Goal: Task Accomplishment & Management: Manage account settings

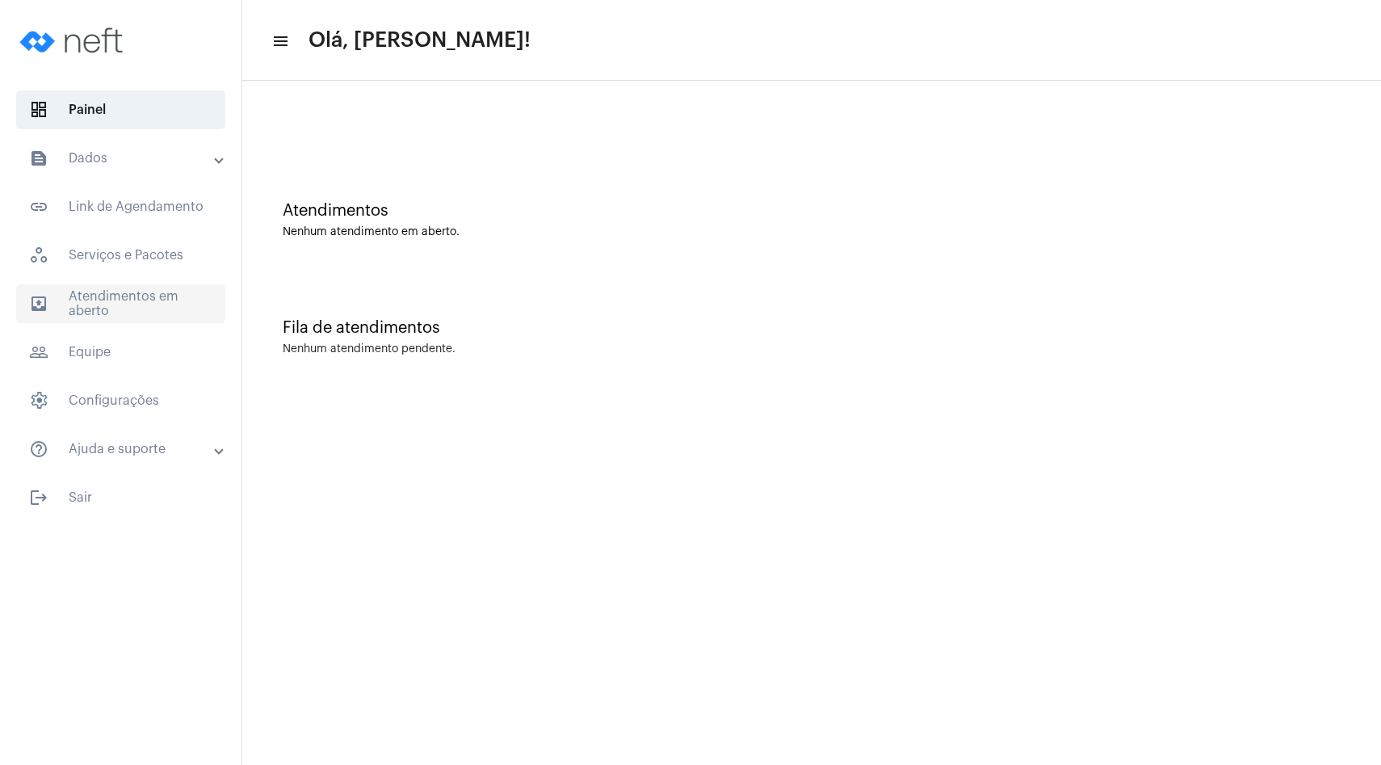
click at [124, 303] on span "outbox_outline Atendimentos em aberto" at bounding box center [120, 303] width 209 height 39
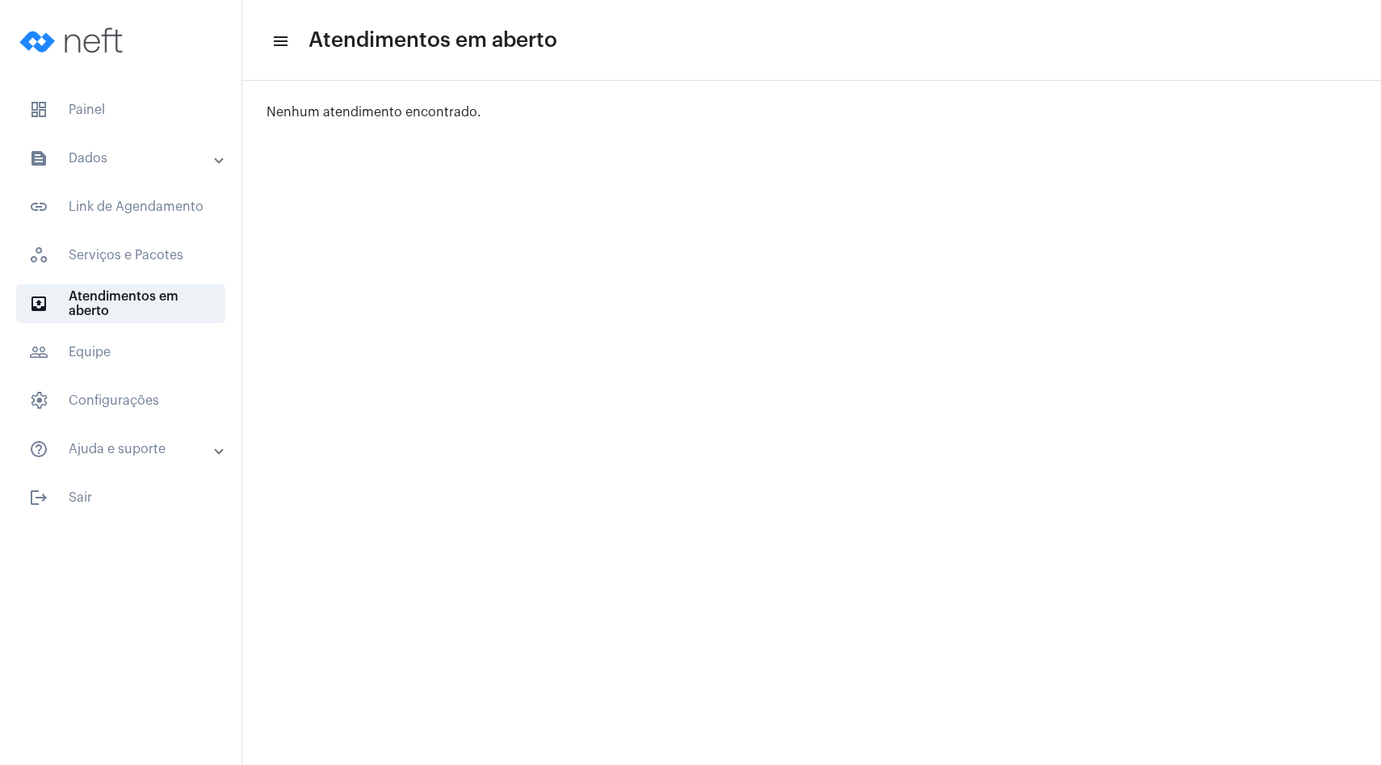
click at [148, 174] on mat-expansion-panel-header "text_snippet_outlined Dados" at bounding box center [126, 158] width 232 height 39
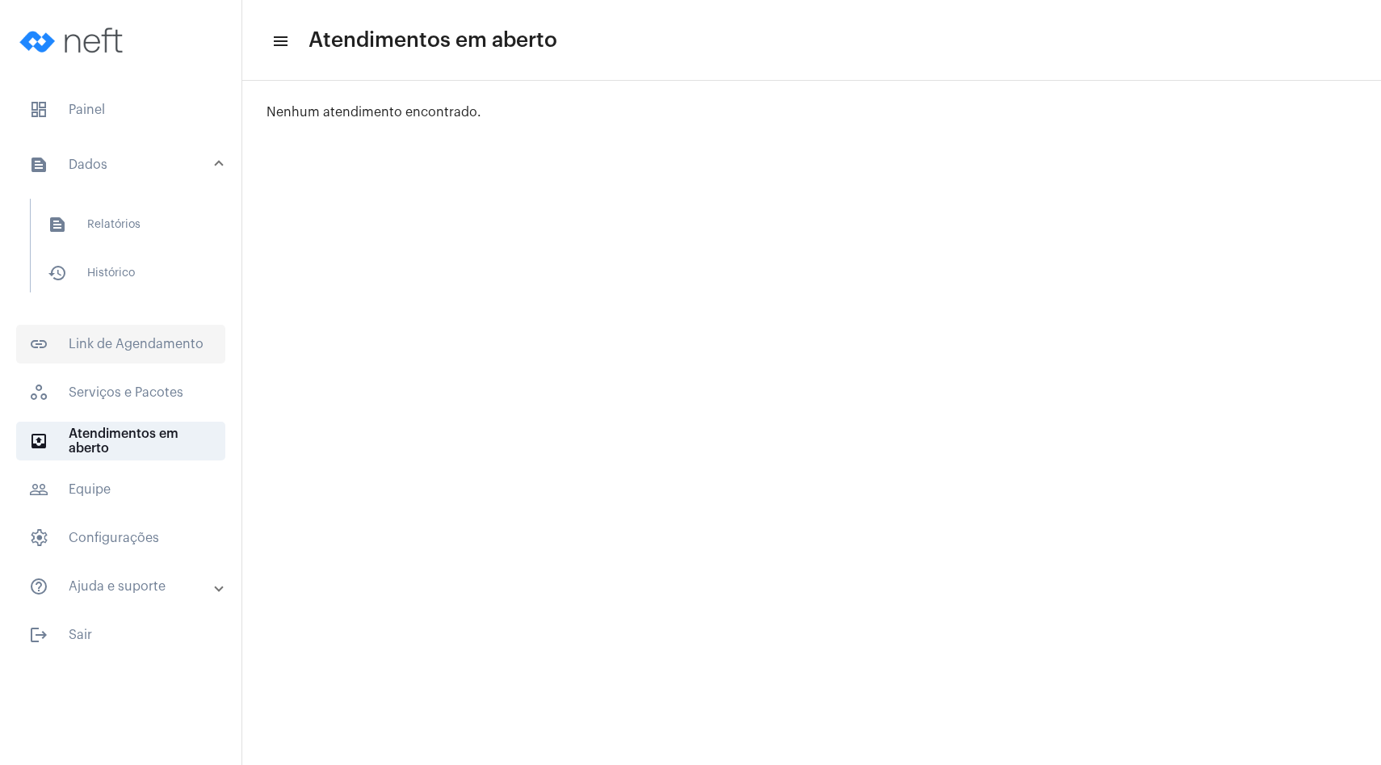
click at [160, 353] on span "link_outlined Link de Agendamento" at bounding box center [120, 344] width 209 height 39
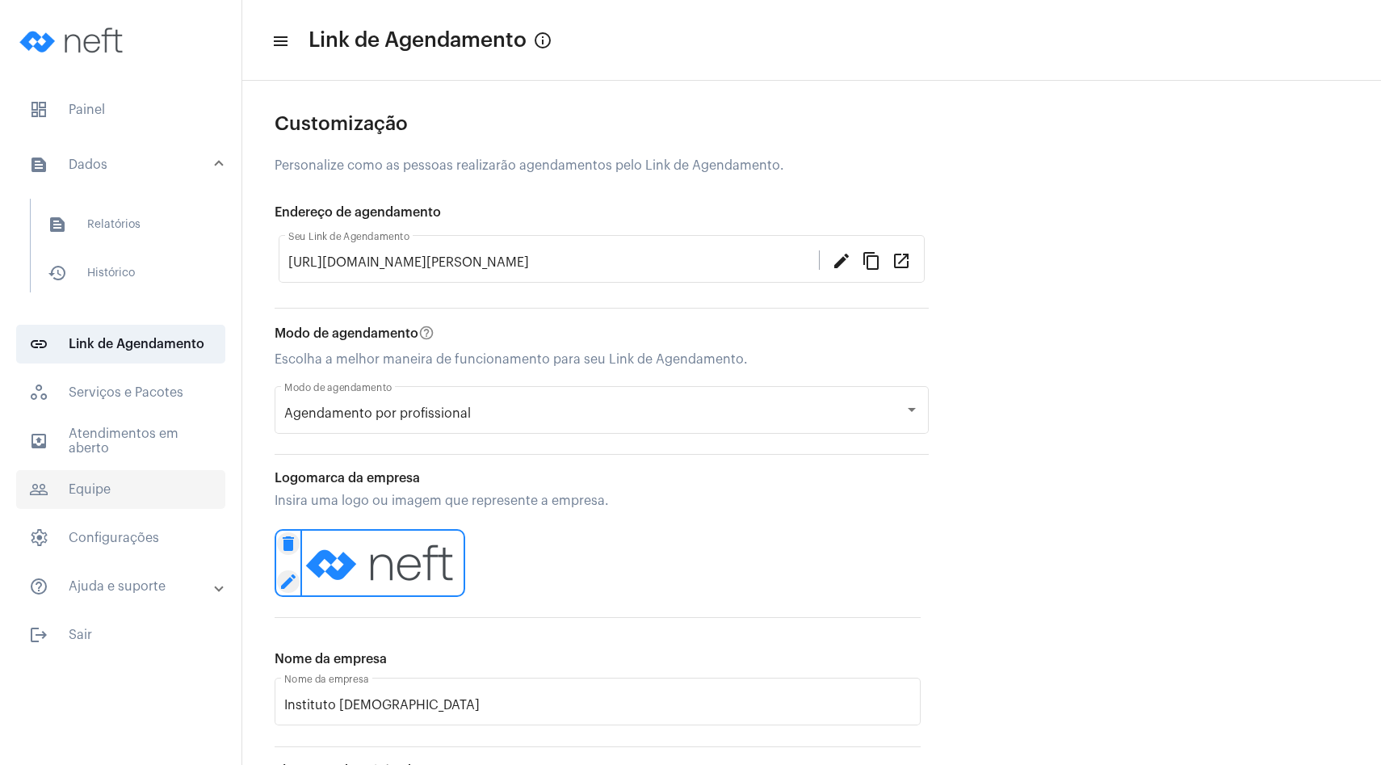
click at [137, 499] on span "people_outline Equipe" at bounding box center [120, 489] width 209 height 39
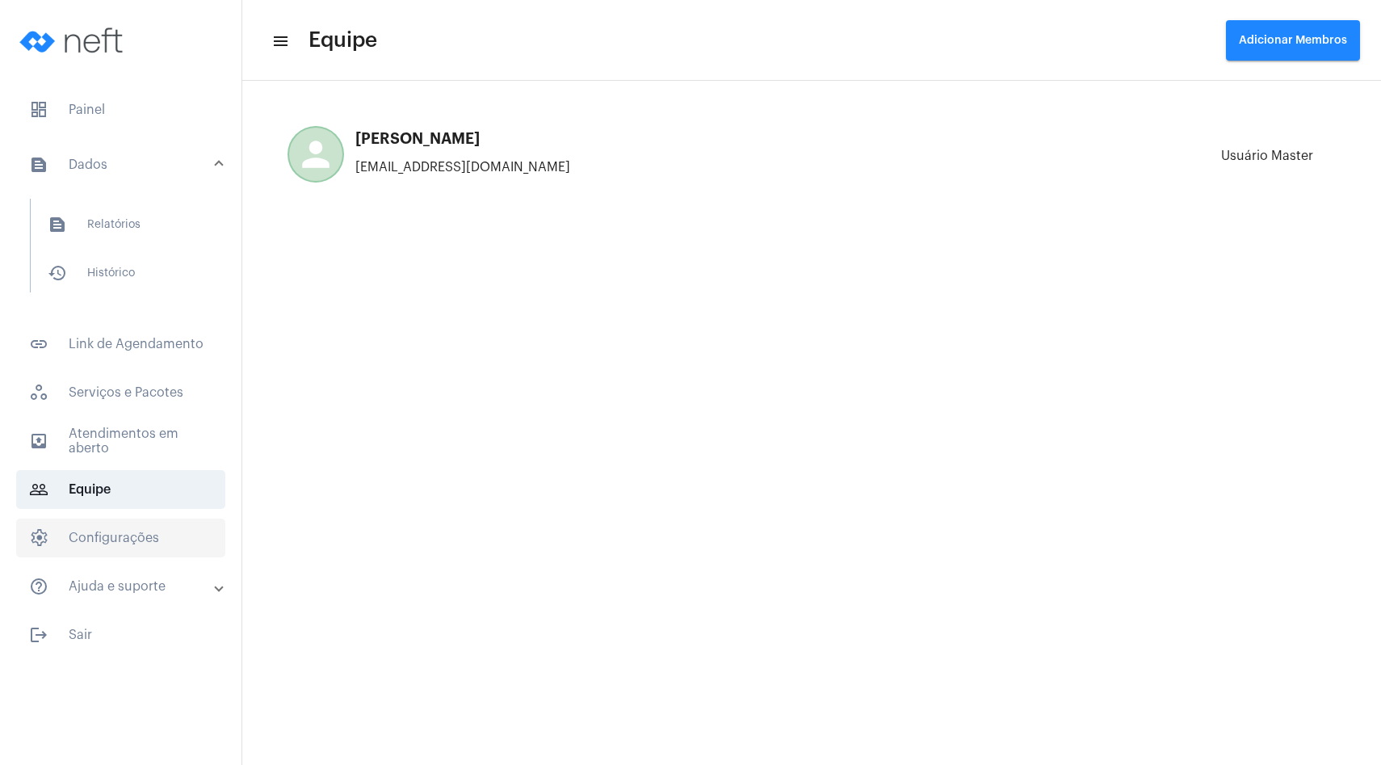
click at [141, 540] on span "settings Configurações" at bounding box center [120, 537] width 209 height 39
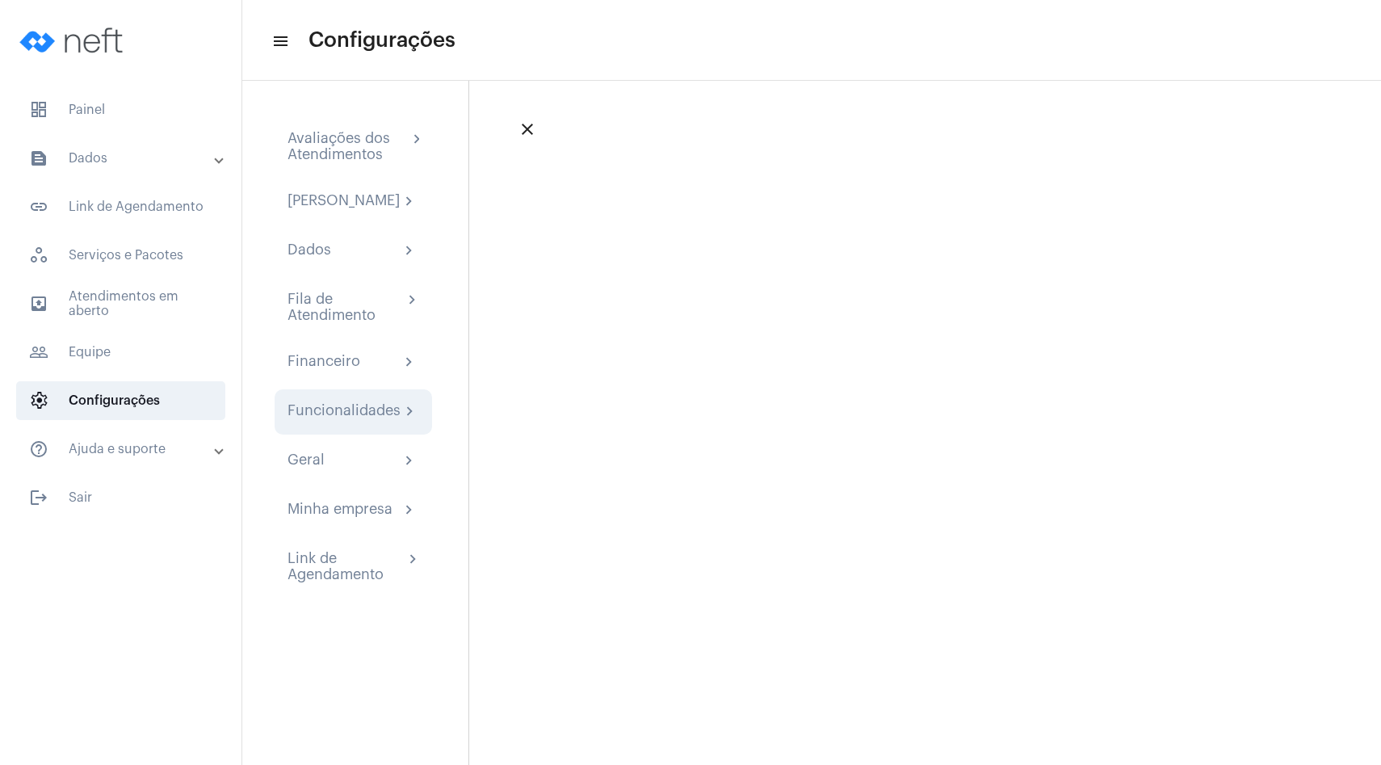
click at [340, 418] on div "Funcionalidades" at bounding box center [343, 411] width 113 height 19
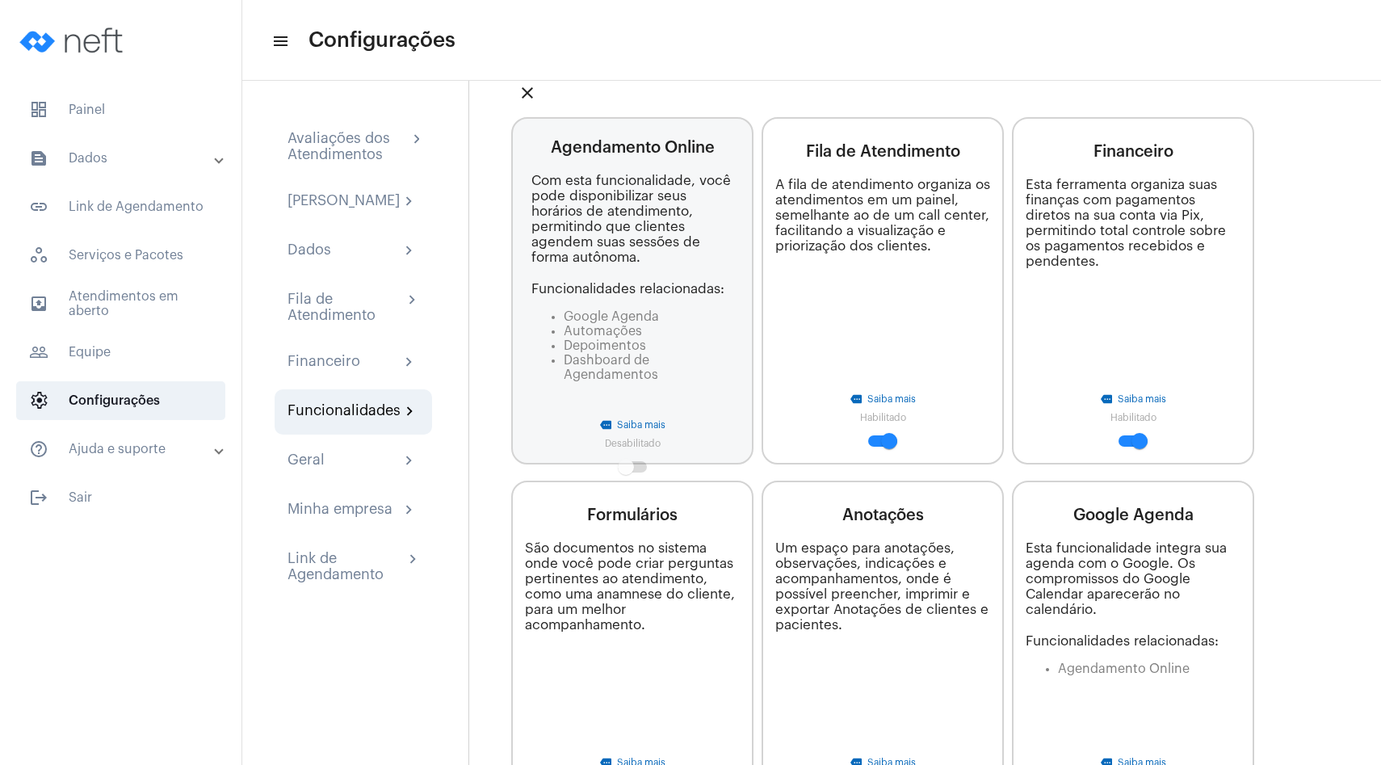
scroll to position [32, 0]
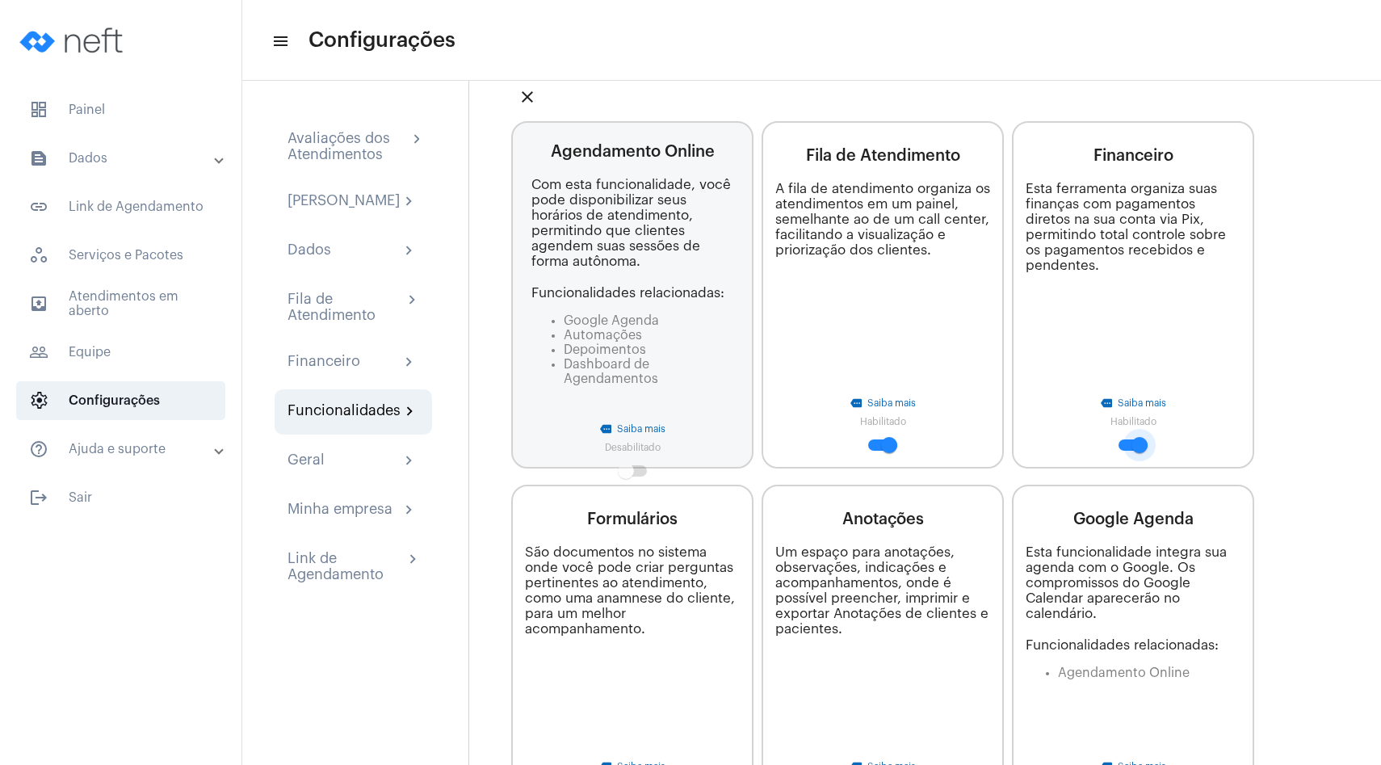
click at [1139, 446] on span at bounding box center [1139, 445] width 16 height 16
click at [1126, 451] on input "checkbox" at bounding box center [1126, 451] width 1 height 1
checkbox input "false"
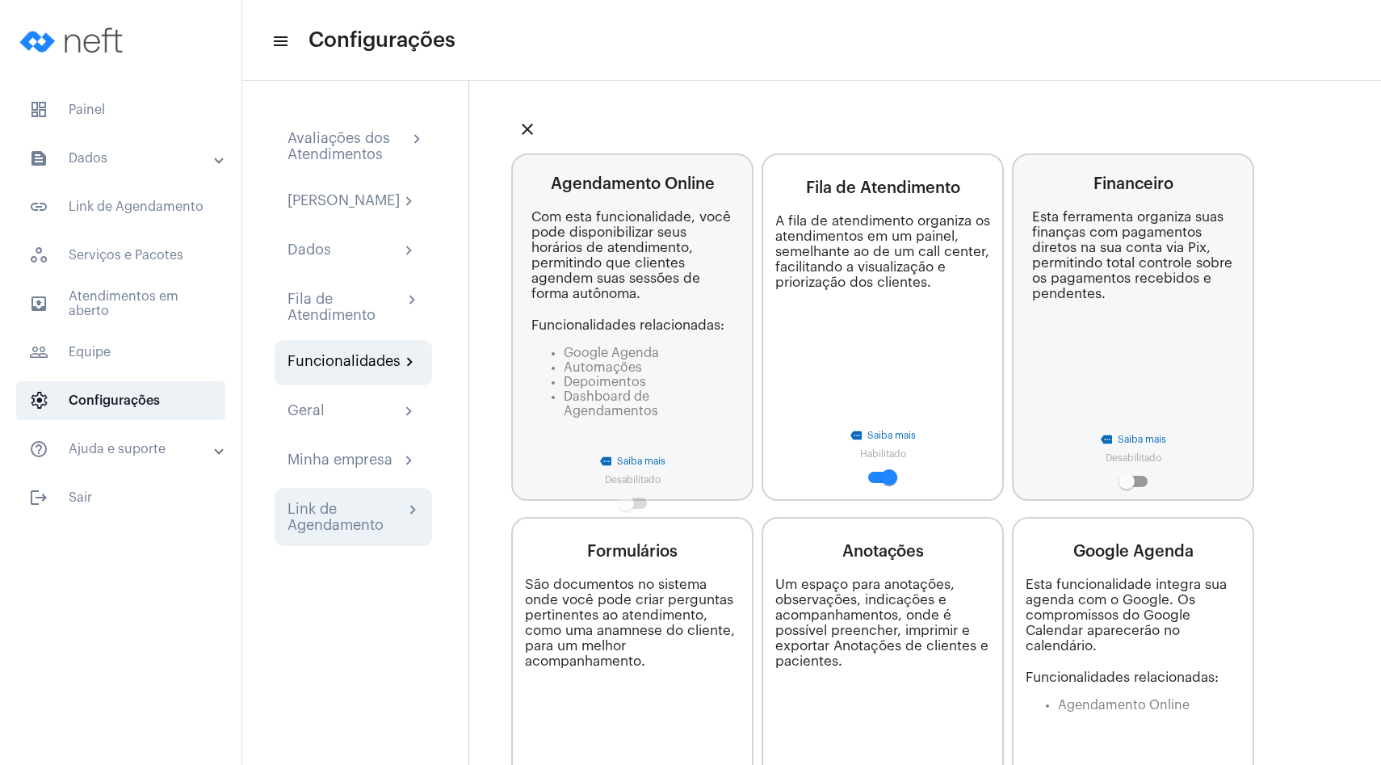
click at [338, 518] on div "Link de Agendamento" at bounding box center [345, 517] width 116 height 32
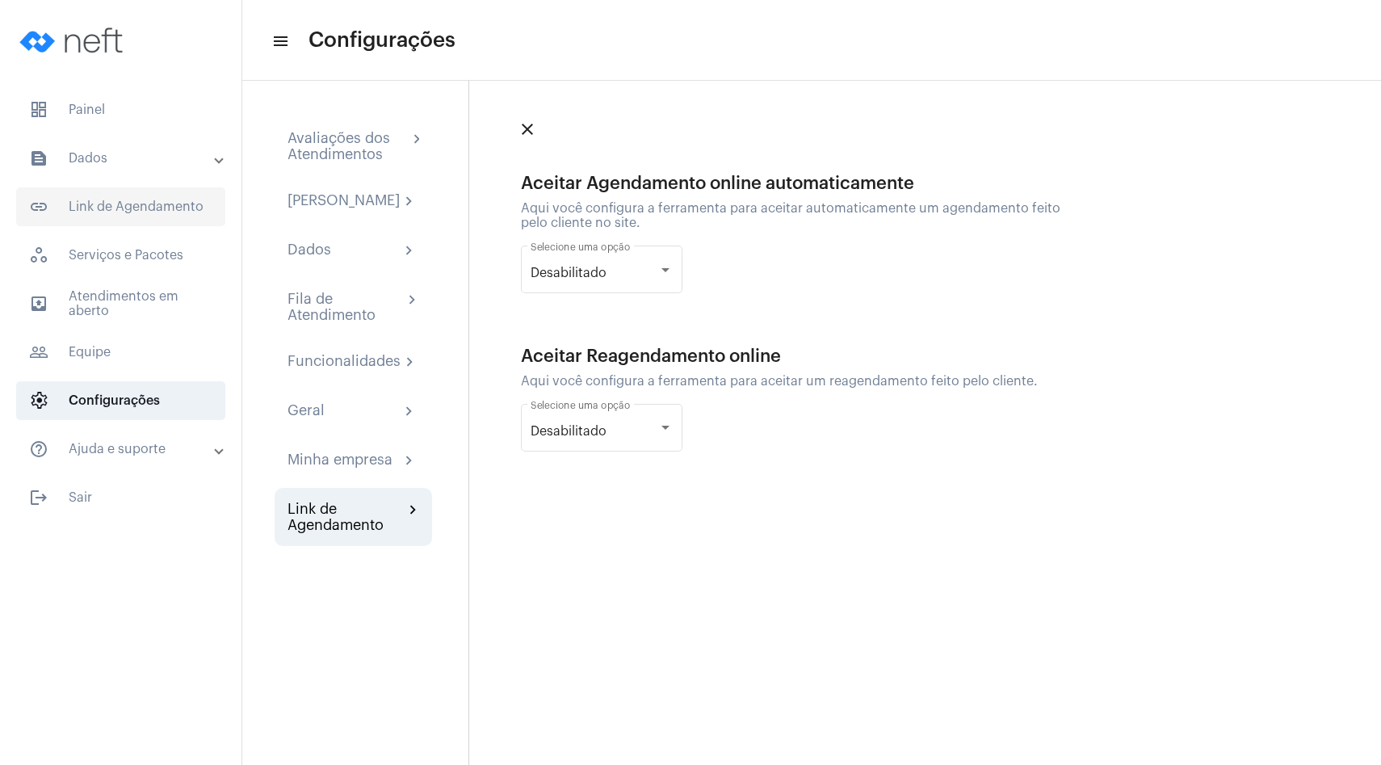
click at [163, 224] on span "link_outlined Link de Agendamento" at bounding box center [120, 206] width 209 height 39
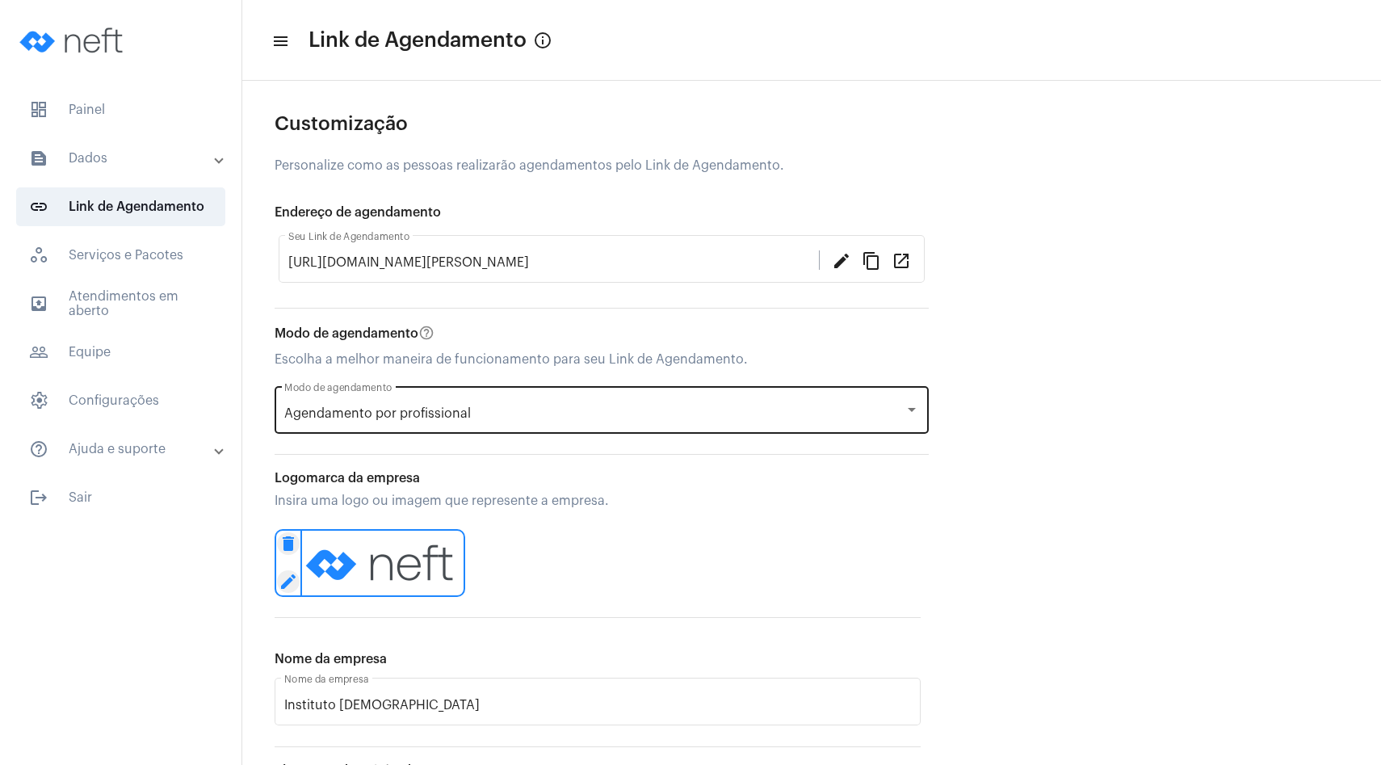
click at [556, 417] on div "Agendamento por profissional" at bounding box center [594, 413] width 620 height 15
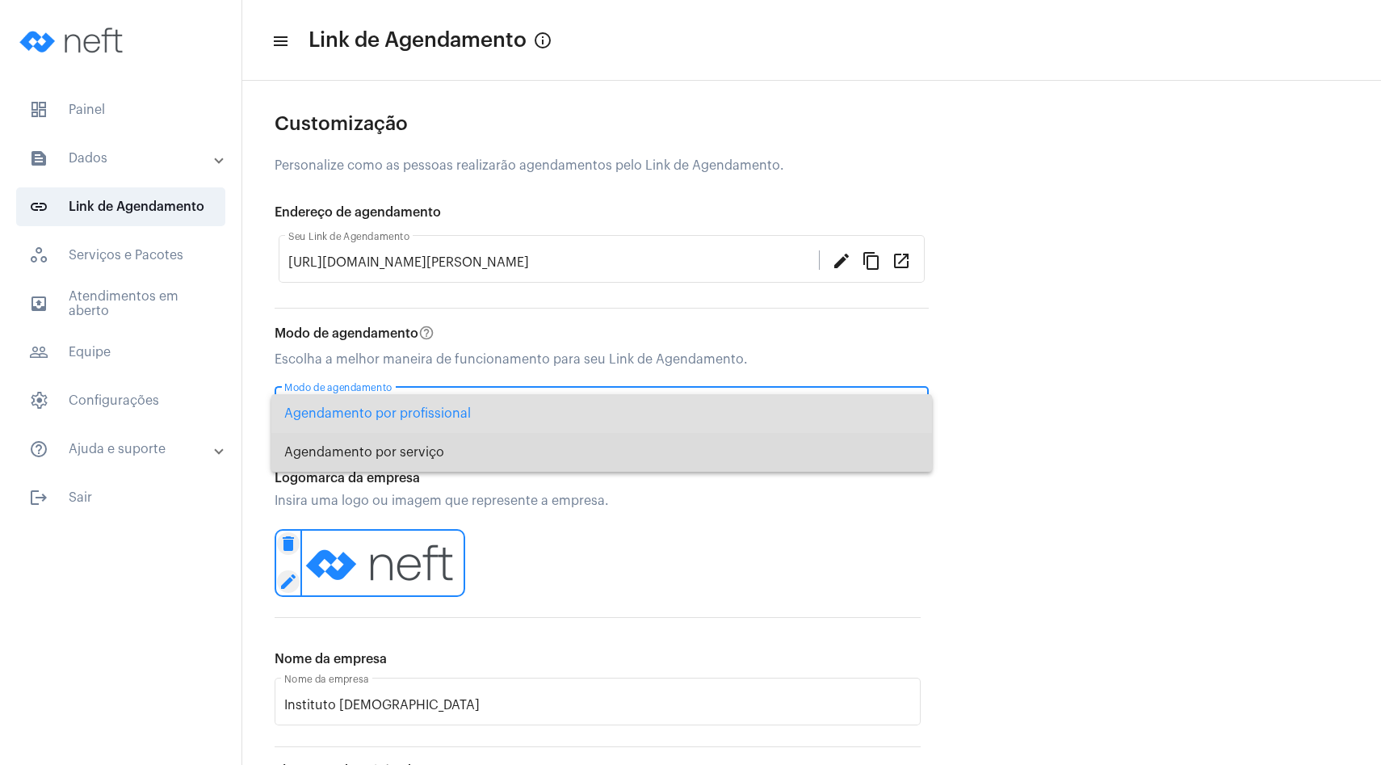
click at [518, 455] on span "Agendamento por serviço" at bounding box center [601, 452] width 635 height 39
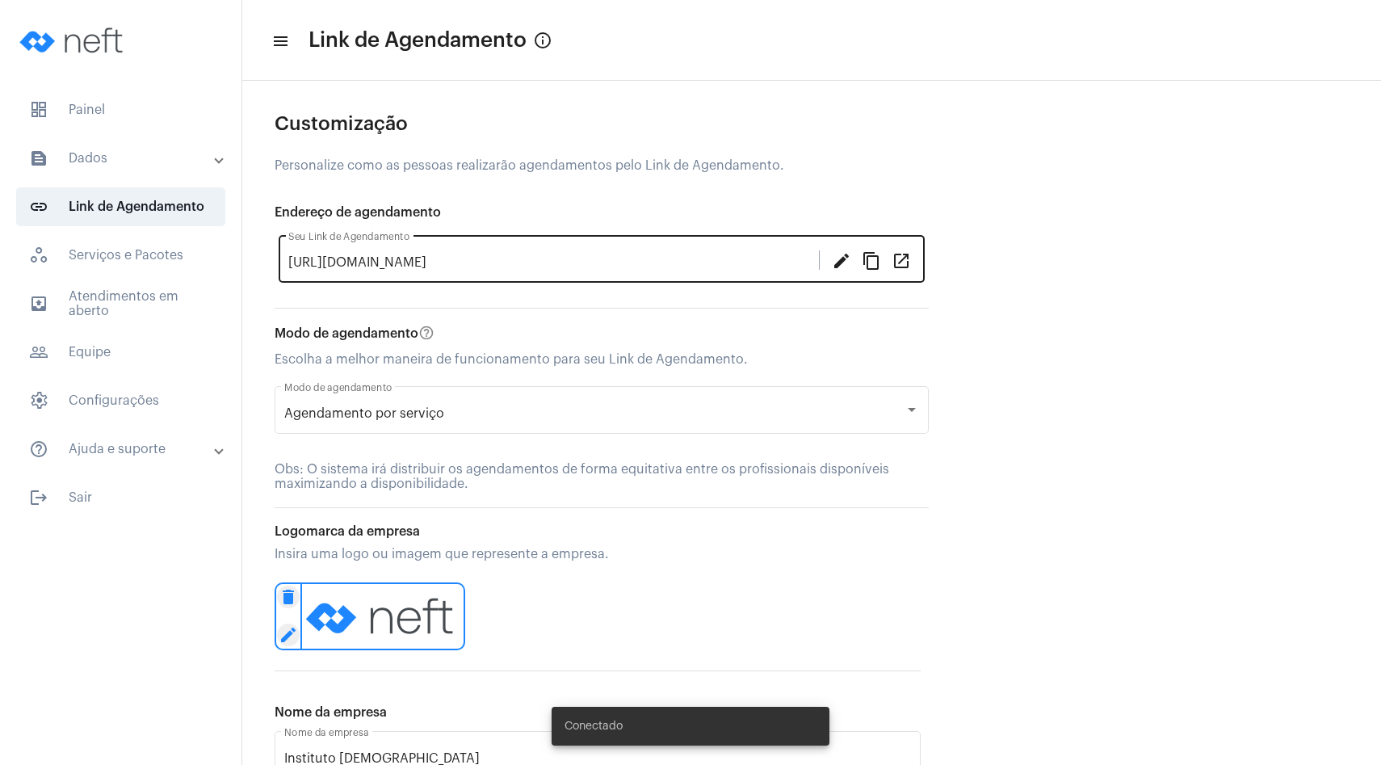
click at [900, 264] on mat-icon "open_in_new" at bounding box center [900, 259] width 19 height 19
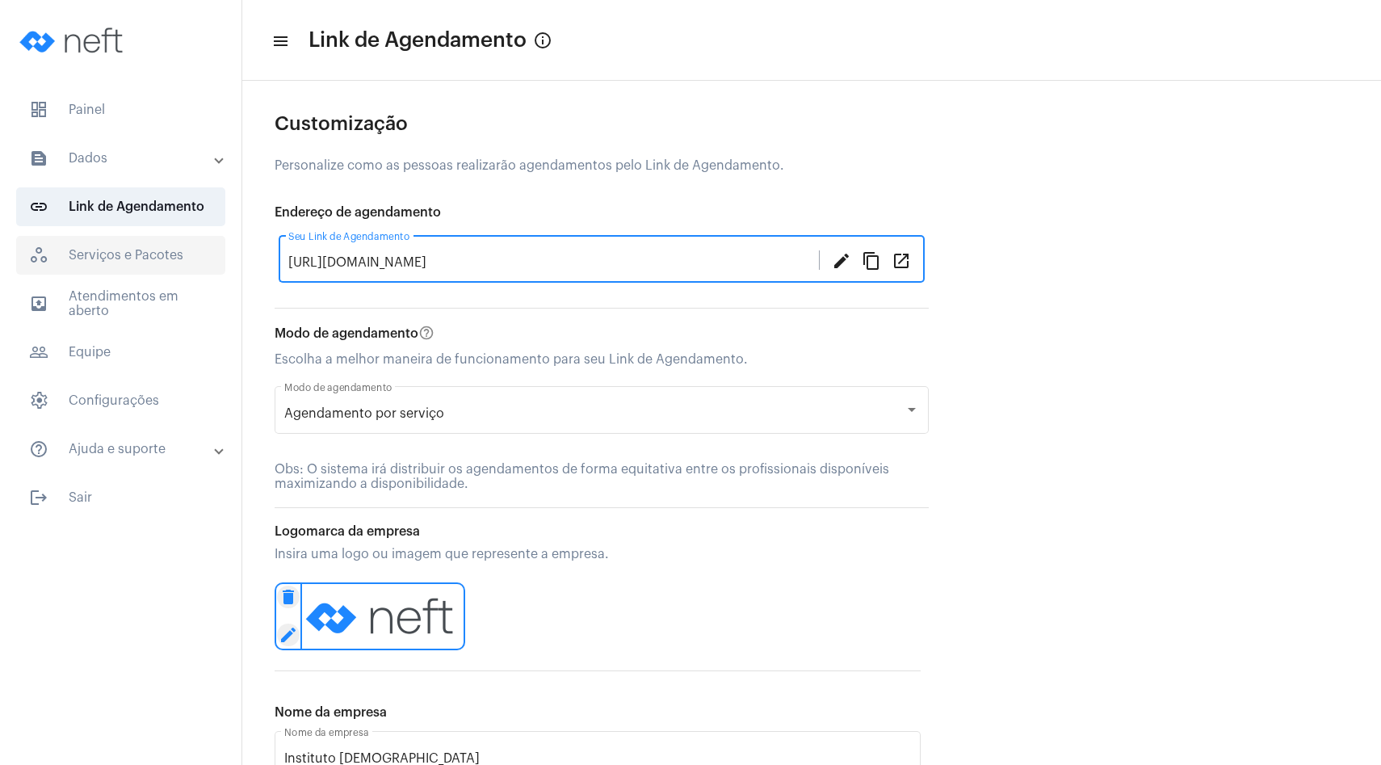
click at [144, 258] on span "workspaces_outlined Serviços e Pacotes" at bounding box center [120, 255] width 209 height 39
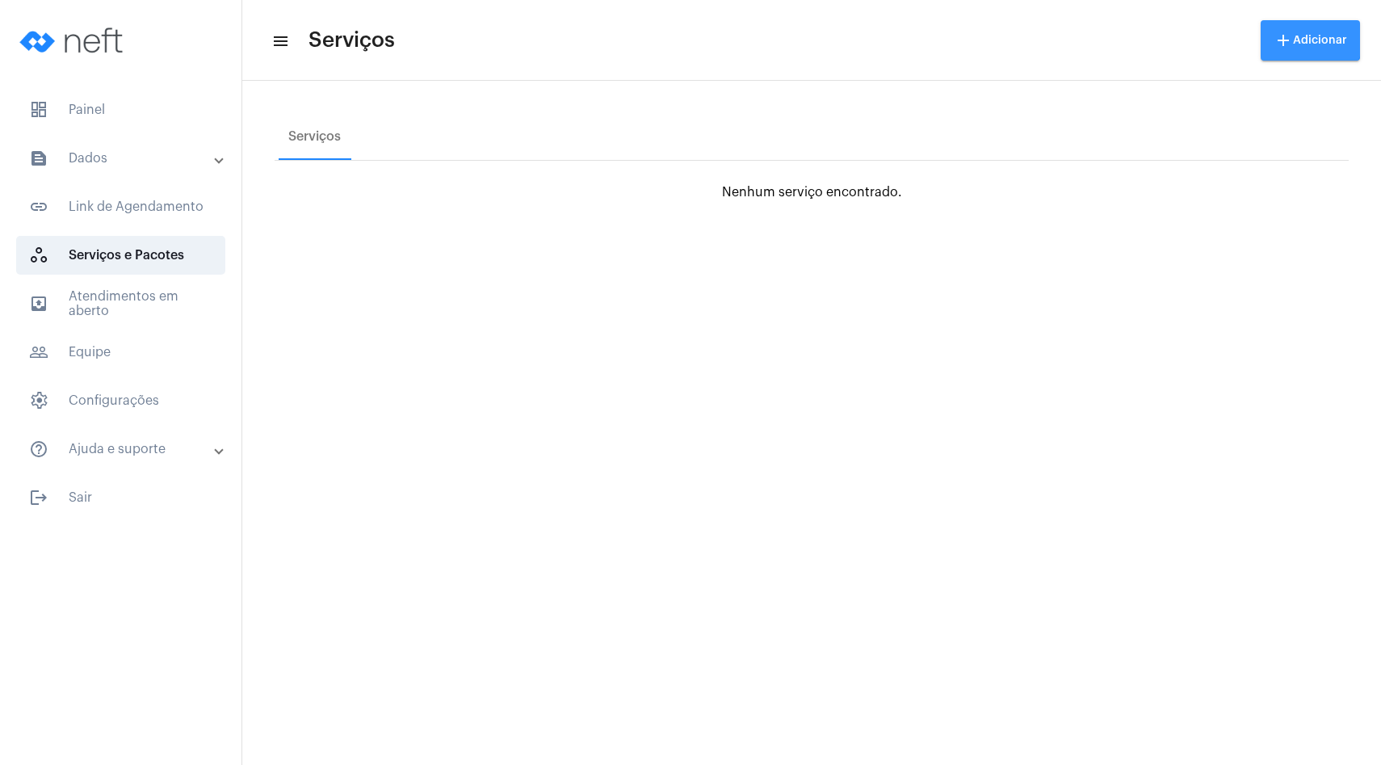
click at [1310, 35] on span "add Adicionar" at bounding box center [1309, 40] width 73 height 11
click at [1334, 103] on button "work_outlined Serviço" at bounding box center [1310, 85] width 97 height 36
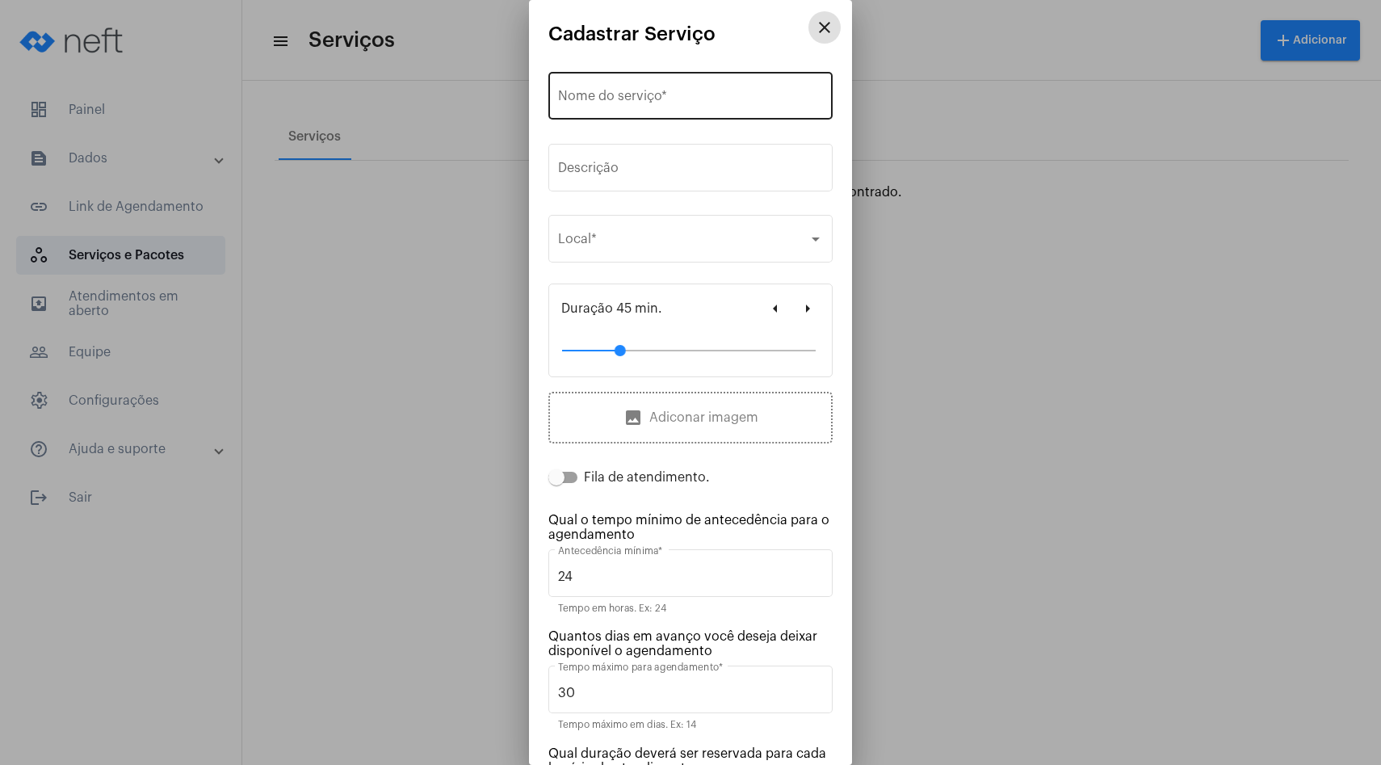
click at [685, 107] on div "Nome do serviço *" at bounding box center [690, 94] width 265 height 51
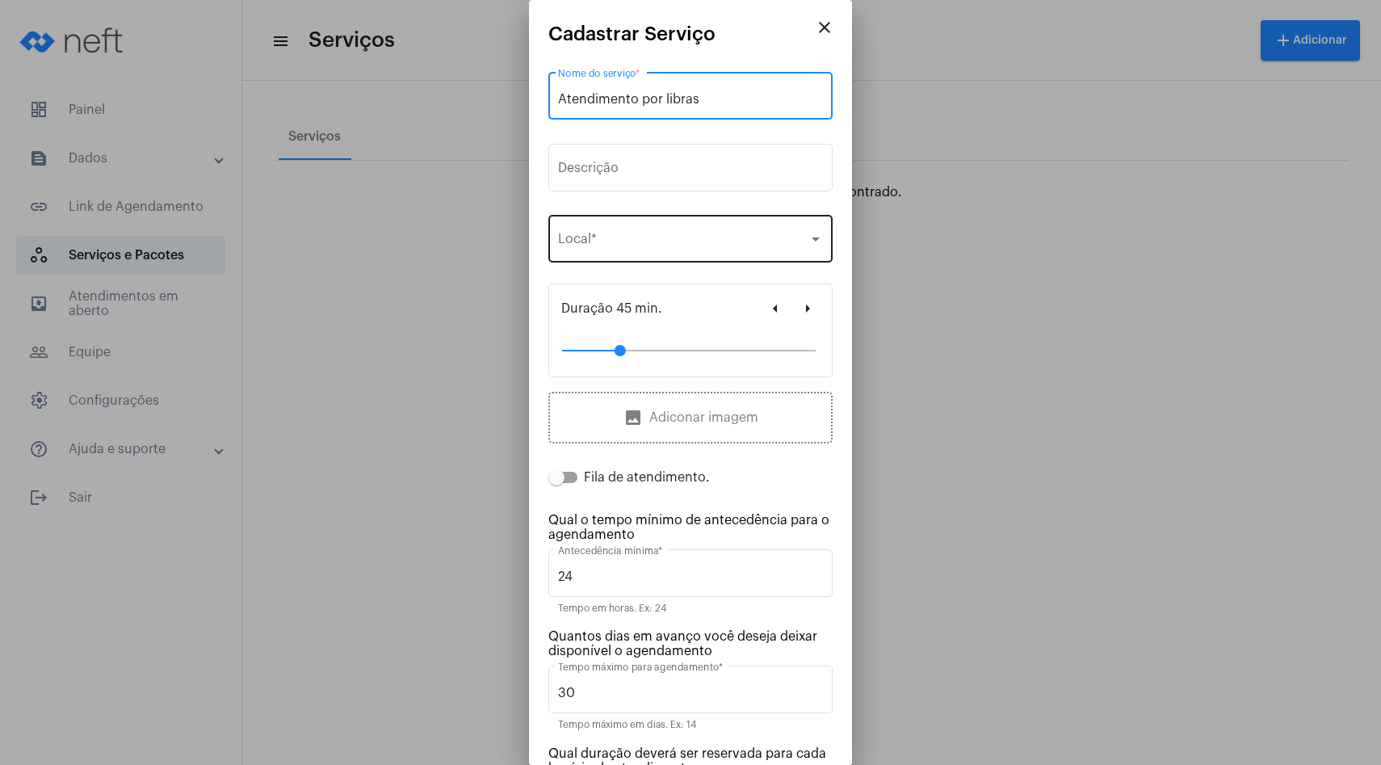
type input "Atendimento por libras"
click at [644, 226] on div "Selecione o local Local *" at bounding box center [690, 237] width 265 height 51
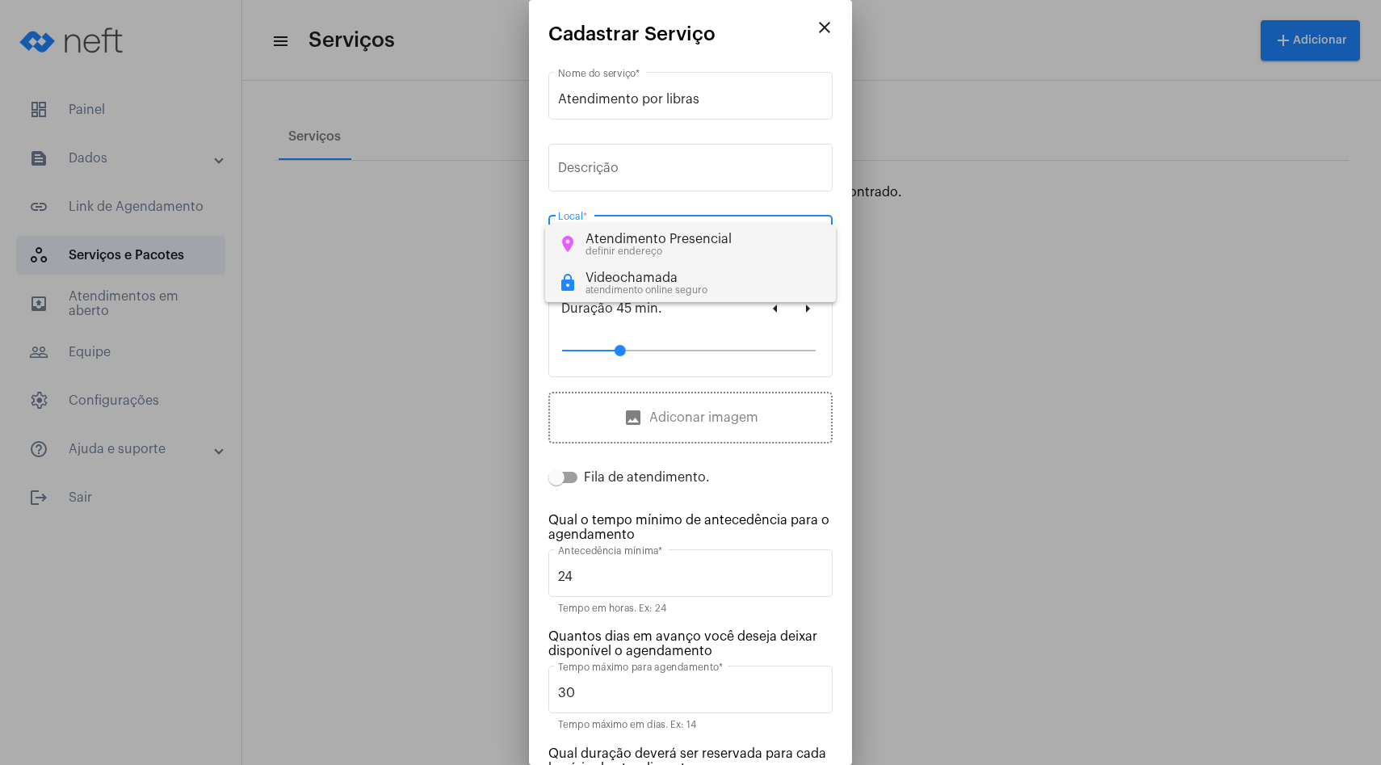
click at [628, 280] on div "Videochamada" at bounding box center [646, 278] width 122 height 15
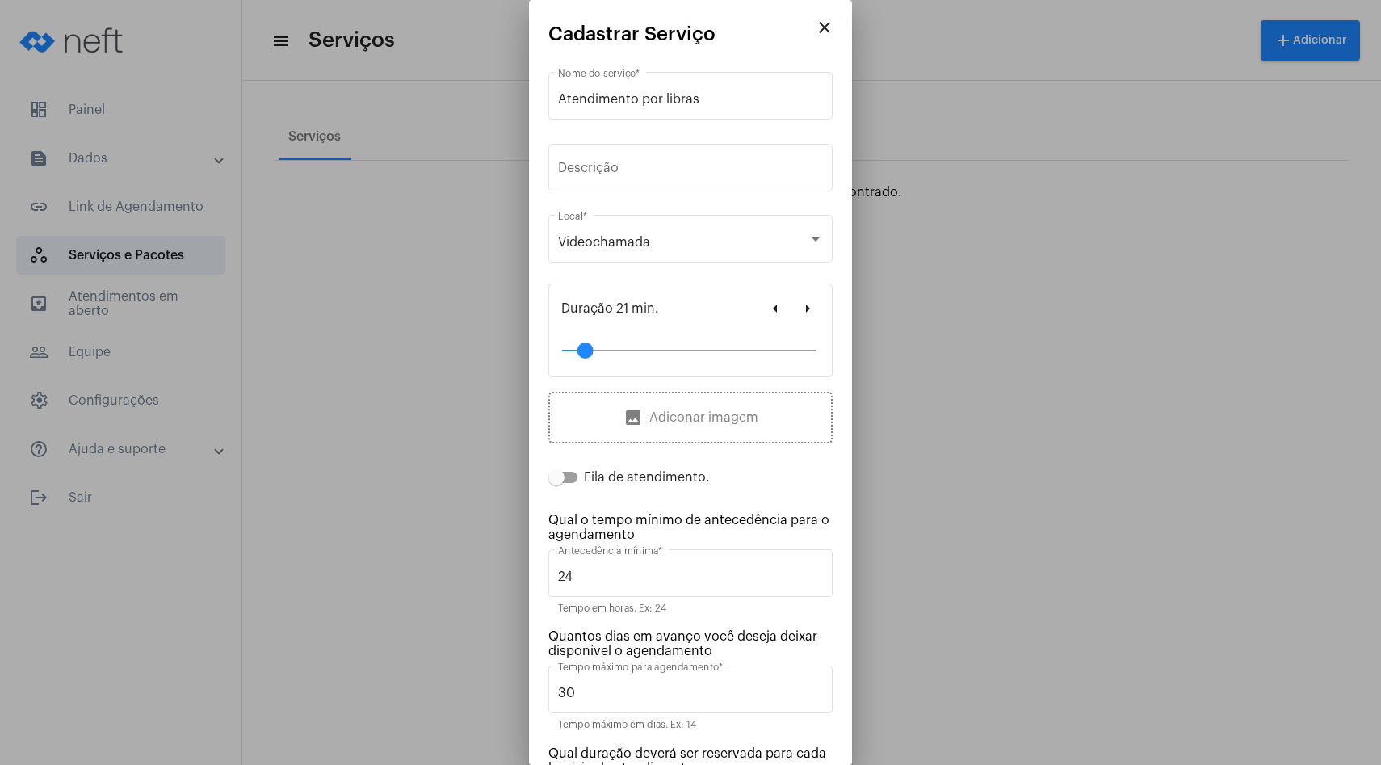
drag, startPoint x: 617, startPoint y: 347, endPoint x: 585, endPoint y: 350, distance: 32.5
click at [585, 350] on div at bounding box center [585, 350] width 16 height 16
click at [584, 354] on div at bounding box center [584, 350] width 16 height 16
click at [568, 479] on span at bounding box center [562, 477] width 29 height 11
click at [556, 483] on input "Fila de atendimento." at bounding box center [556, 483] width 1 height 1
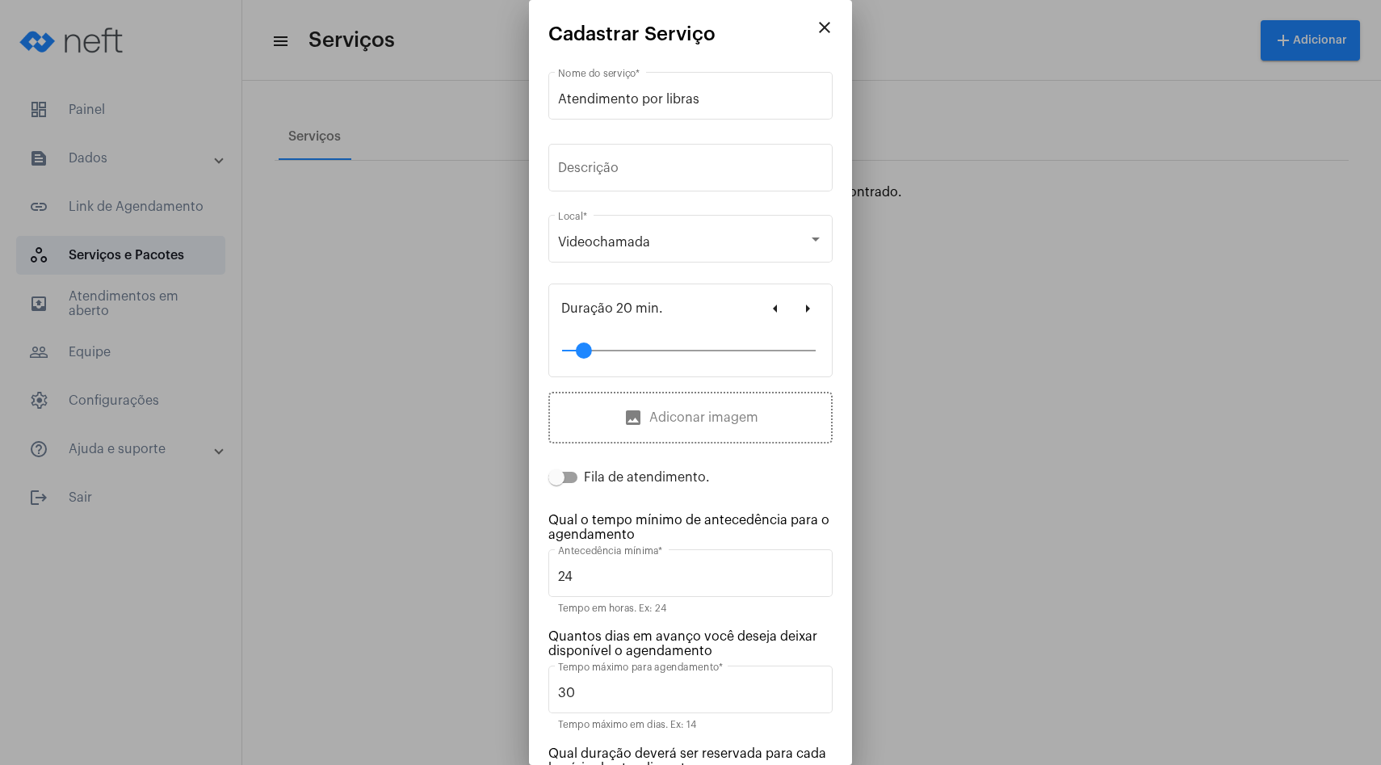
checkbox input "true"
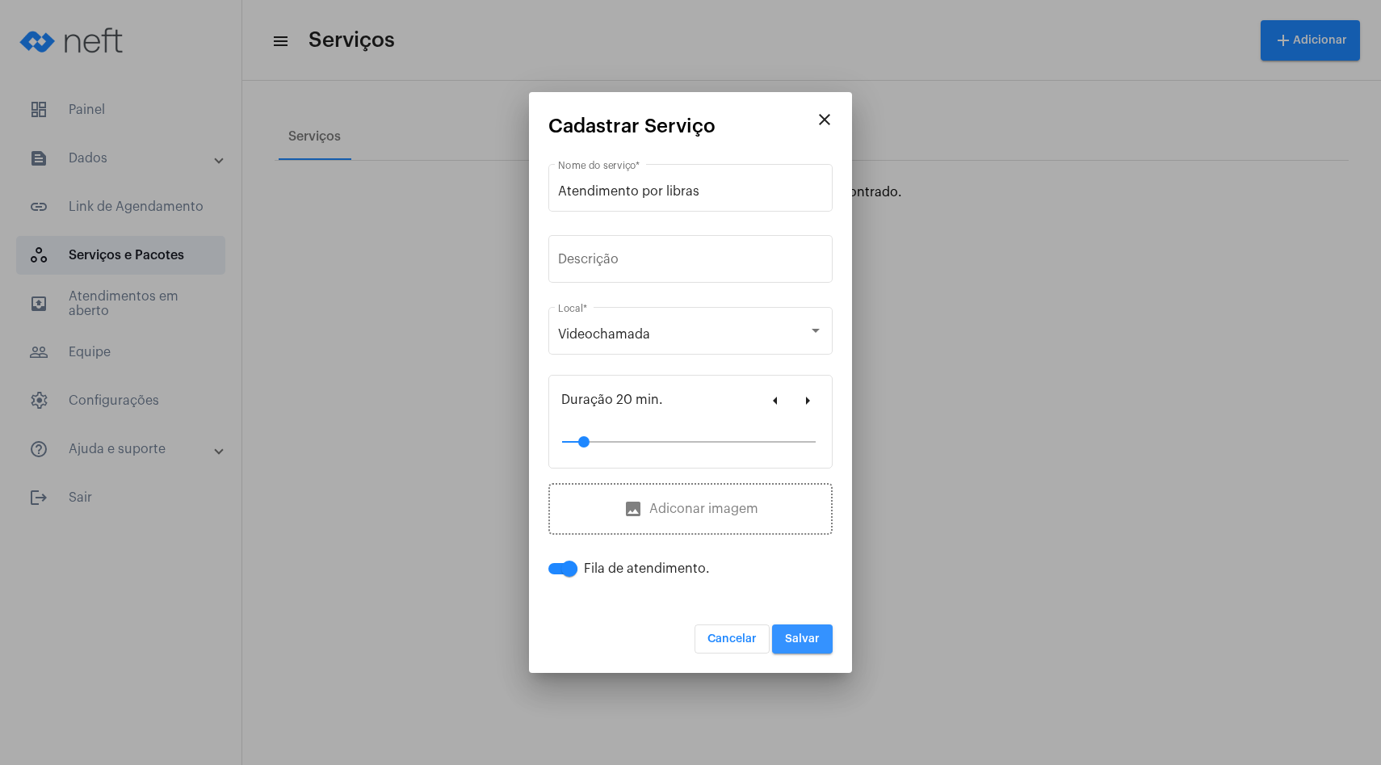
click at [797, 643] on span "Salvar" at bounding box center [802, 638] width 35 height 11
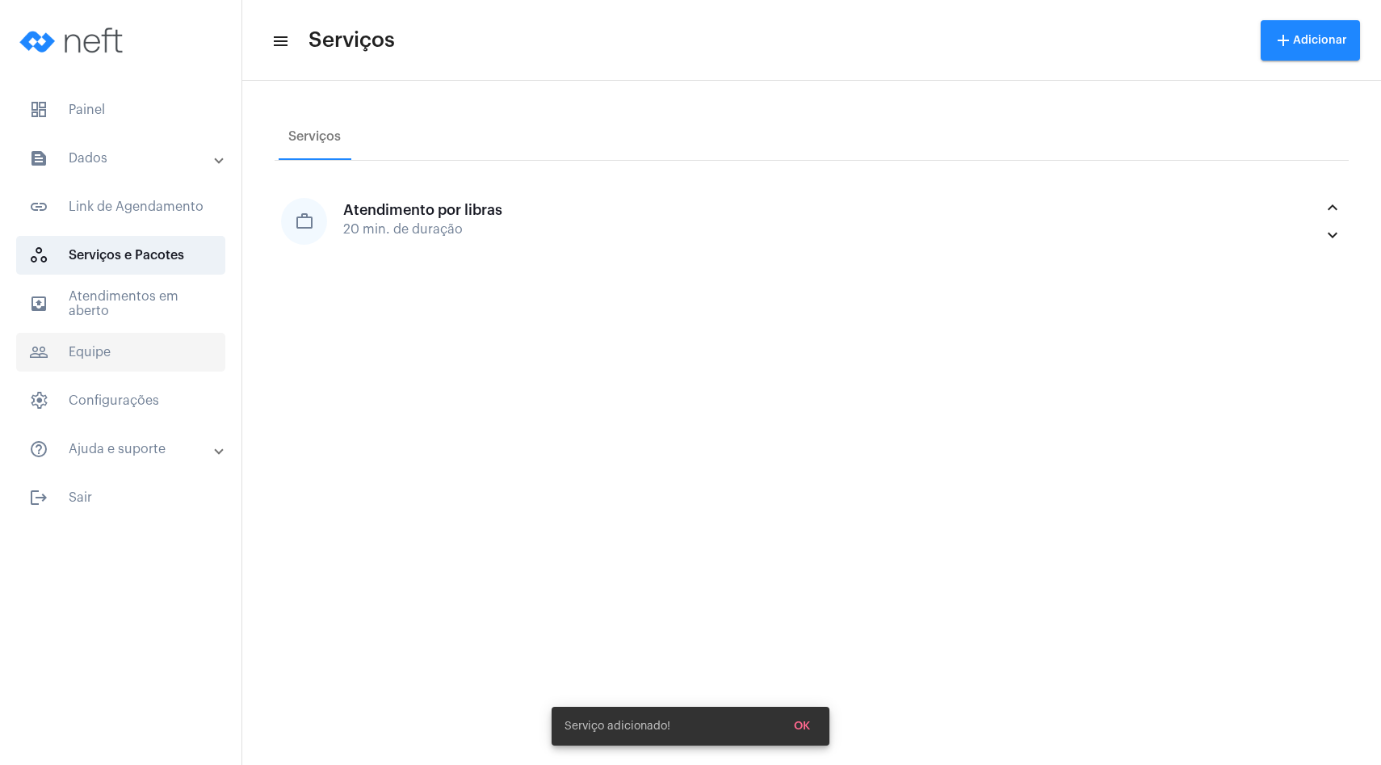
click at [119, 362] on span "people_outline Equipe" at bounding box center [120, 352] width 209 height 39
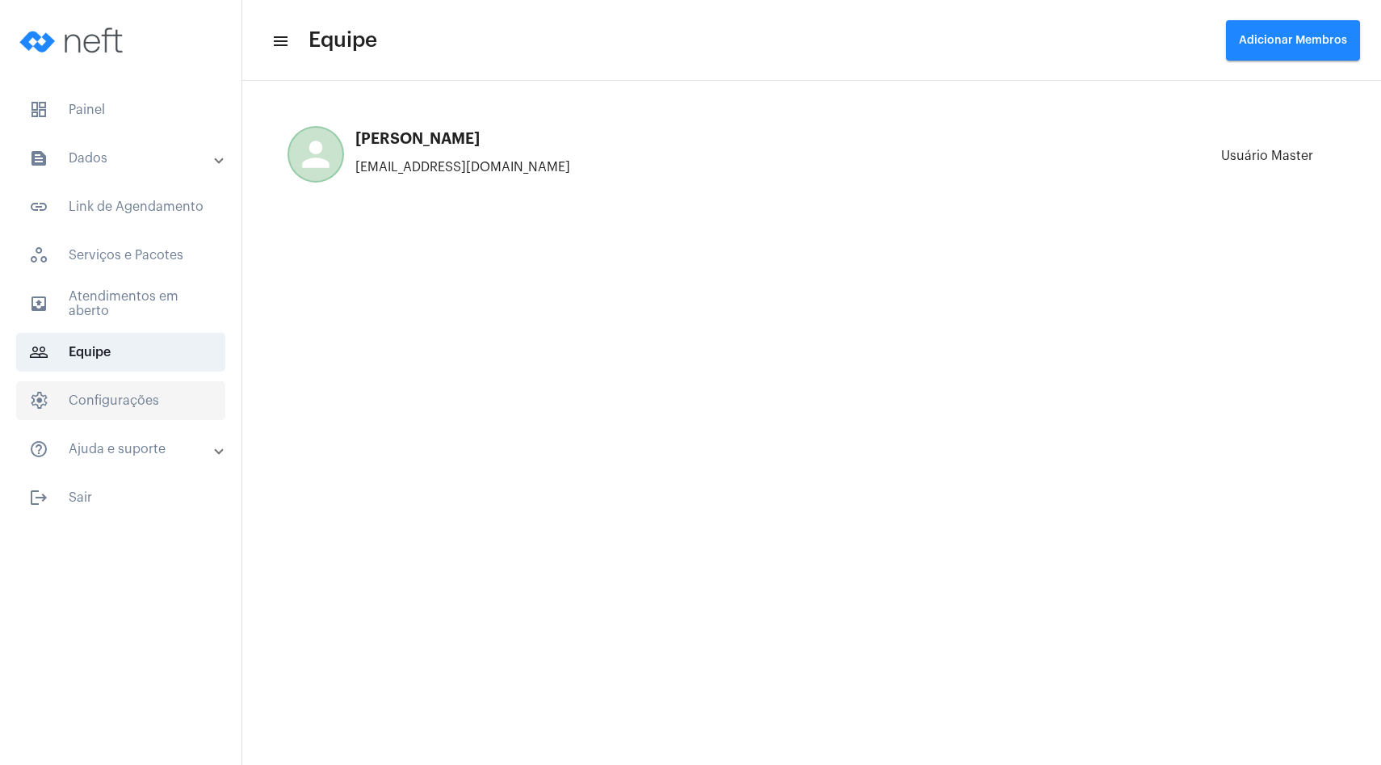
click at [125, 397] on span "settings Configurações" at bounding box center [120, 400] width 209 height 39
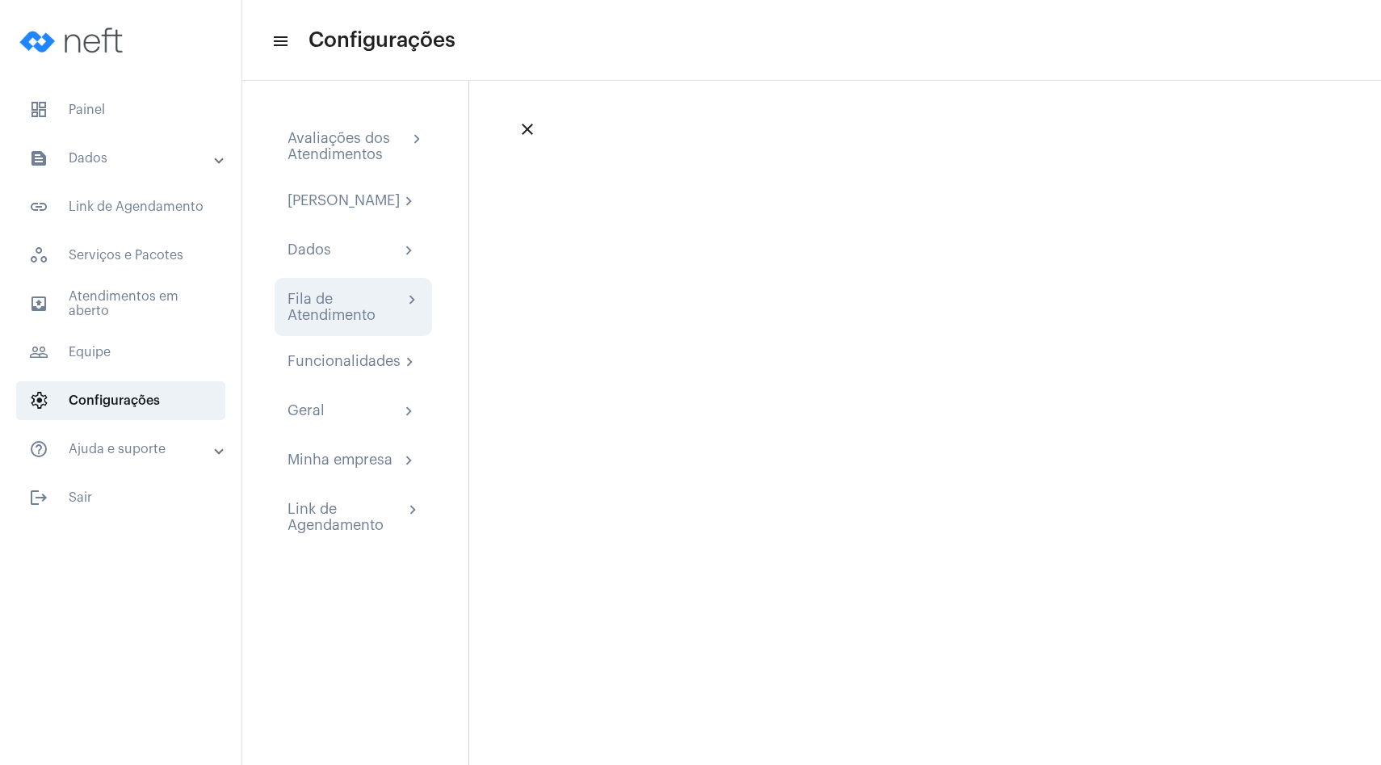
click at [343, 311] on div "Fila de Atendimento" at bounding box center [344, 307] width 115 height 32
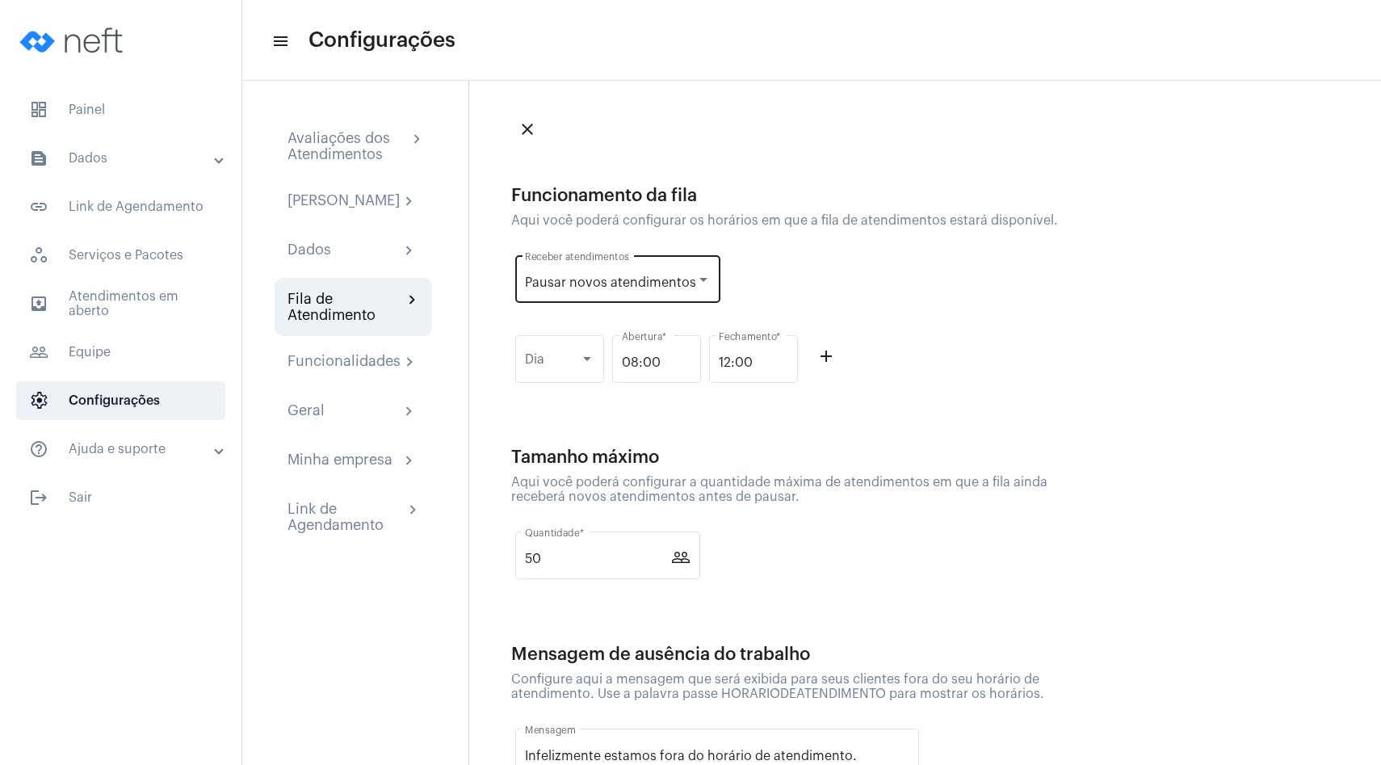
click at [623, 282] on span "Pausar novos atendimentos" at bounding box center [610, 282] width 171 height 13
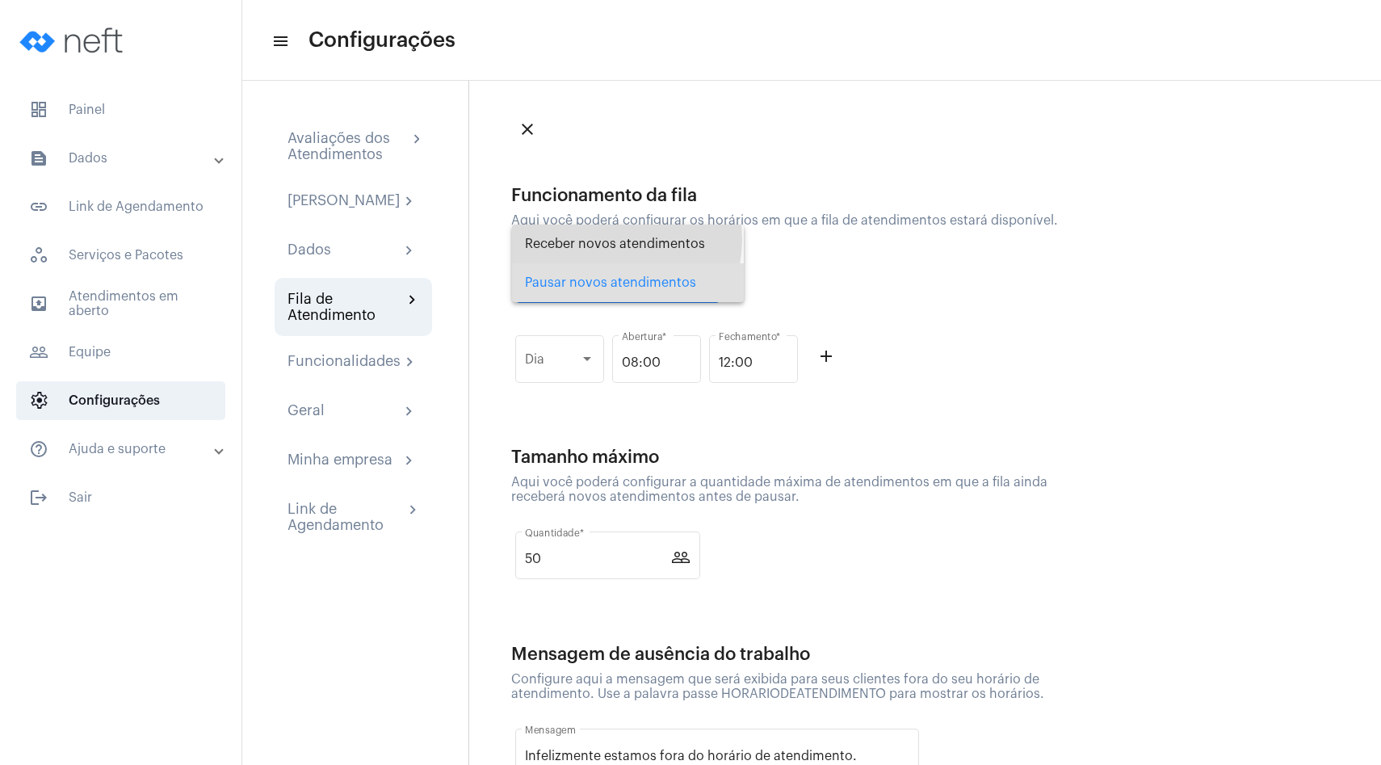
click at [606, 239] on span "Receber novos atendimentos" at bounding box center [628, 243] width 206 height 39
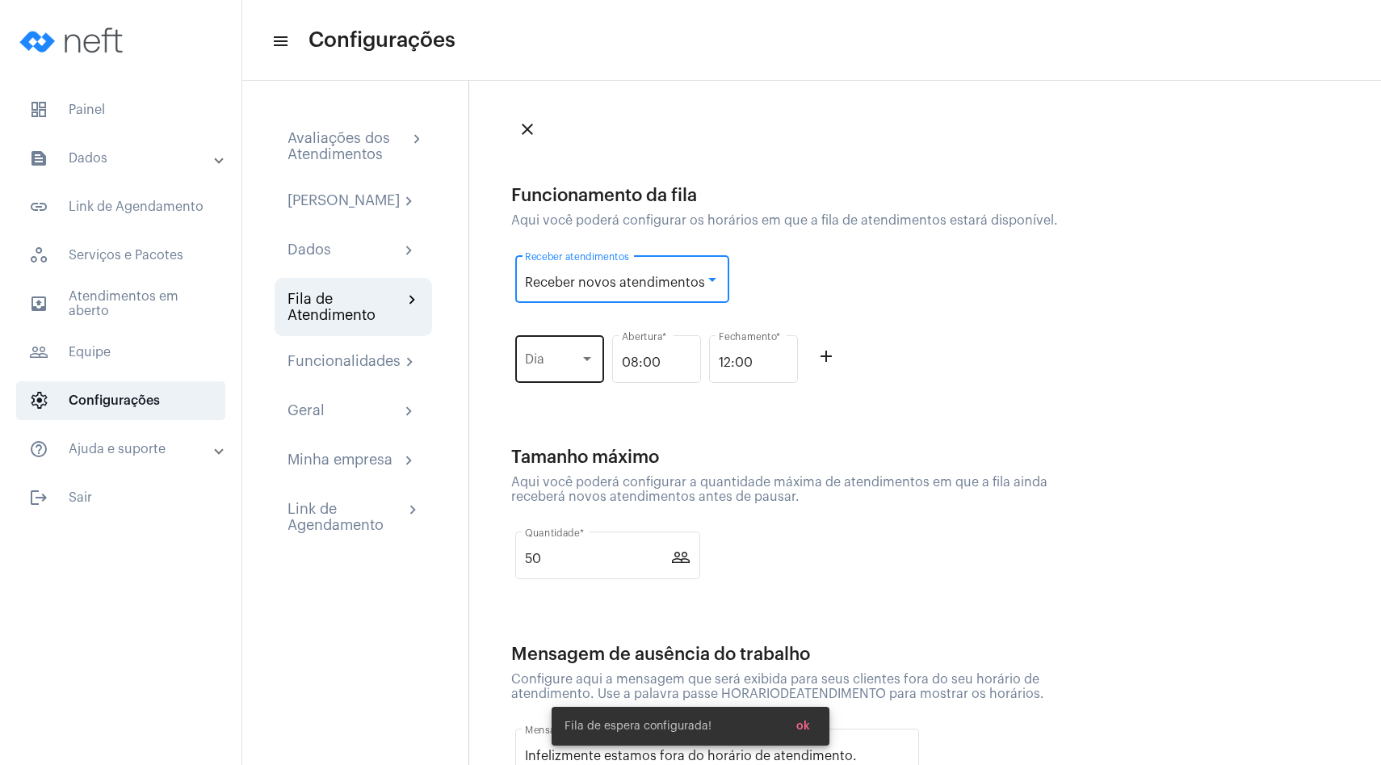
click at [570, 346] on div "Dia" at bounding box center [559, 357] width 69 height 51
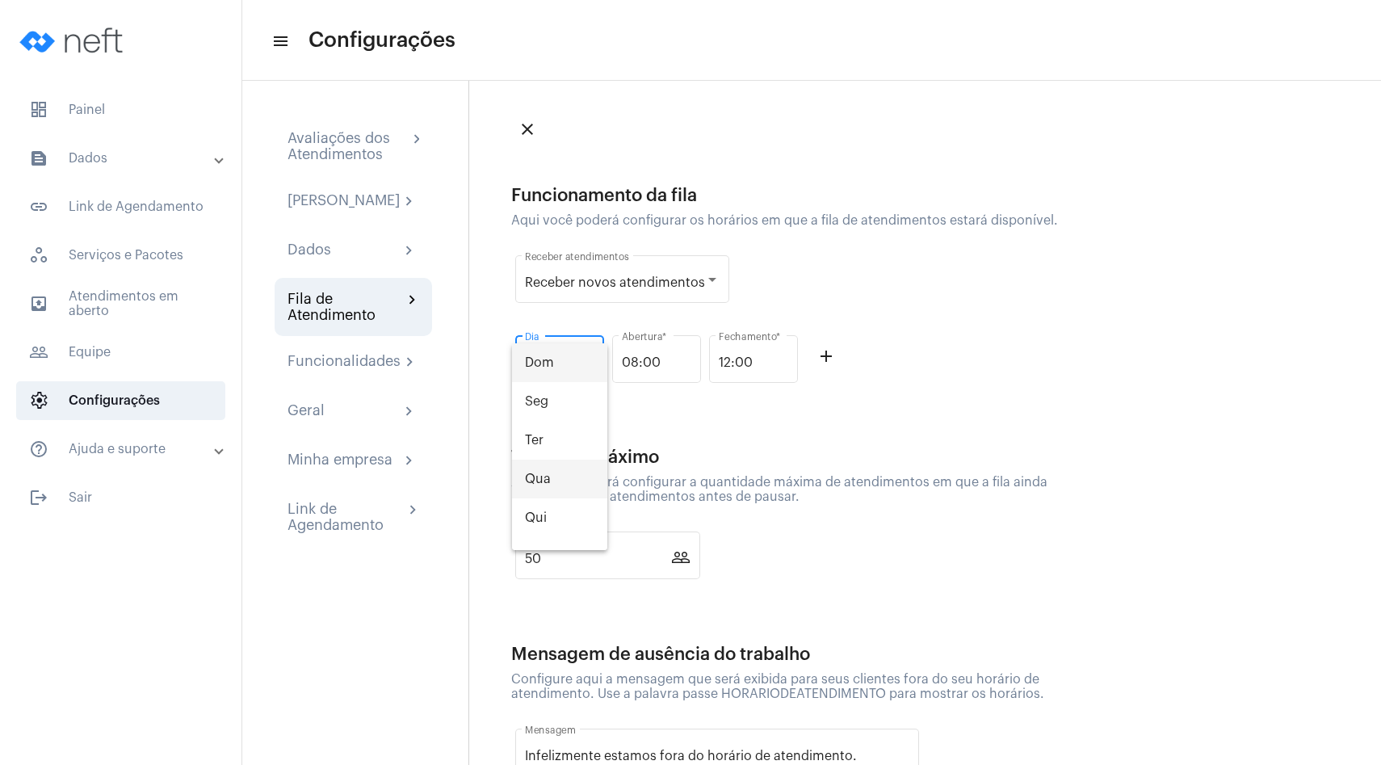
click at [551, 474] on span "Qua" at bounding box center [559, 478] width 69 height 39
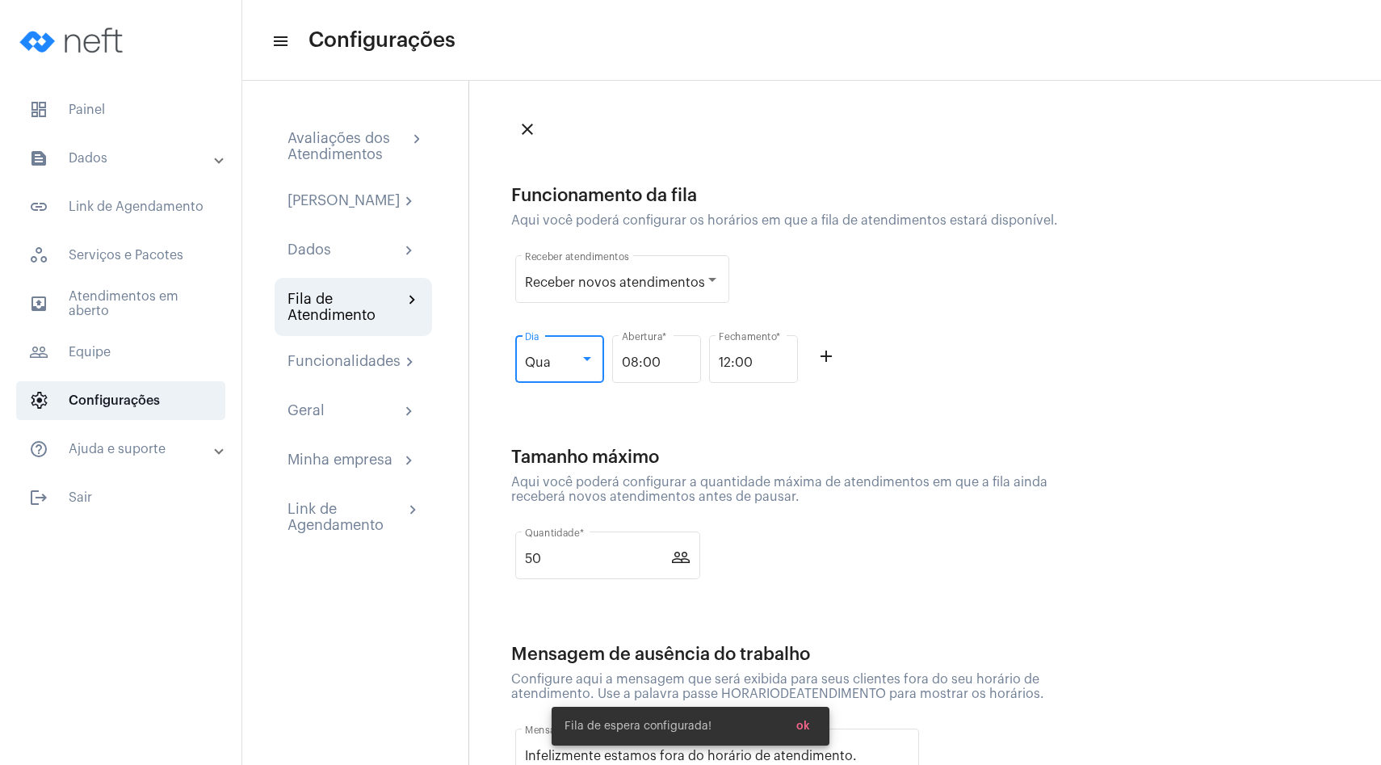
click at [831, 359] on mat-icon "add_outline" at bounding box center [825, 355] width 19 height 19
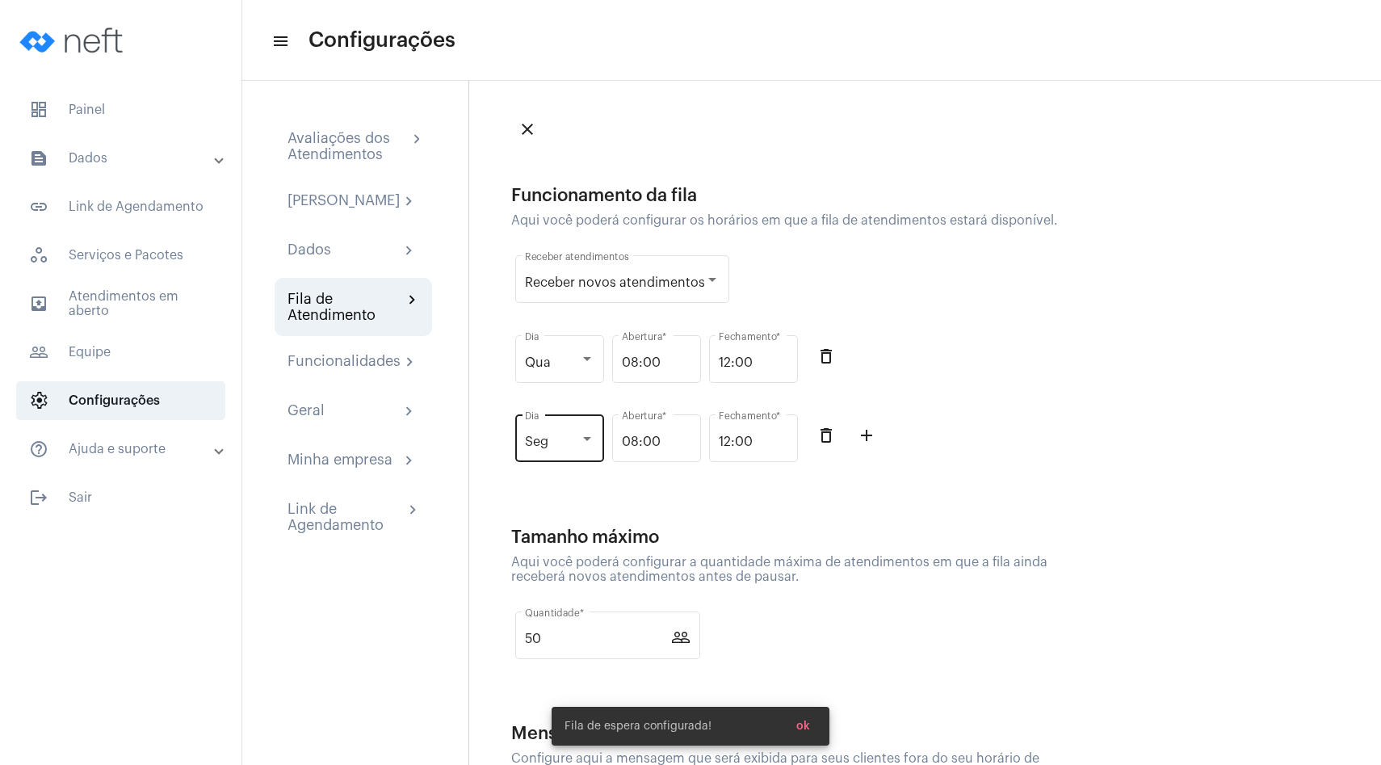
click at [573, 439] on div "Seg" at bounding box center [552, 441] width 55 height 15
click at [556, 544] on span "Qui" at bounding box center [559, 558] width 69 height 39
click at [741, 364] on input "12:00" at bounding box center [753, 362] width 69 height 15
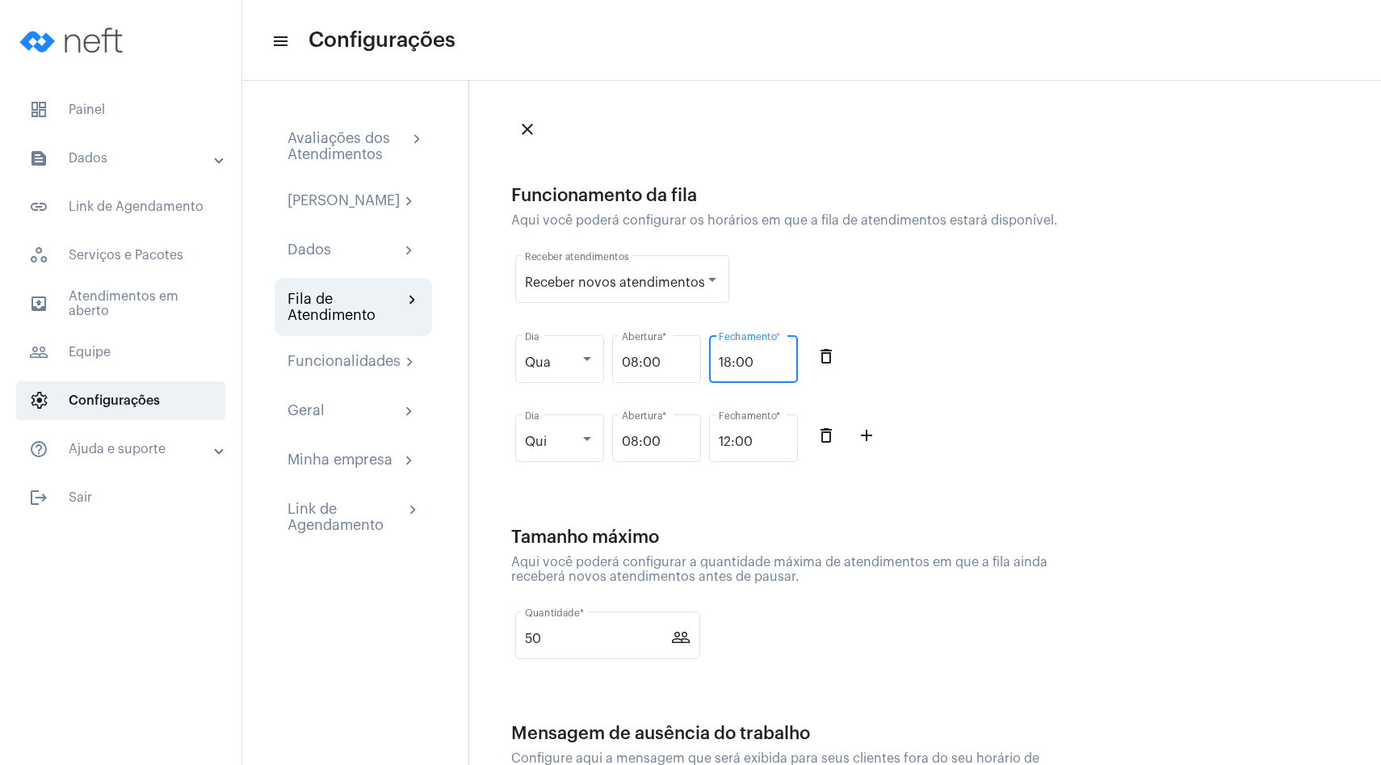
type input "18:00"
click at [863, 428] on mat-icon "add_outline" at bounding box center [866, 435] width 19 height 19
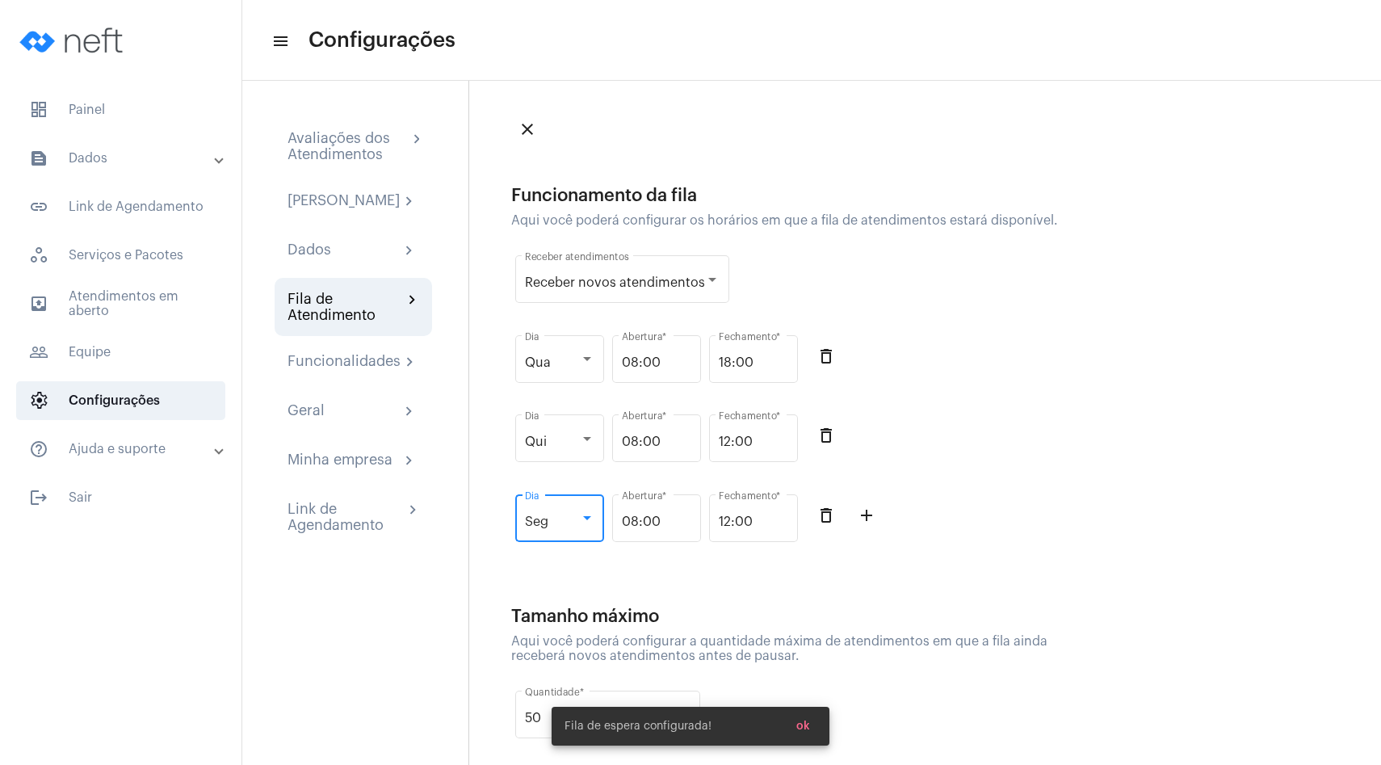
click at [556, 522] on div "Seg" at bounding box center [552, 521] width 55 height 15
click at [1028, 457] on div at bounding box center [690, 382] width 1381 height 765
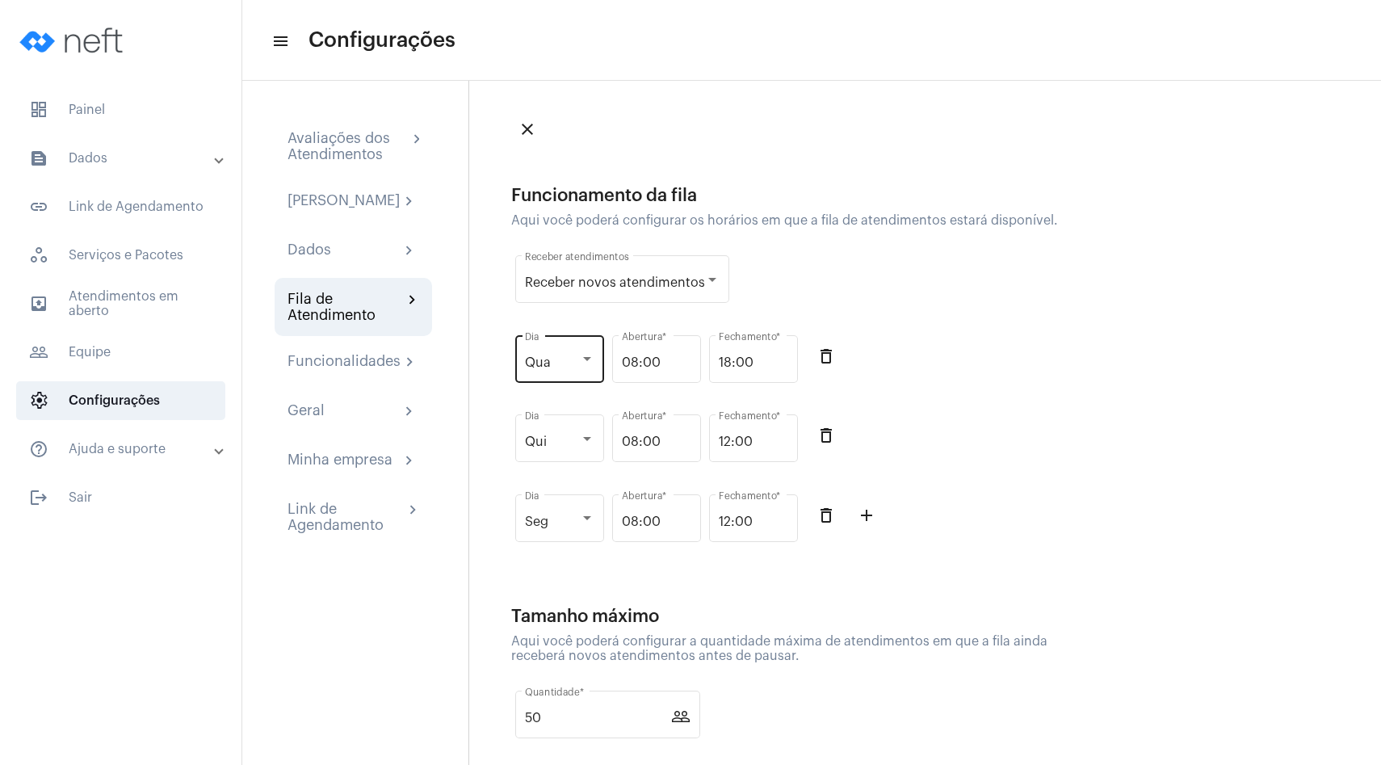
click at [544, 354] on div "Qua Dia" at bounding box center [559, 357] width 69 height 51
click at [549, 284] on span "Seg" at bounding box center [559, 285] width 69 height 39
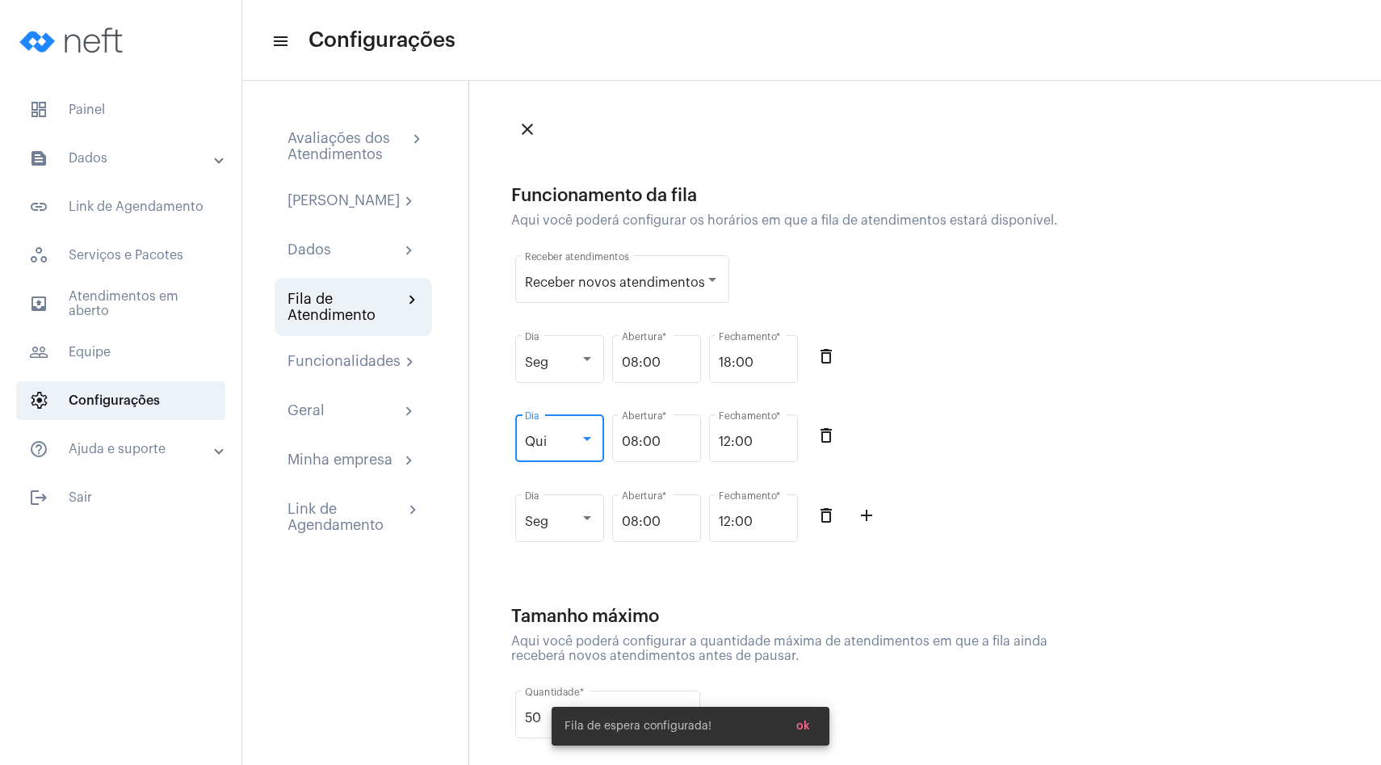
click at [550, 442] on div "Qui" at bounding box center [552, 441] width 55 height 15
click at [560, 380] on span "Ter" at bounding box center [559, 365] width 69 height 39
click at [574, 517] on div "Seg" at bounding box center [552, 521] width 55 height 15
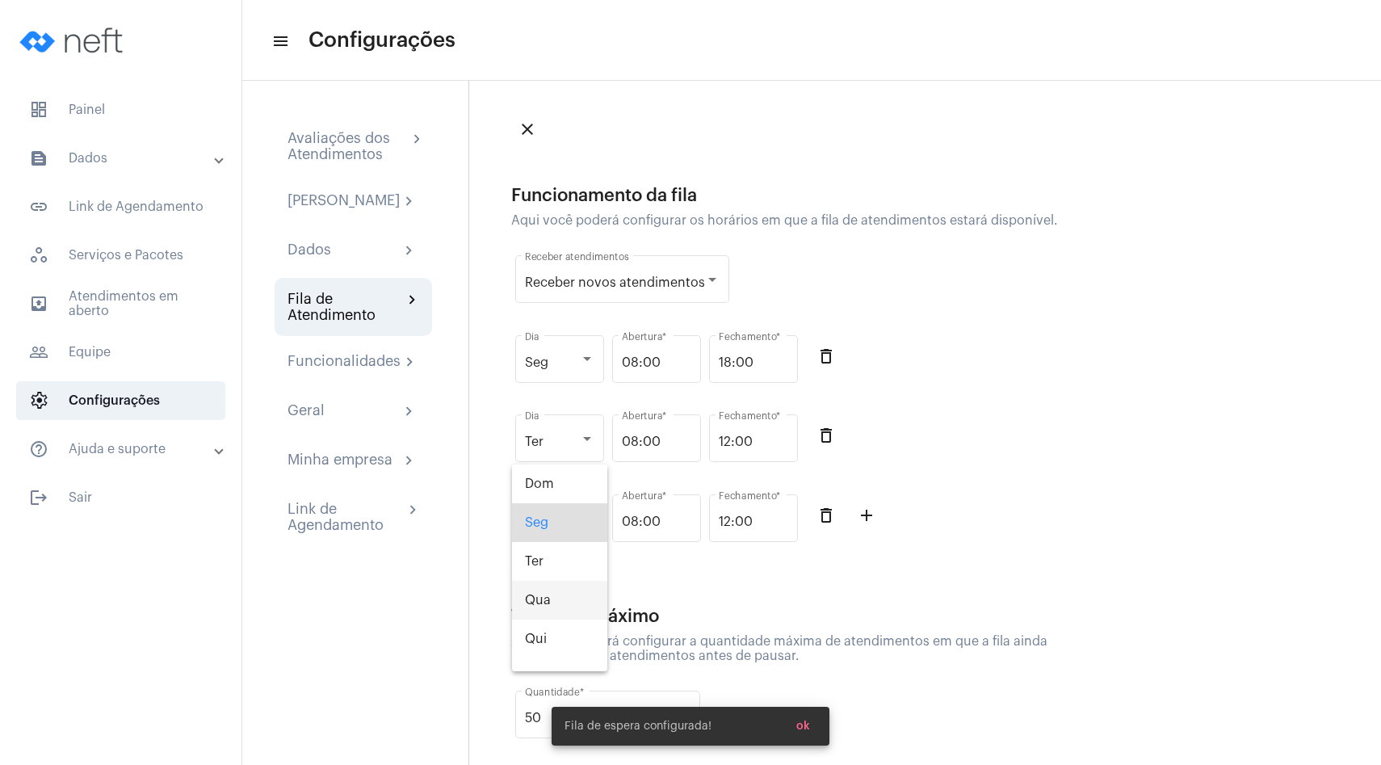
click at [547, 590] on span "Qua" at bounding box center [559, 600] width 69 height 39
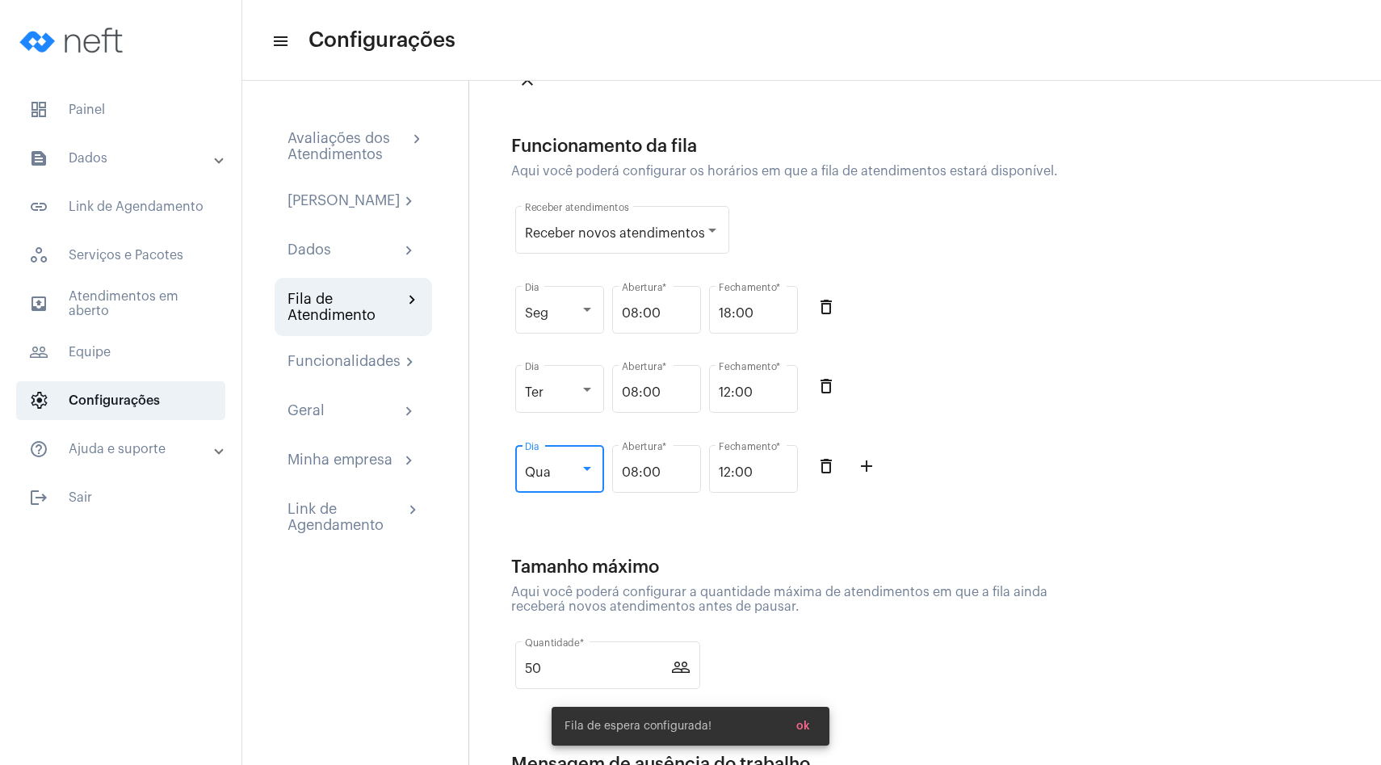
scroll to position [52, 0]
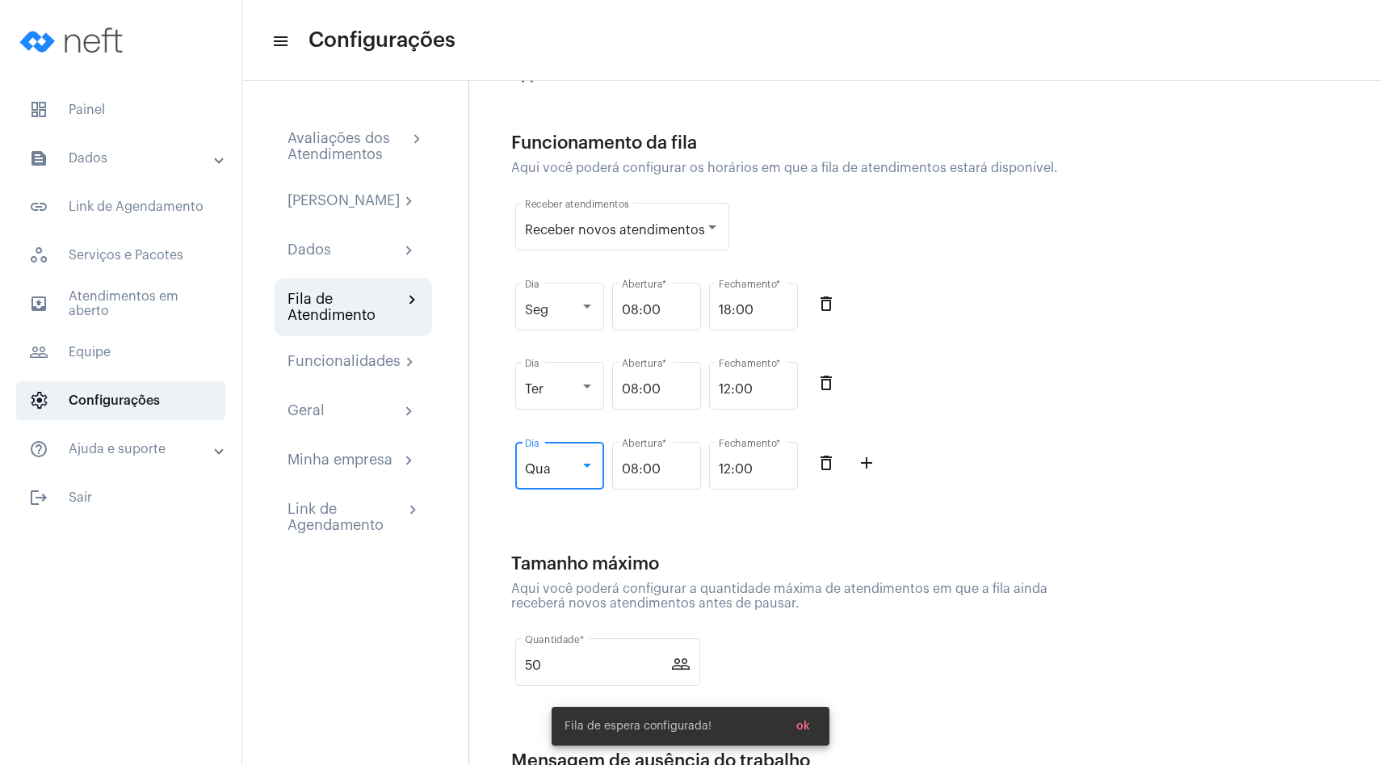
click at [870, 468] on mat-icon "add_outline" at bounding box center [866, 462] width 19 height 19
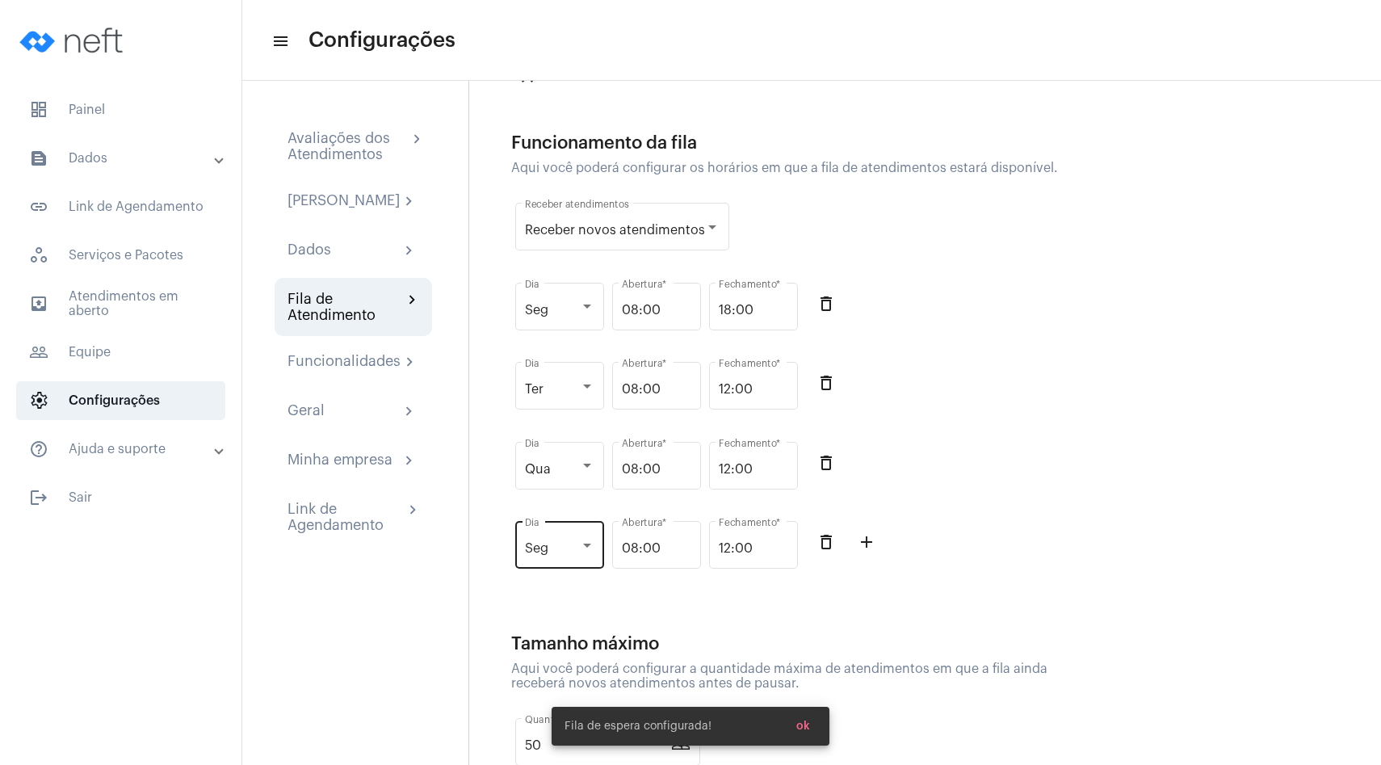
click at [564, 541] on div "Seg Dia" at bounding box center [559, 543] width 69 height 51
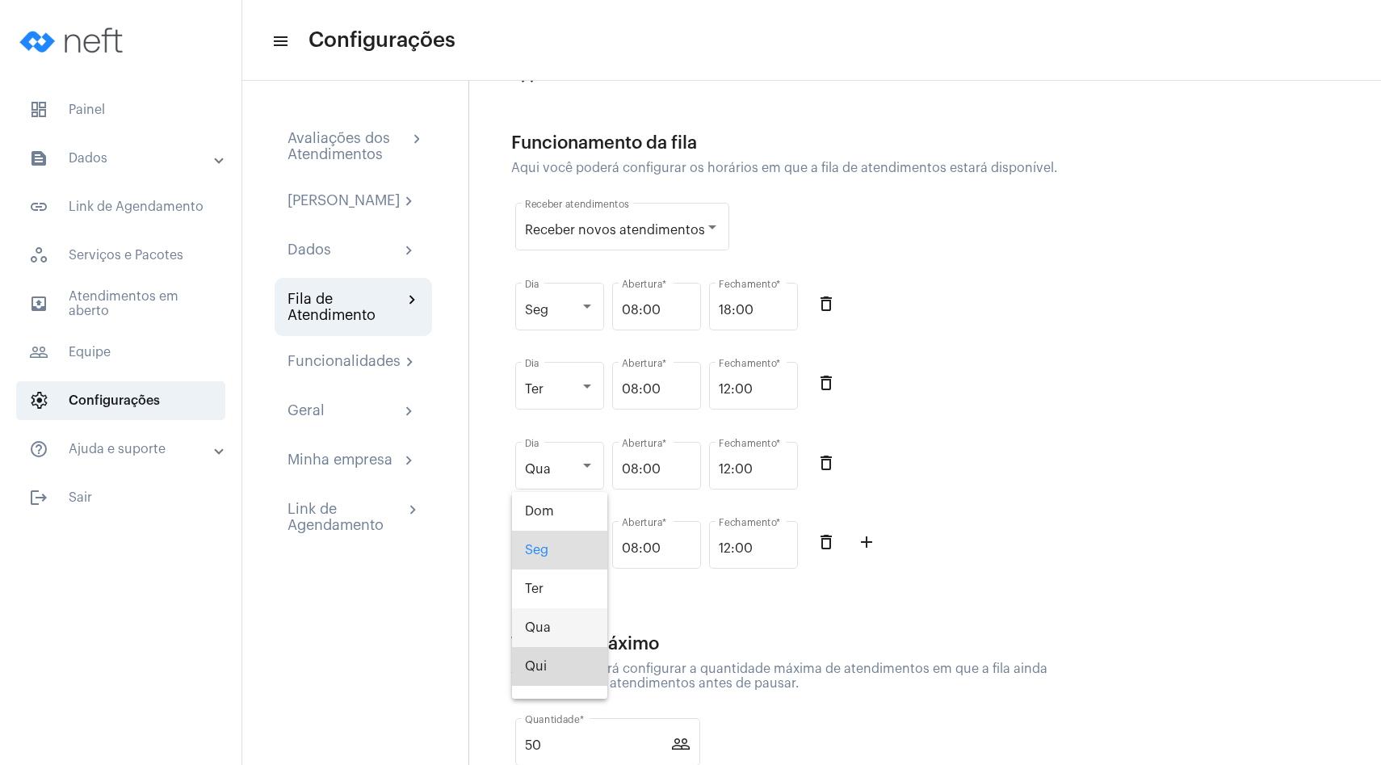
click at [540, 669] on span "Qui" at bounding box center [559, 666] width 69 height 39
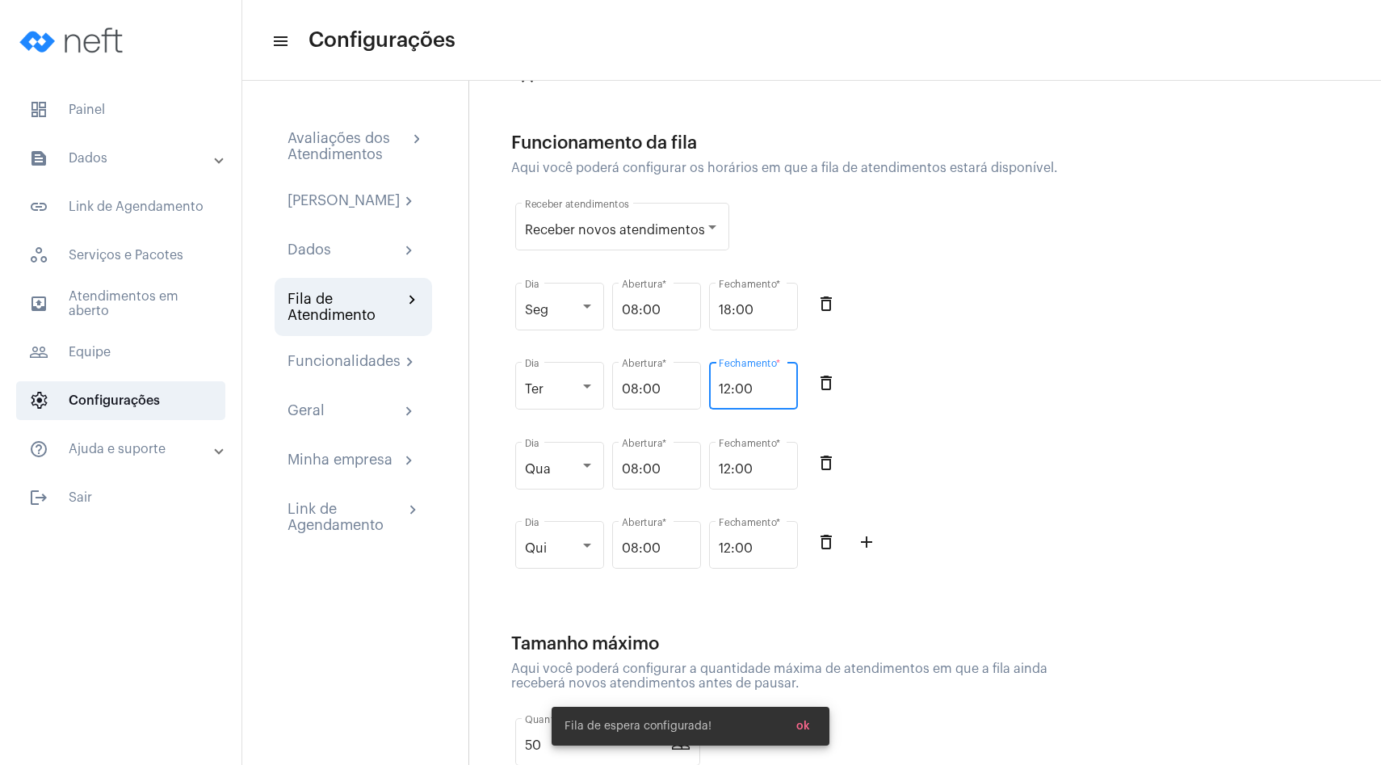
click at [753, 396] on input "12:00" at bounding box center [753, 389] width 69 height 15
type input "18:00"
click at [728, 468] on input "12:00" at bounding box center [753, 469] width 69 height 15
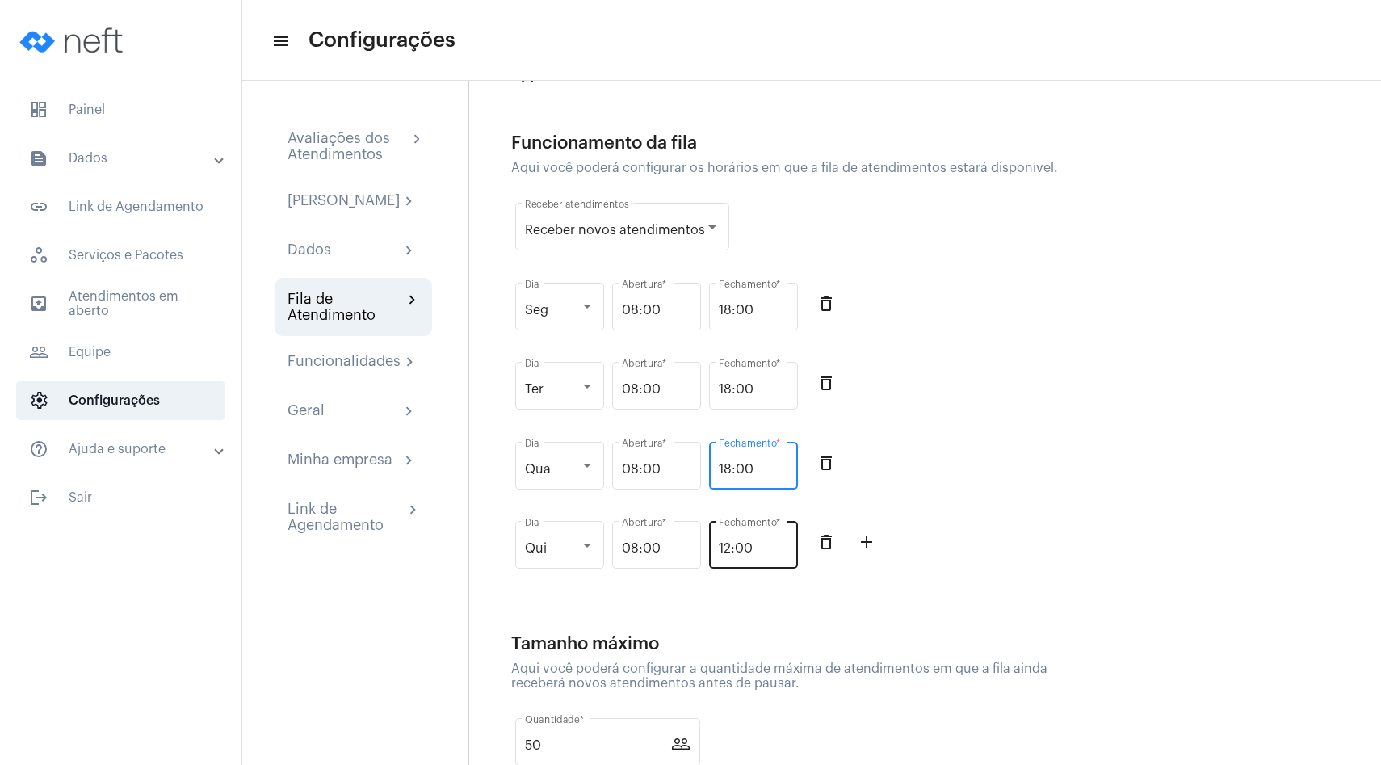
type input "18:00"
click at [734, 548] on input "12:00" at bounding box center [753, 548] width 69 height 15
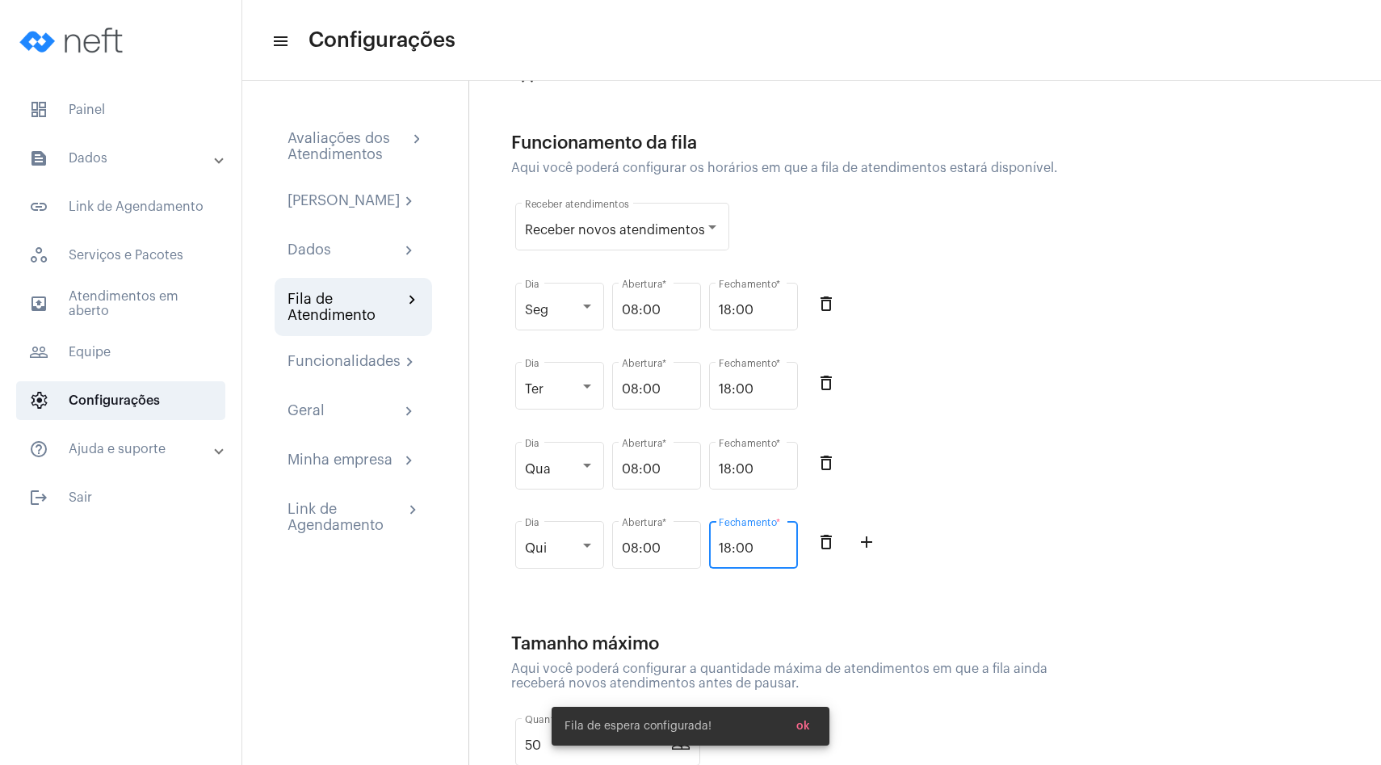
type input "18:00"
click at [971, 391] on div "Ter Dia 08:00 Abertura * 18:00 Fechamento * delete_outline" at bounding box center [793, 394] width 565 height 80
click at [868, 547] on mat-icon "add_outline" at bounding box center [866, 541] width 19 height 19
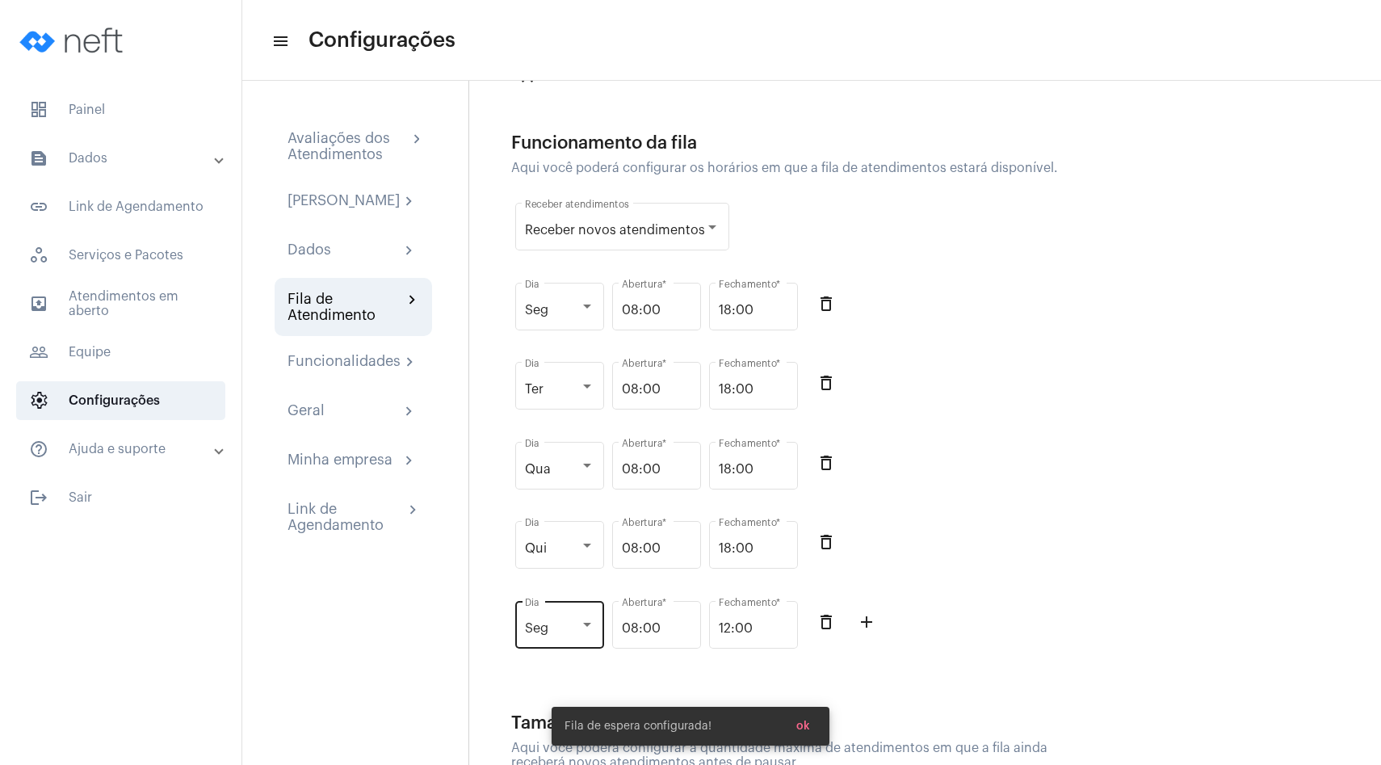
click at [560, 618] on div "Seg Dia" at bounding box center [559, 623] width 69 height 51
click at [552, 602] on span "Sex" at bounding box center [559, 588] width 69 height 39
click at [747, 627] on input "12:00" at bounding box center [753, 628] width 69 height 15
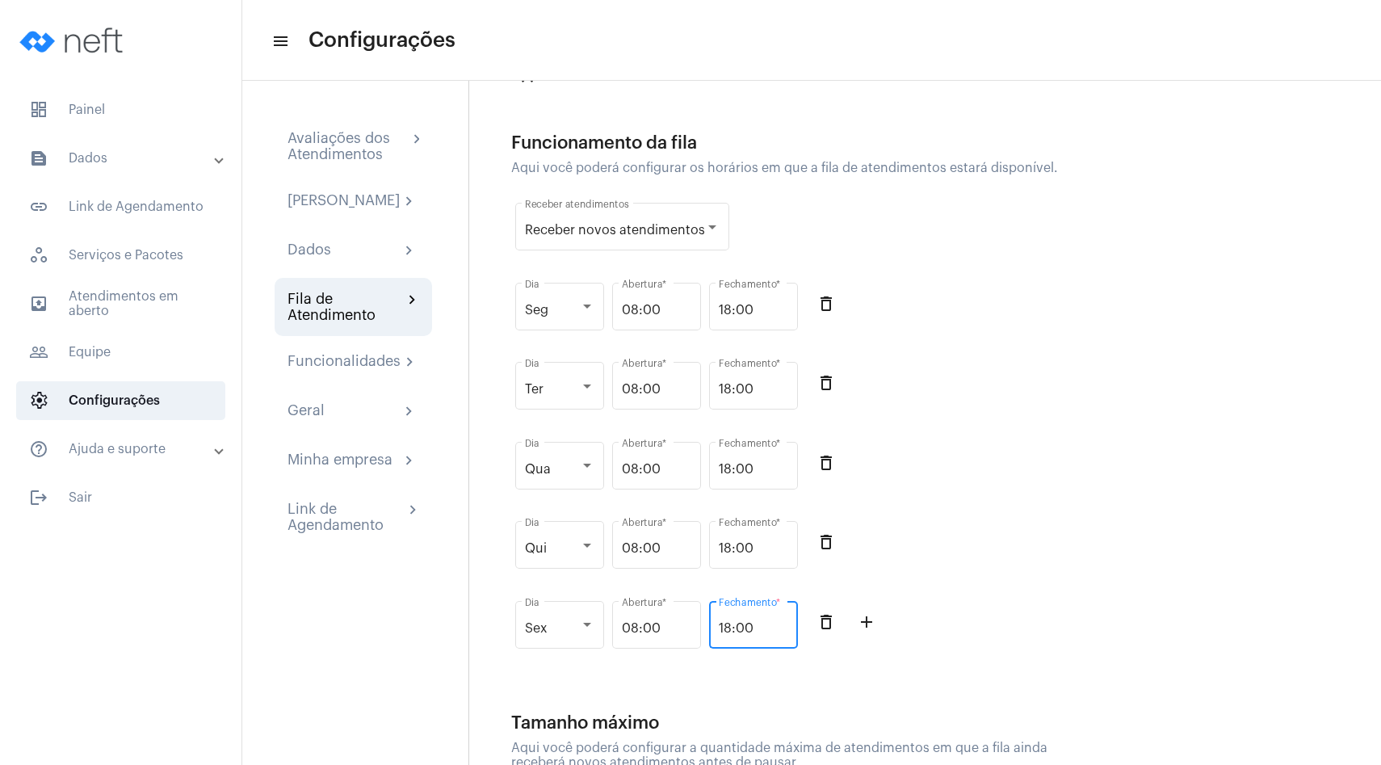
type input "18:00"
click at [1147, 472] on div "close Funcionamento da fila Aqui você poderá configurar os horários em que a fi…" at bounding box center [924, 423] width 912 height 684
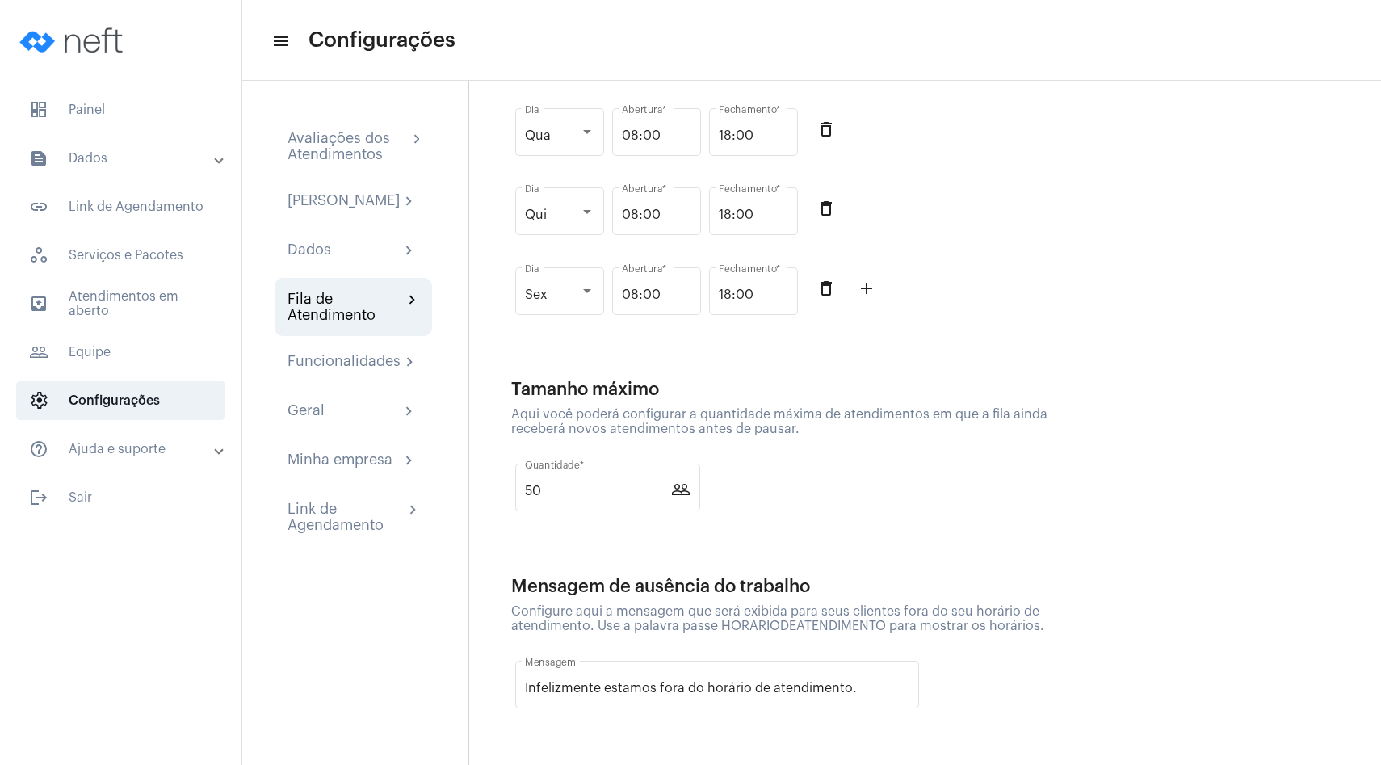
scroll to position [0, 0]
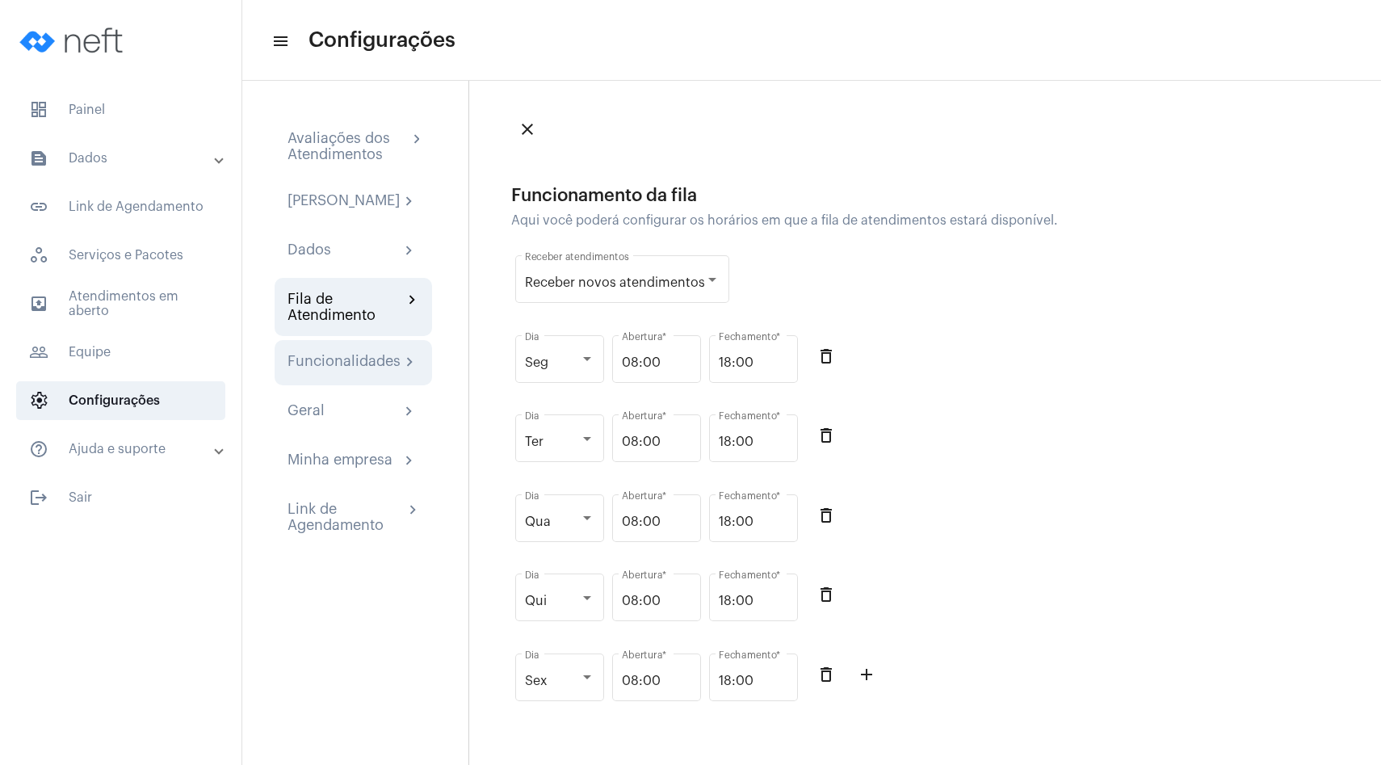
click at [325, 361] on div "Funcionalidades chevron_right" at bounding box center [353, 362] width 157 height 45
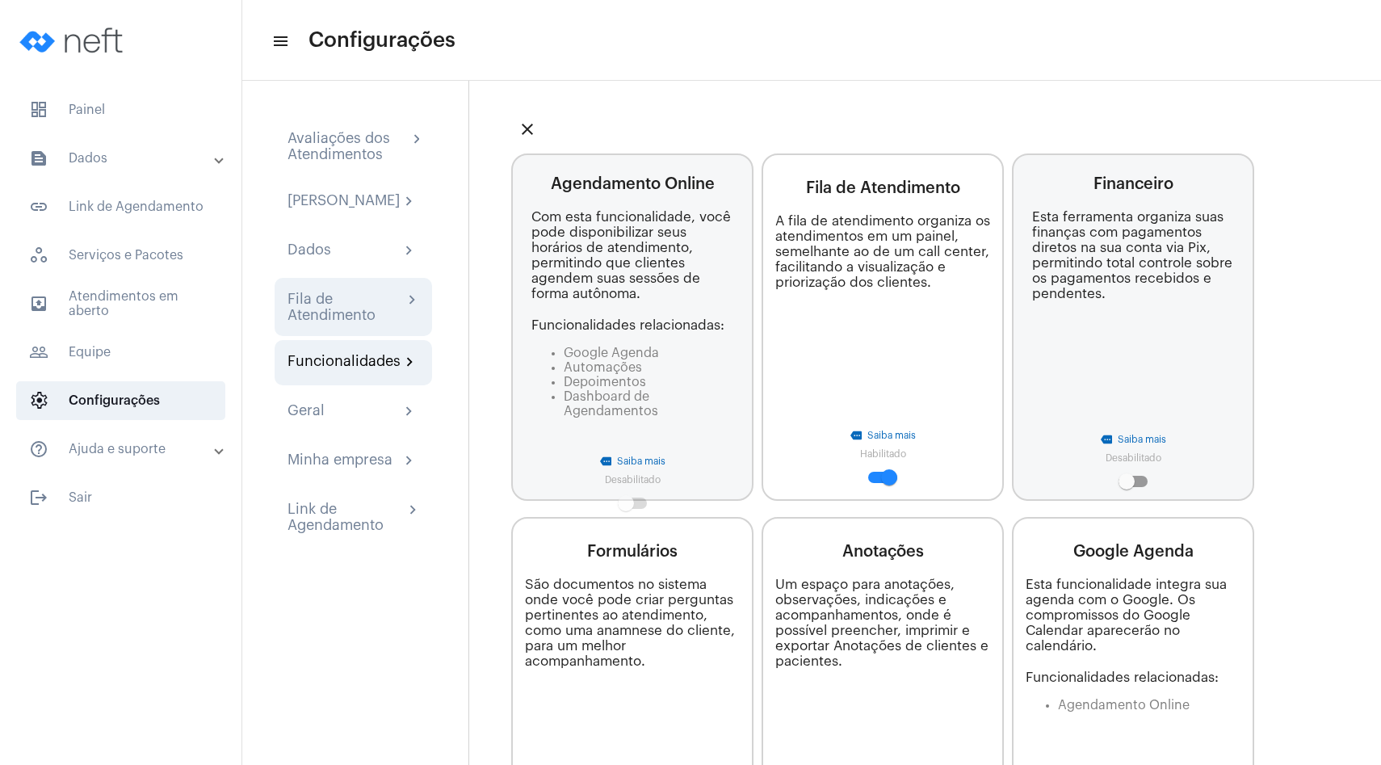
click at [338, 321] on div "Fila de Atendimento" at bounding box center [344, 307] width 115 height 32
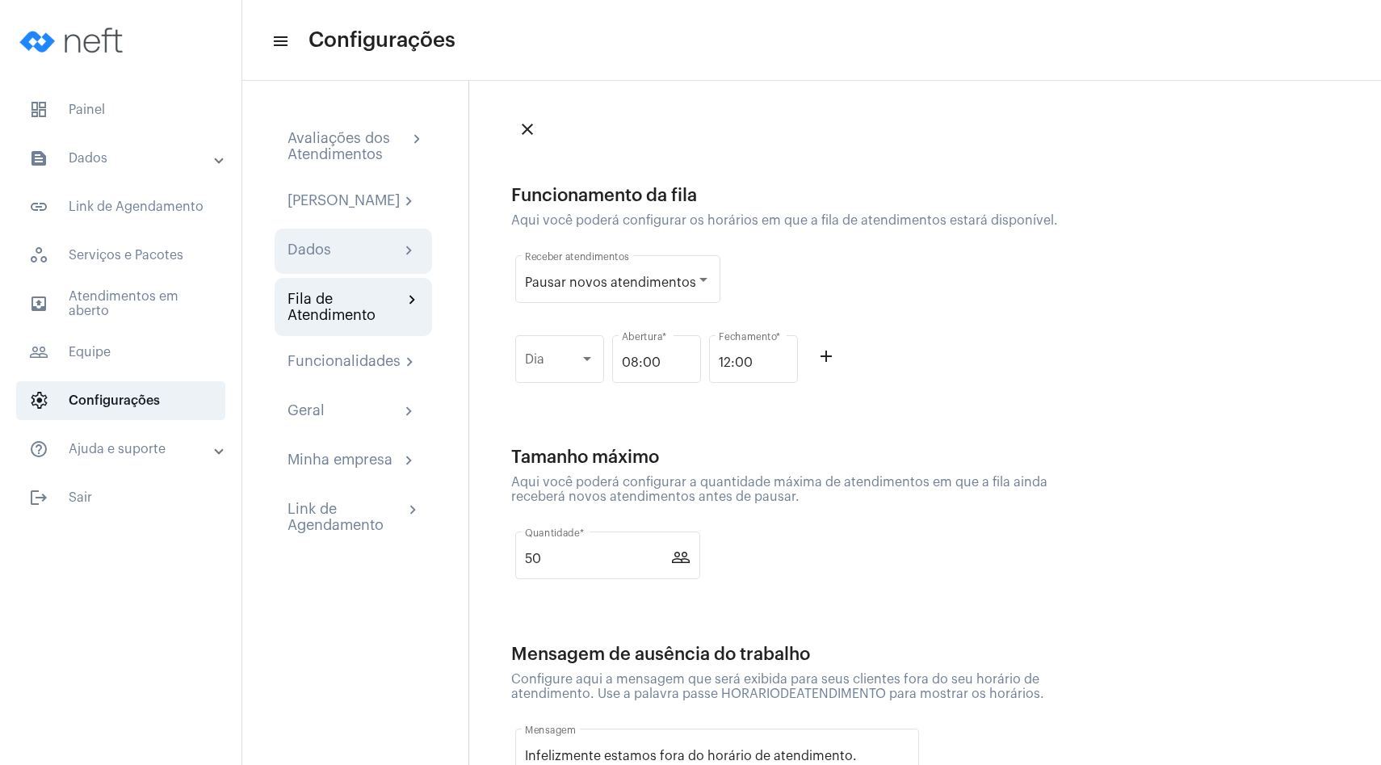
click at [367, 274] on div "Dados chevron_right" at bounding box center [353, 251] width 157 height 45
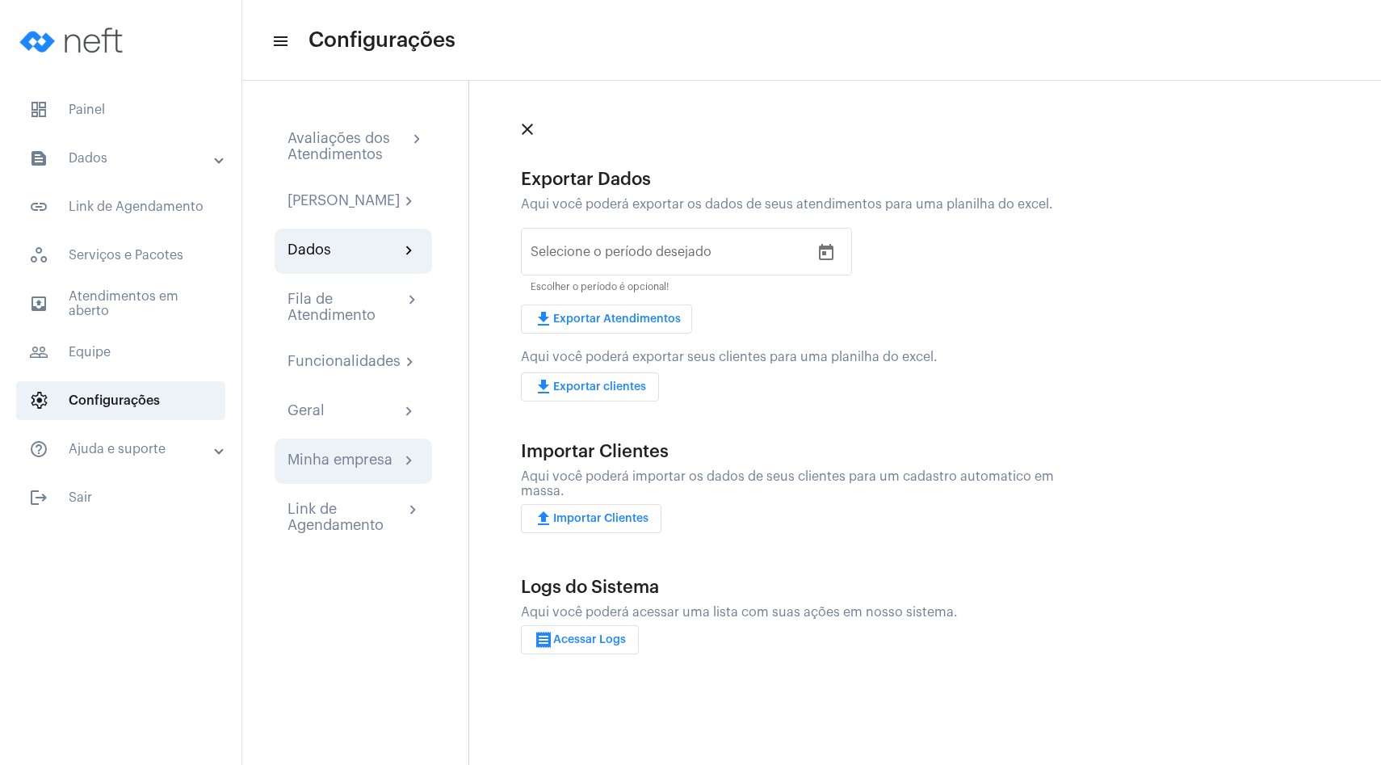
click at [375, 468] on div "Minha empresa" at bounding box center [339, 460] width 105 height 19
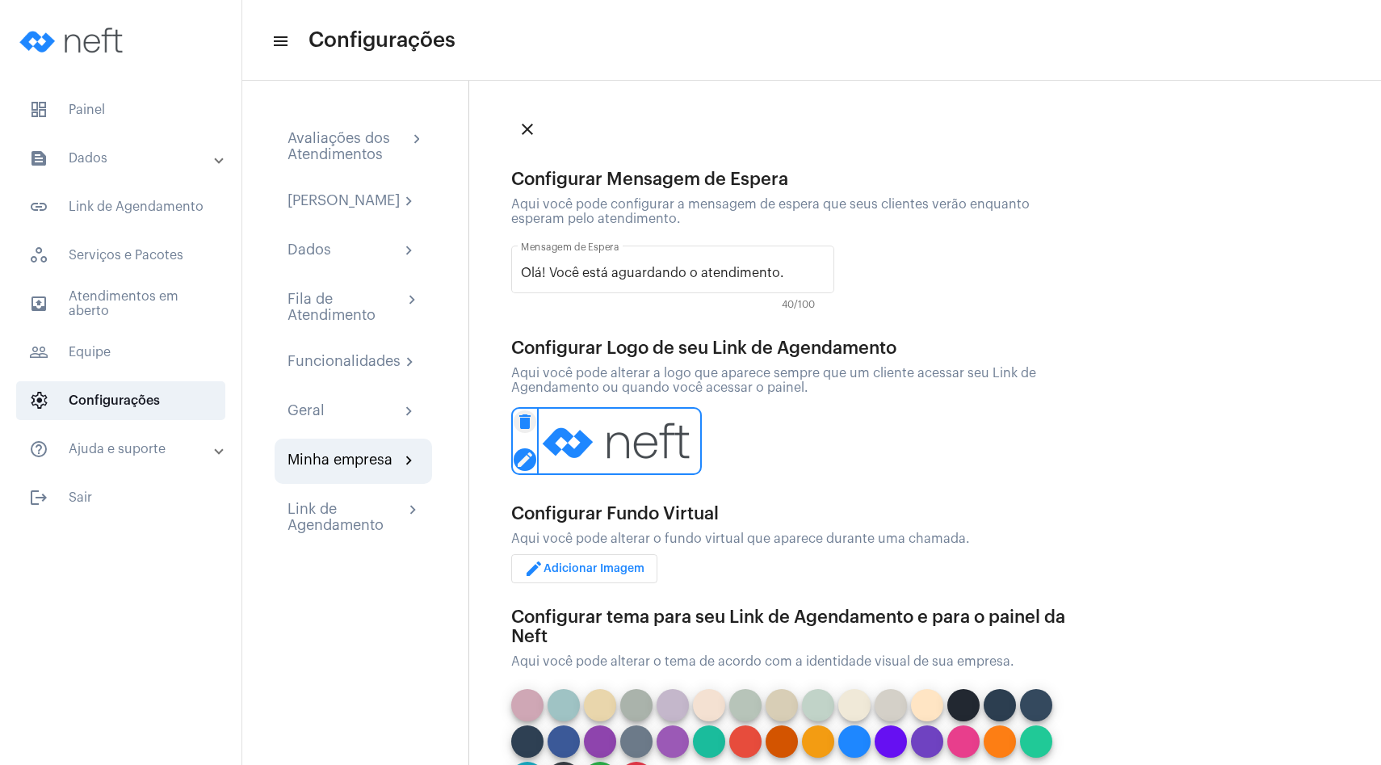
click at [524, 459] on mat-icon "edit" at bounding box center [525, 459] width 23 height 23
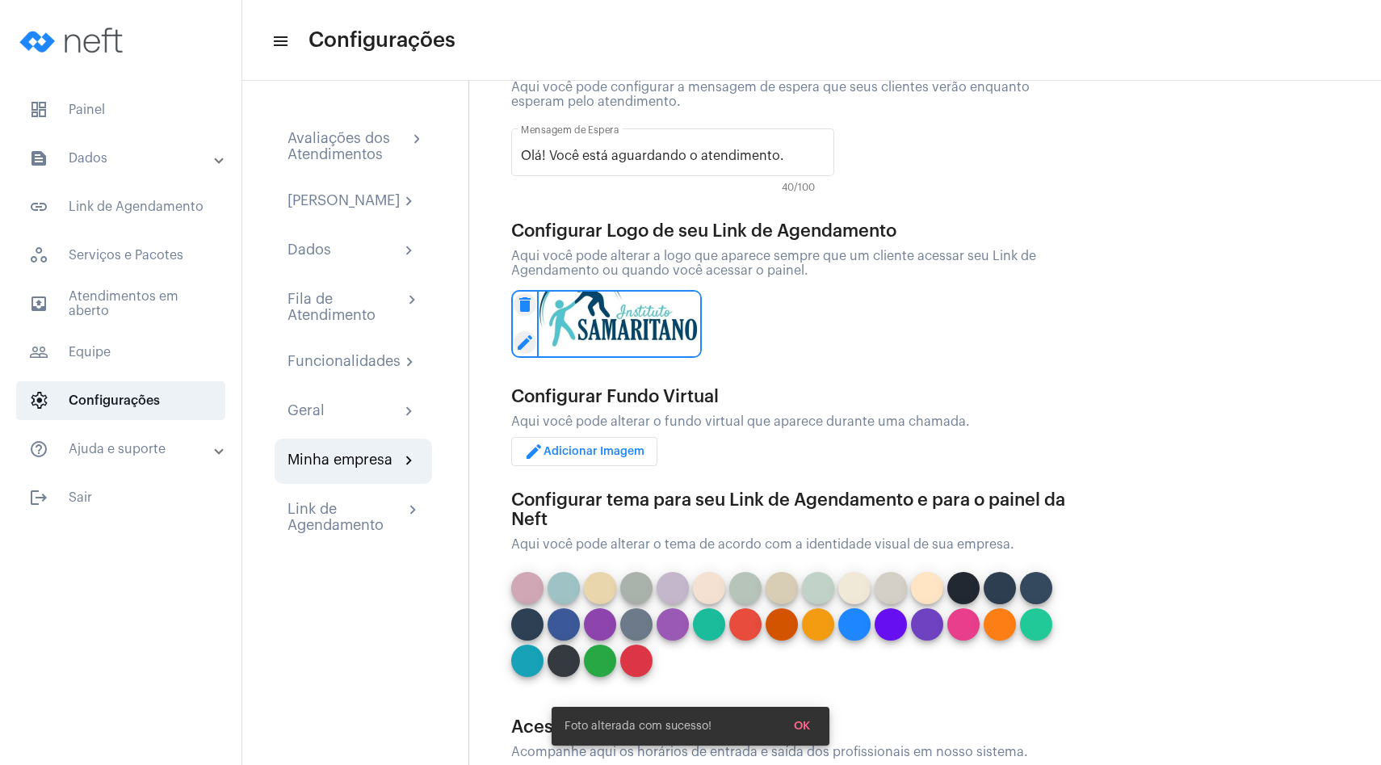
scroll to position [178, 0]
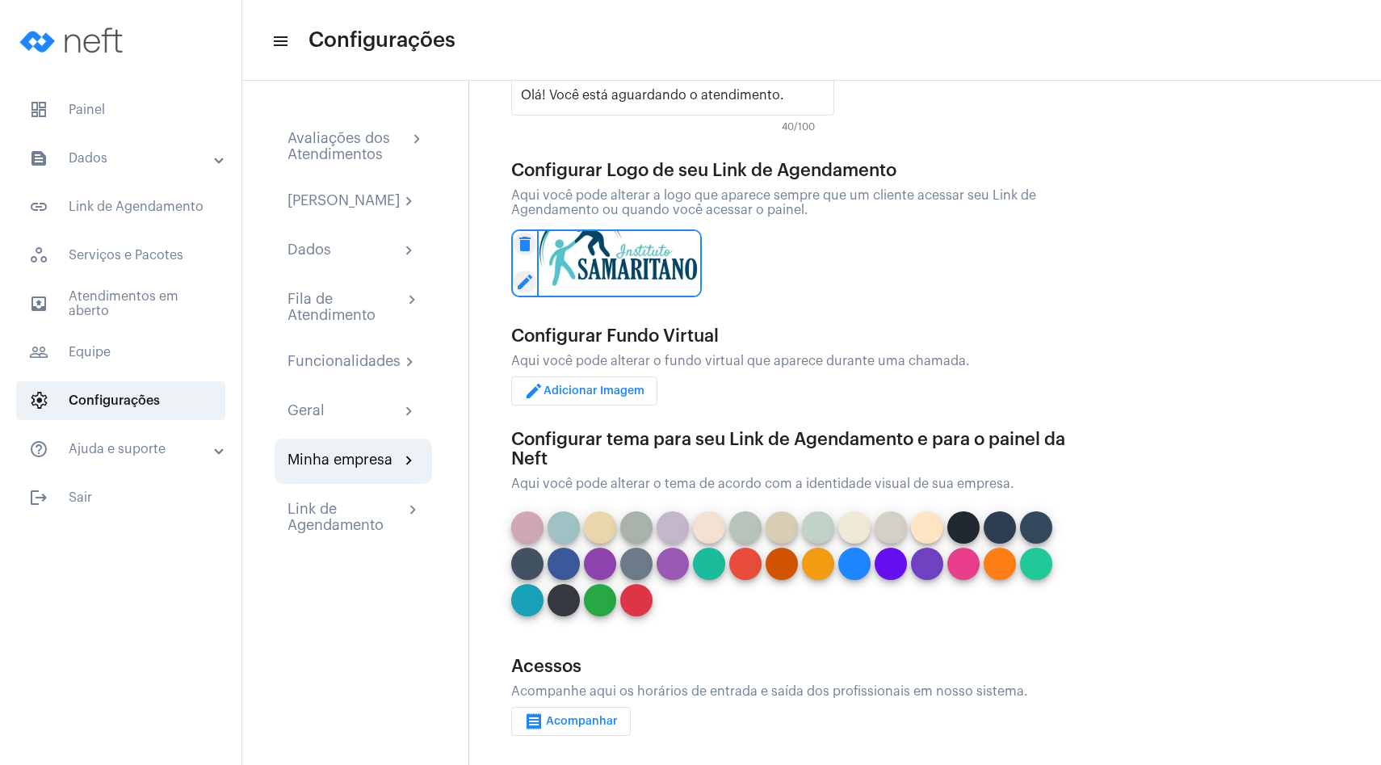
click at [526, 560] on button at bounding box center [527, 563] width 32 height 32
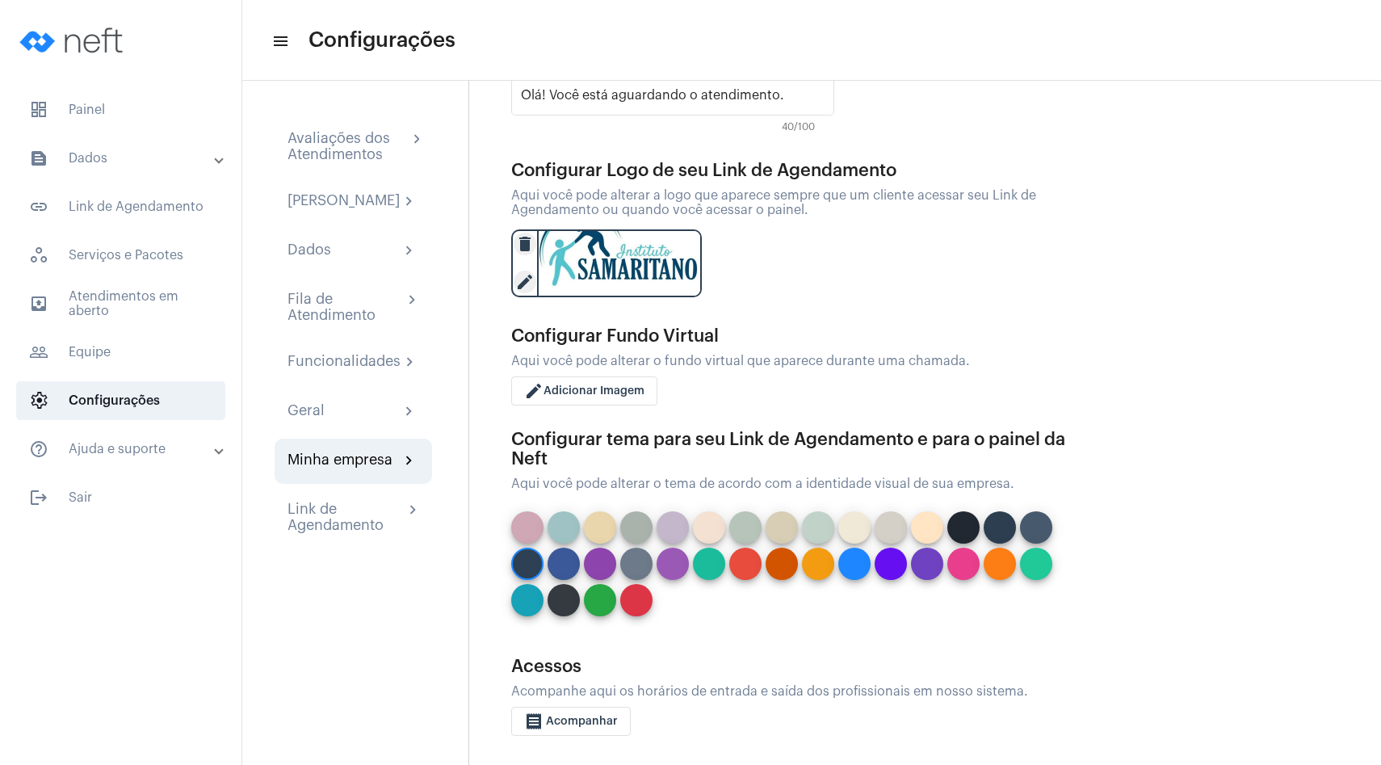
click at [1037, 524] on button at bounding box center [1036, 527] width 32 height 32
click at [331, 510] on div "Link de Agendamento chevron_right" at bounding box center [353, 517] width 157 height 58
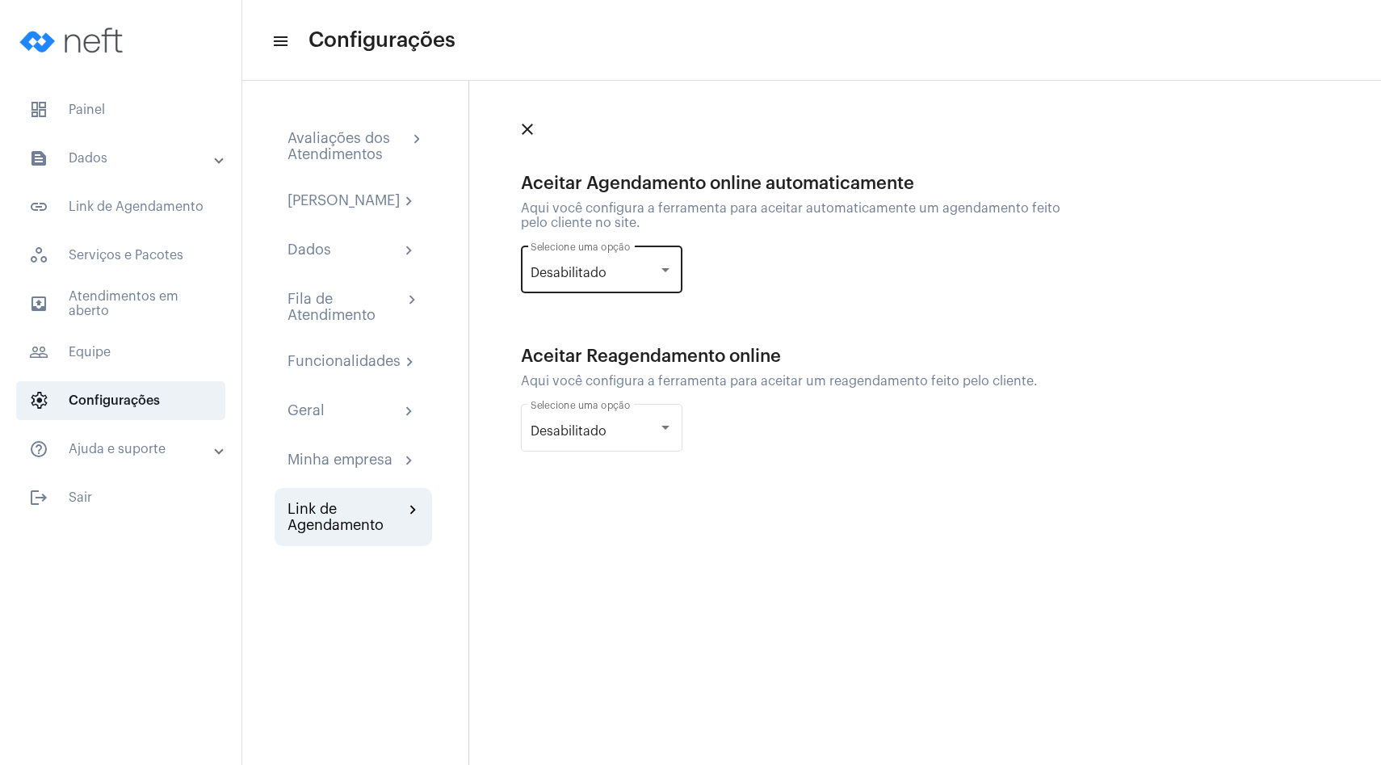
click at [585, 280] on div "Desabilitado Selecione uma opção" at bounding box center [602, 267] width 142 height 51
click at [573, 307] on span "Habilitado" at bounding box center [602, 311] width 142 height 39
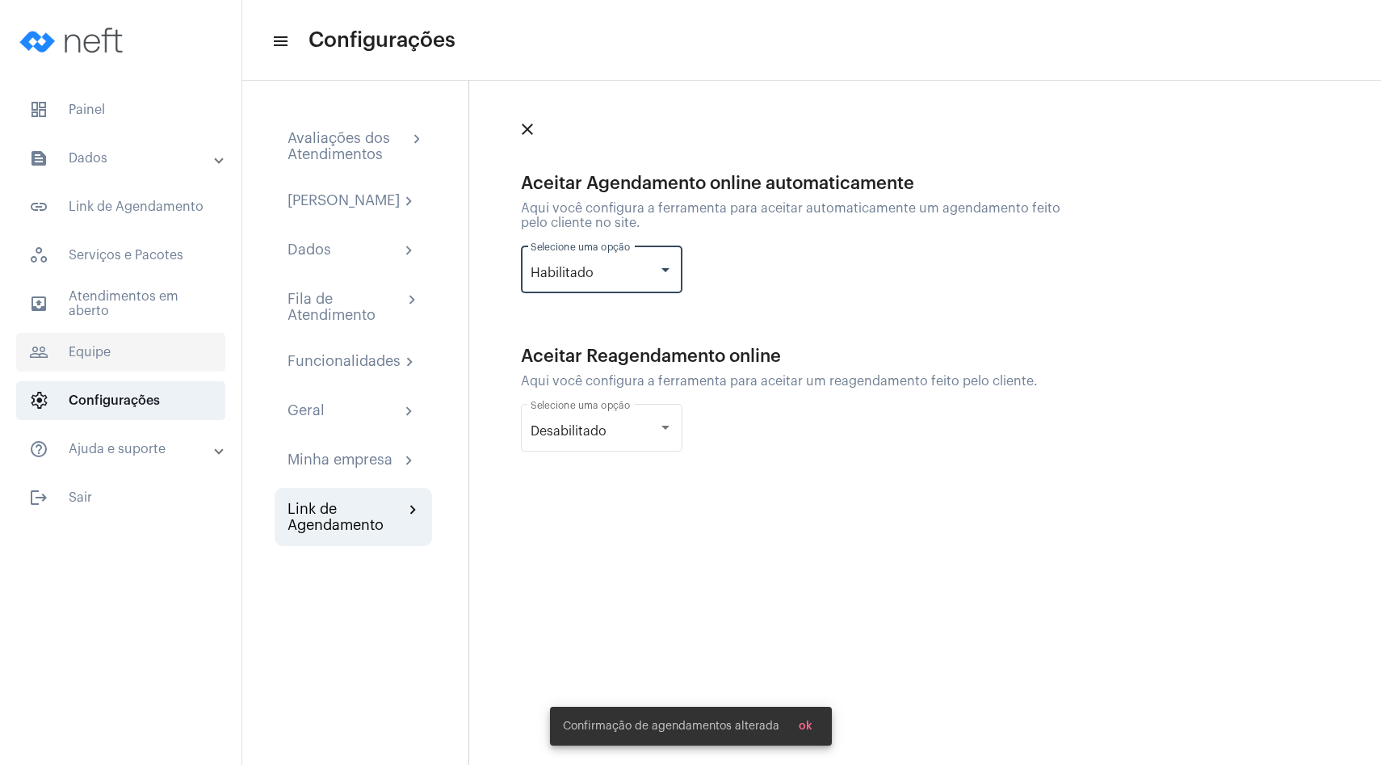
click at [107, 360] on span "people_outline Equipe" at bounding box center [120, 352] width 209 height 39
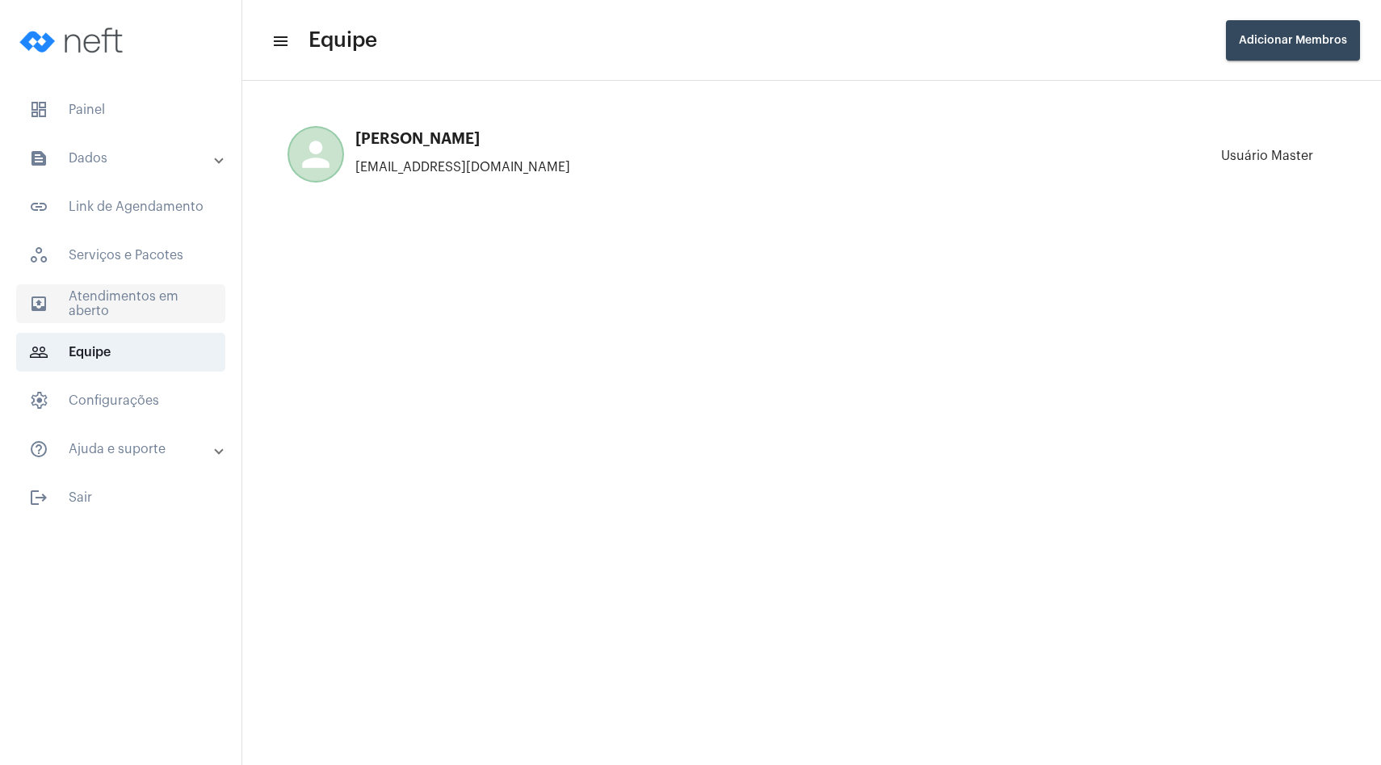
click at [100, 284] on span "outbox_outline Atendimentos em aberto" at bounding box center [120, 303] width 209 height 39
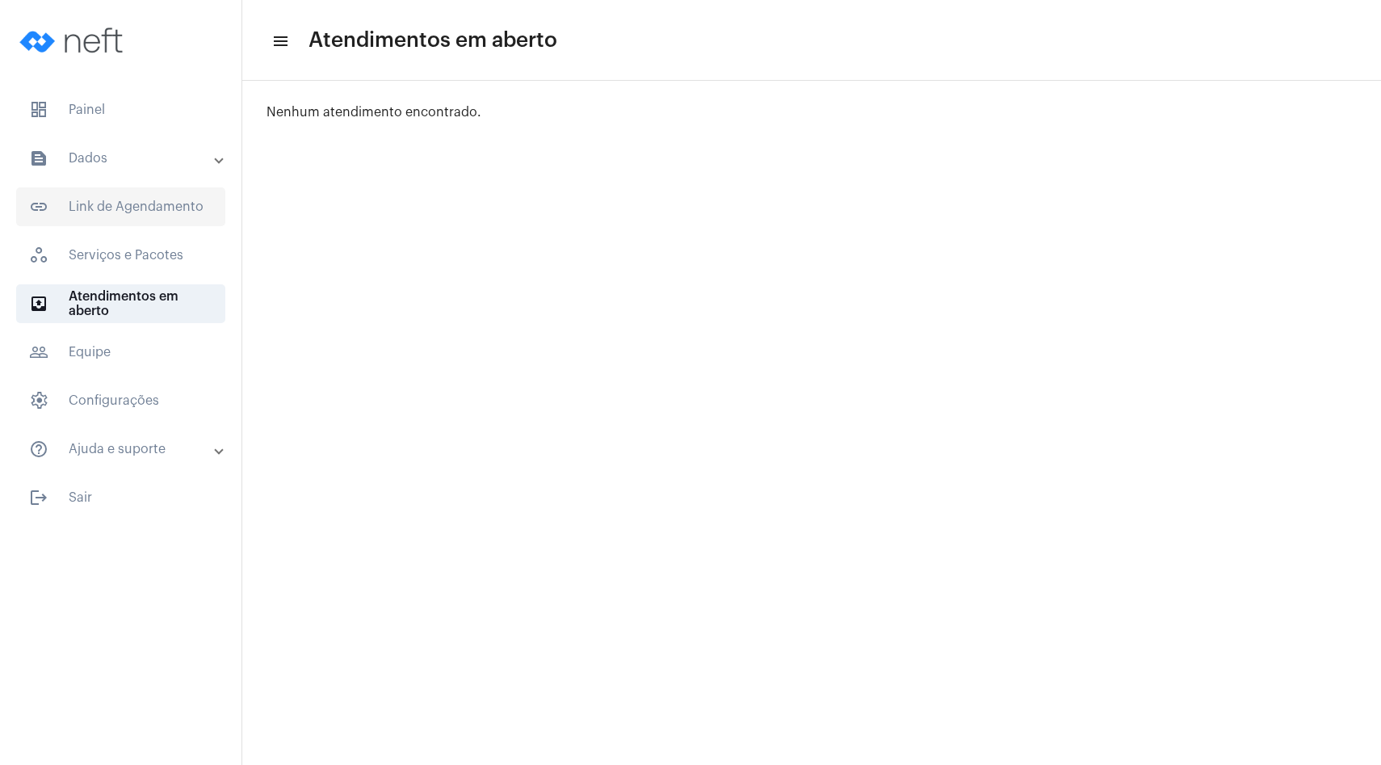
click at [124, 216] on span "link_outlined Link de Agendamento" at bounding box center [120, 206] width 209 height 39
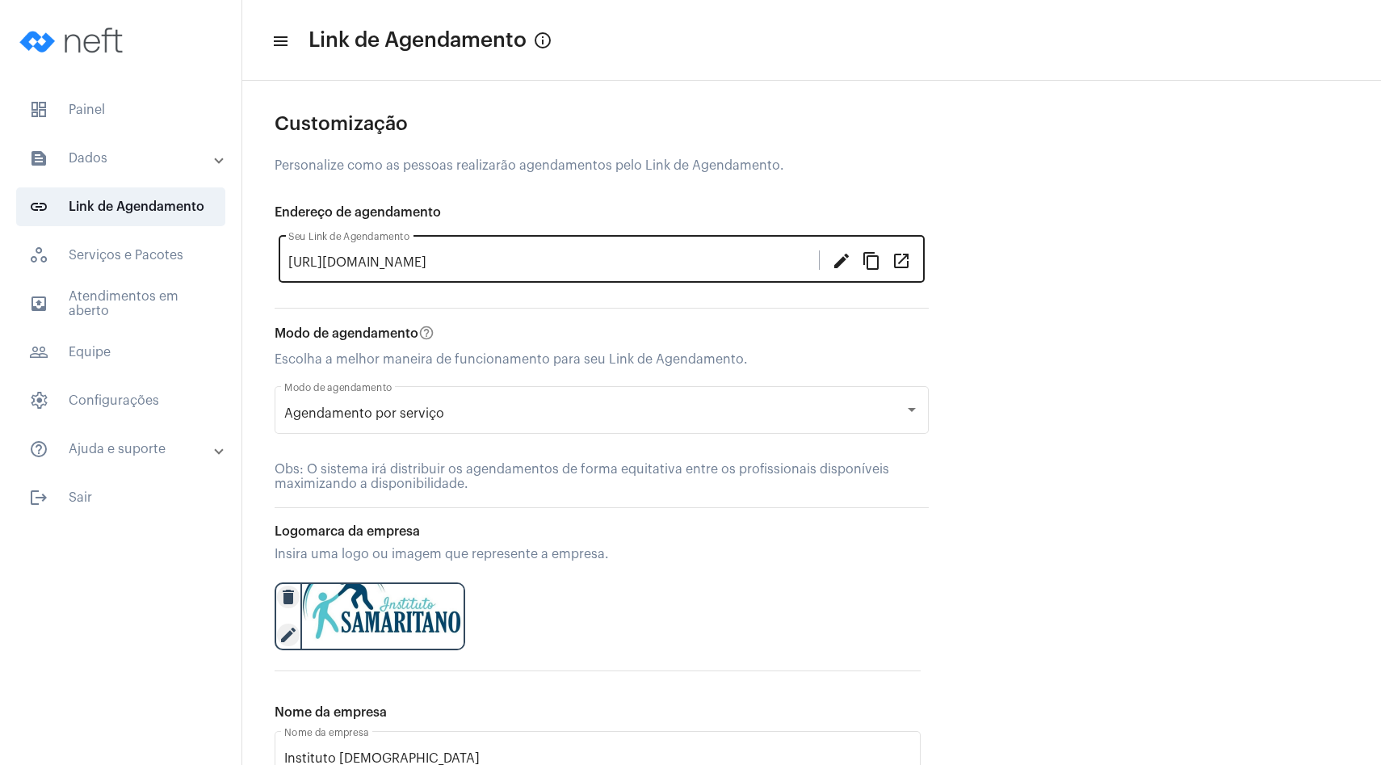
click at [894, 268] on mat-icon "open_in_new" at bounding box center [900, 259] width 19 height 19
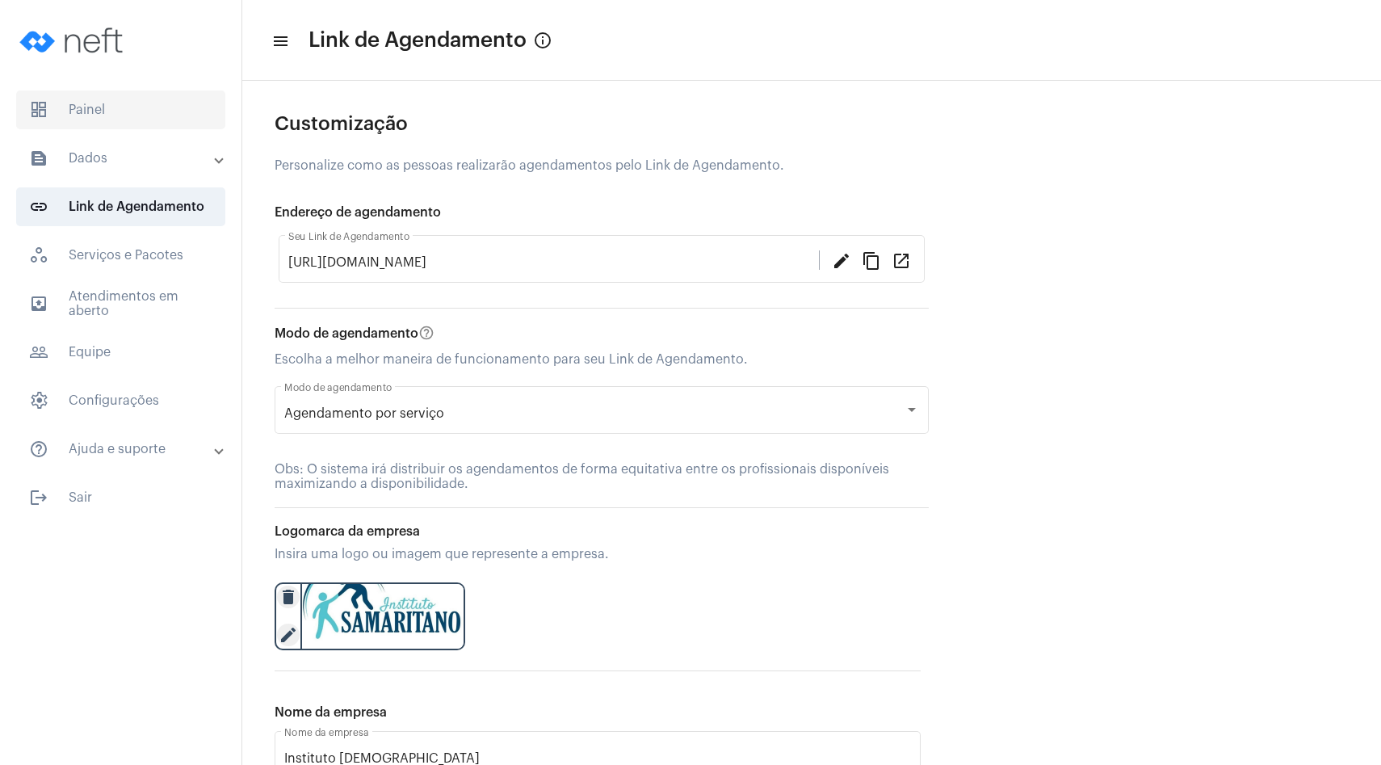
click at [77, 118] on span "dashboard Painel" at bounding box center [120, 109] width 209 height 39
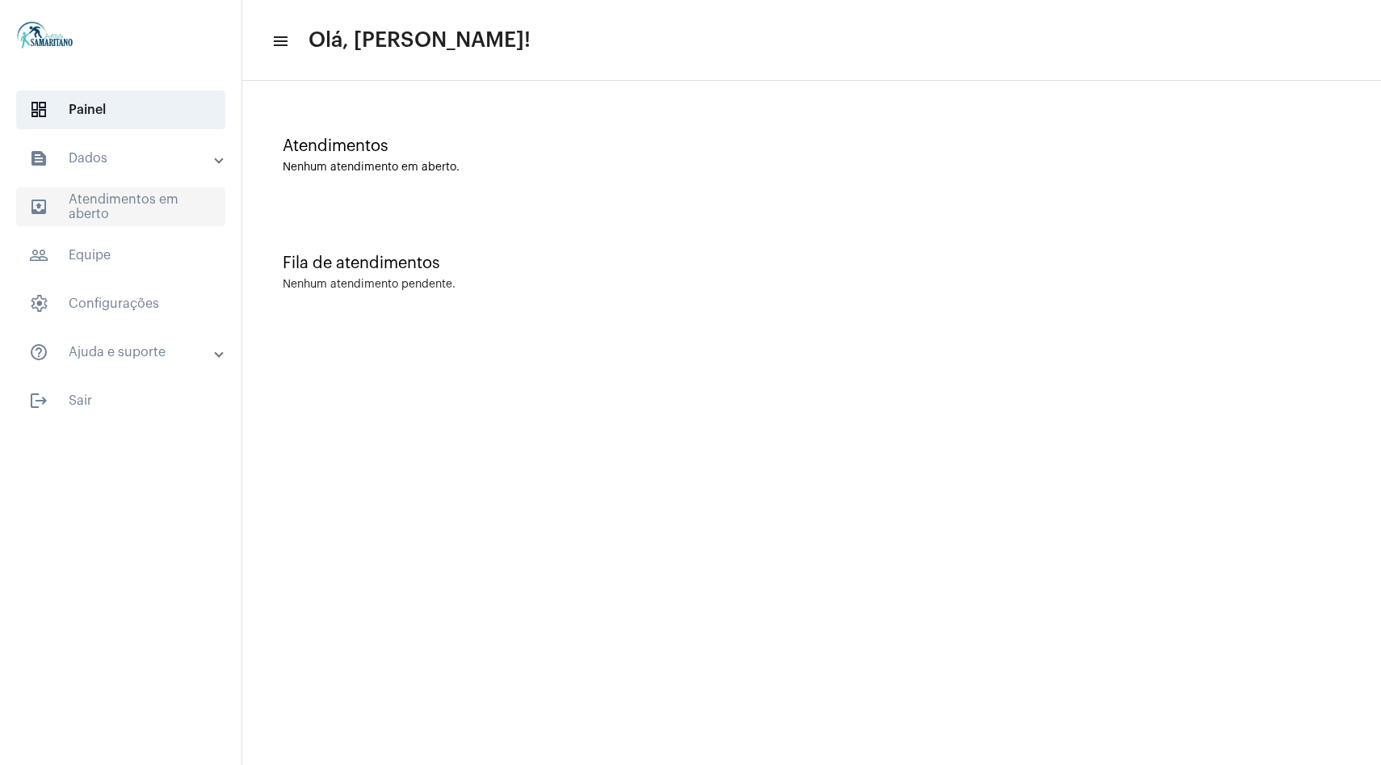
click at [121, 198] on span "outbox_outline Atendimentos em aberto" at bounding box center [120, 206] width 209 height 39
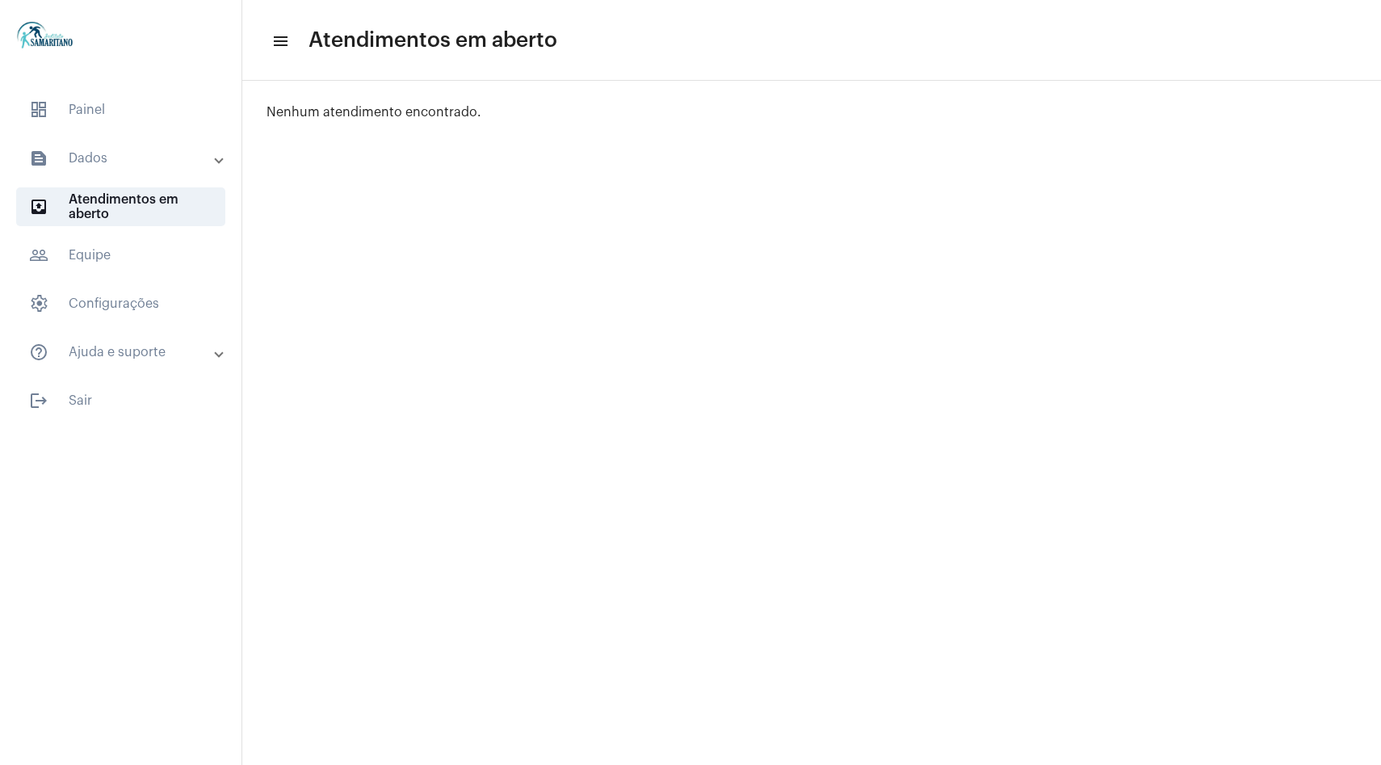
click at [124, 167] on mat-panel-title "text_snippet_outlined Dados" at bounding box center [122, 158] width 187 height 19
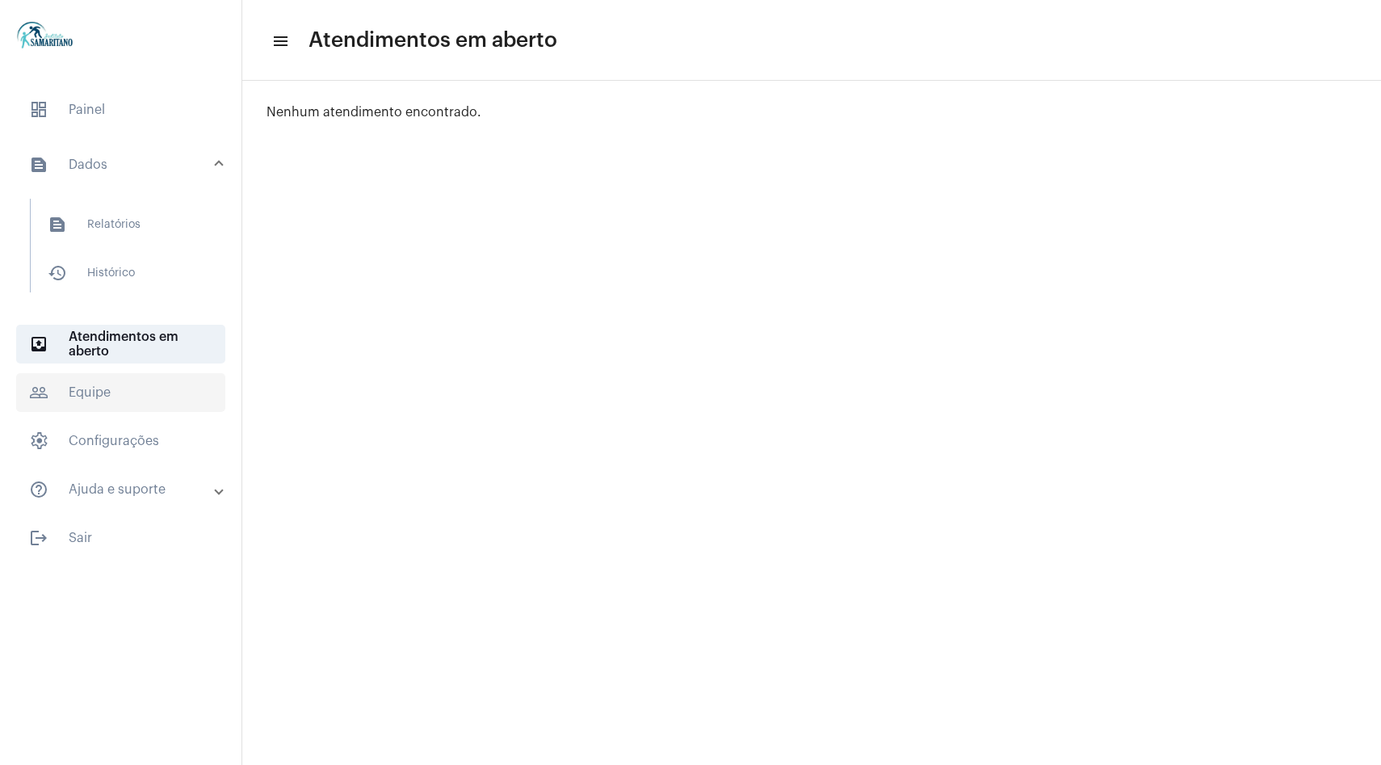
click at [125, 394] on span "people_outline Equipe" at bounding box center [120, 392] width 209 height 39
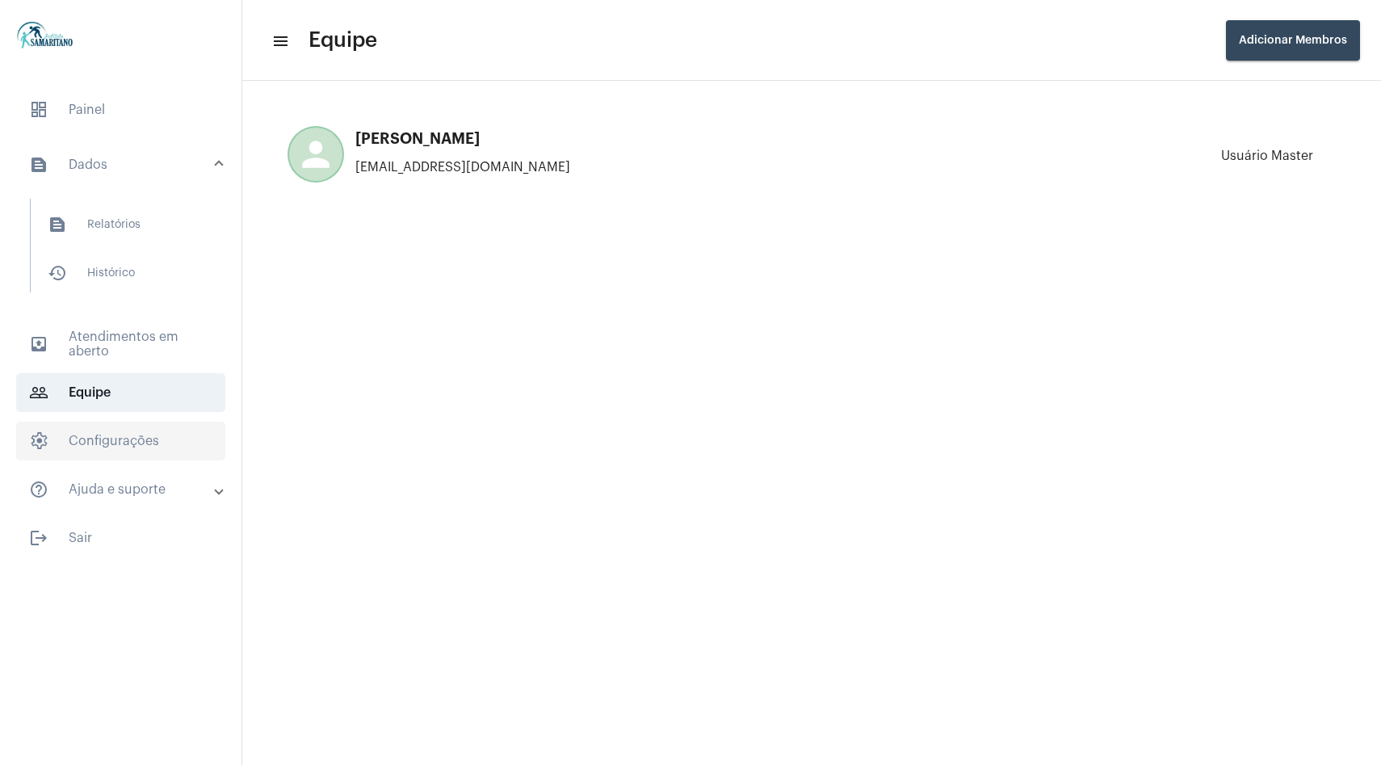
click at [138, 455] on span "settings Configurações" at bounding box center [120, 441] width 209 height 39
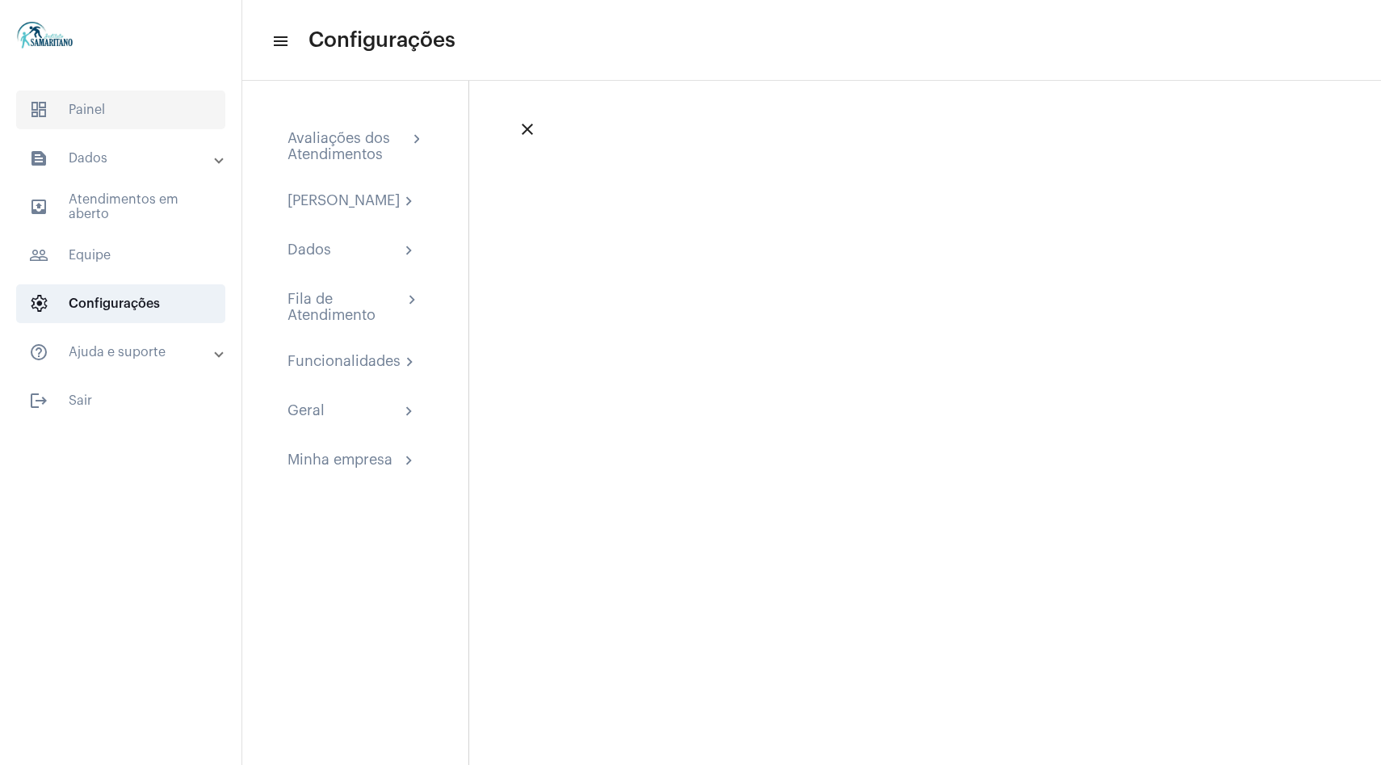
click at [92, 105] on span "dashboard Painel" at bounding box center [120, 109] width 209 height 39
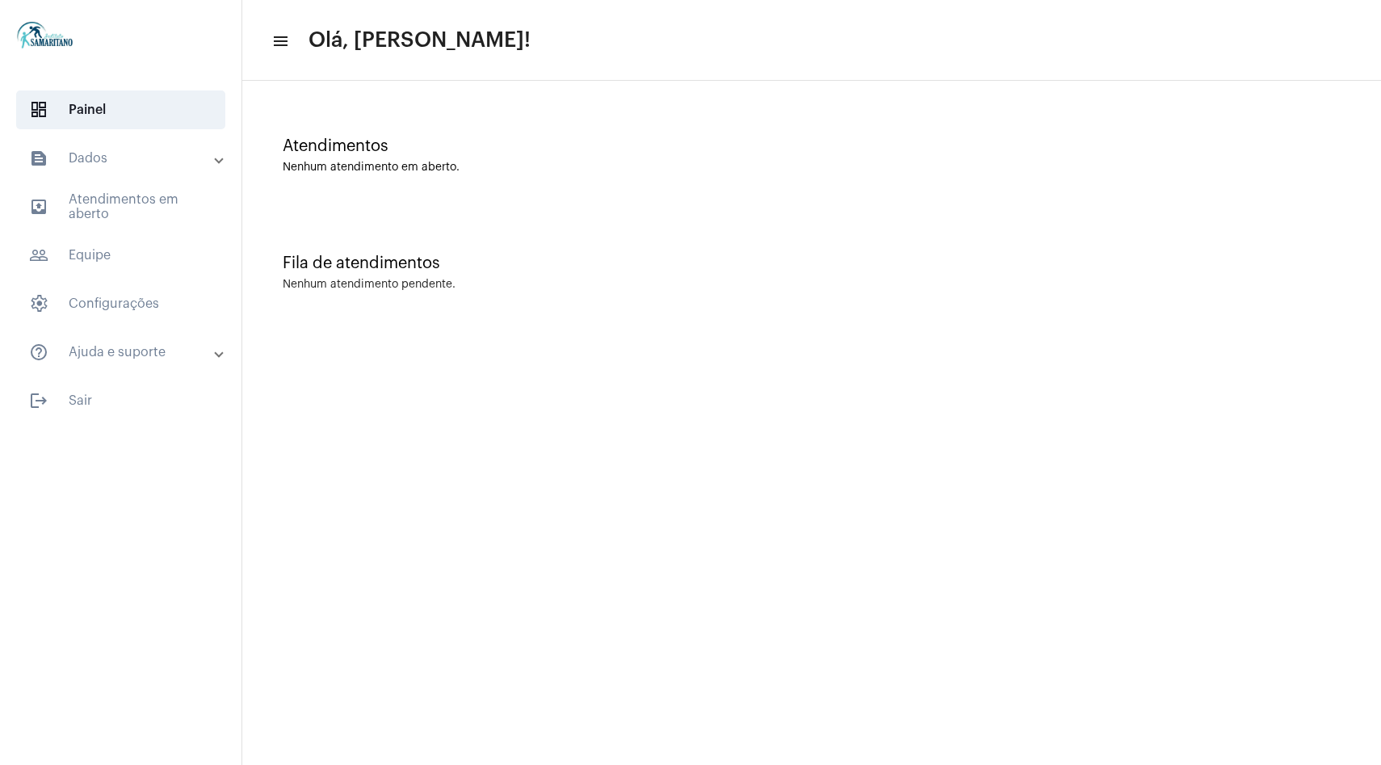
click at [128, 345] on mat-panel-title "help_outline Ajuda e suporte" at bounding box center [122, 351] width 187 height 19
click at [158, 365] on mat-panel-title "help_outline Ajuda e suporte" at bounding box center [122, 361] width 187 height 19
click at [126, 307] on span "settings Configurações" at bounding box center [120, 303] width 209 height 39
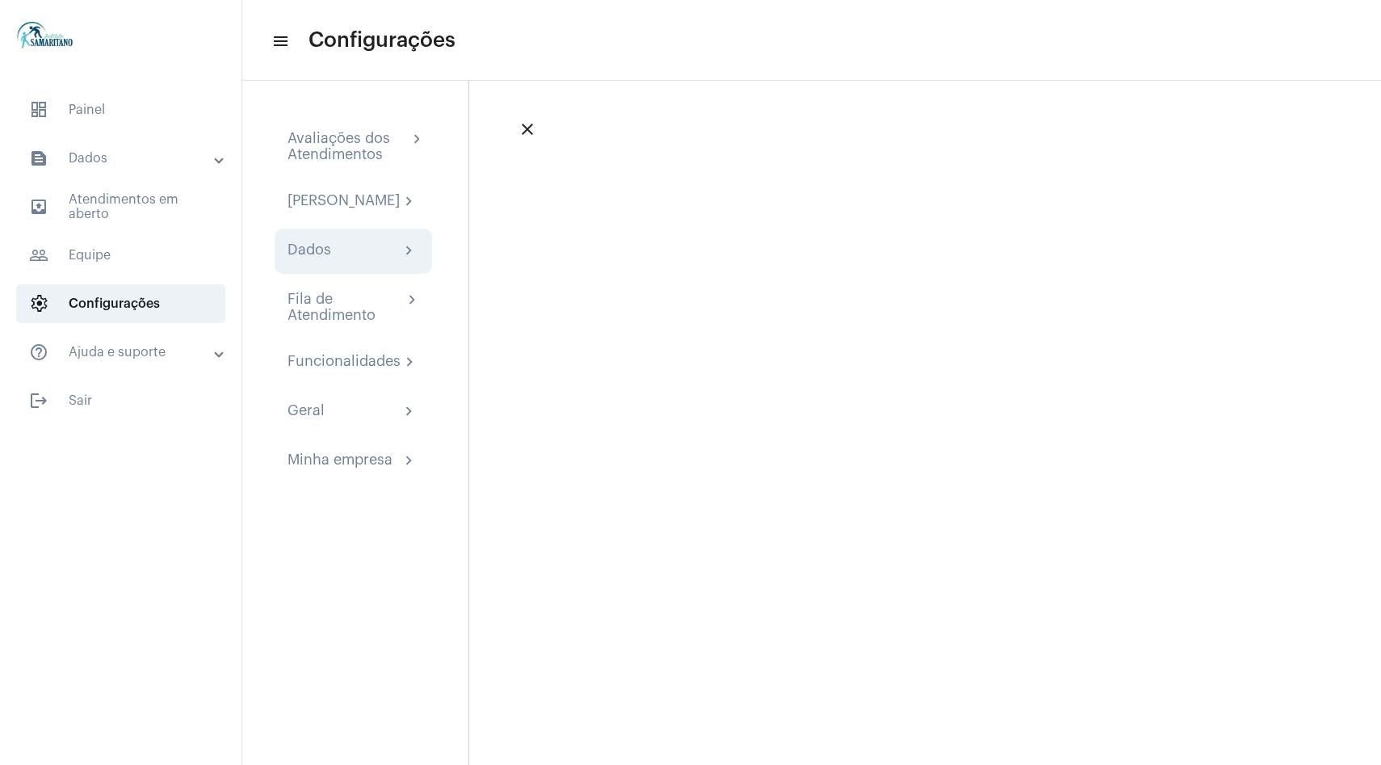
click at [293, 261] on div "Dados" at bounding box center [309, 250] width 44 height 19
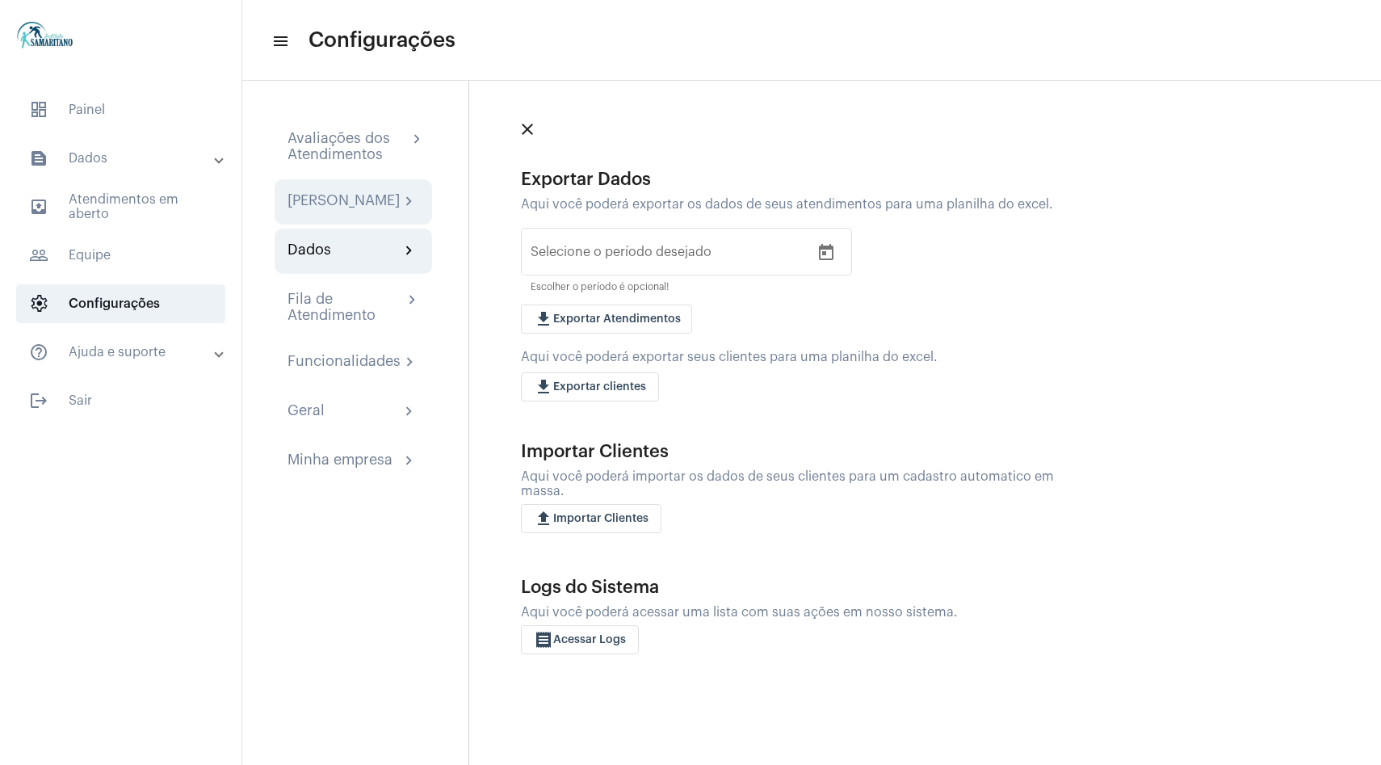
click at [329, 212] on div "[PERSON_NAME]" at bounding box center [343, 201] width 112 height 19
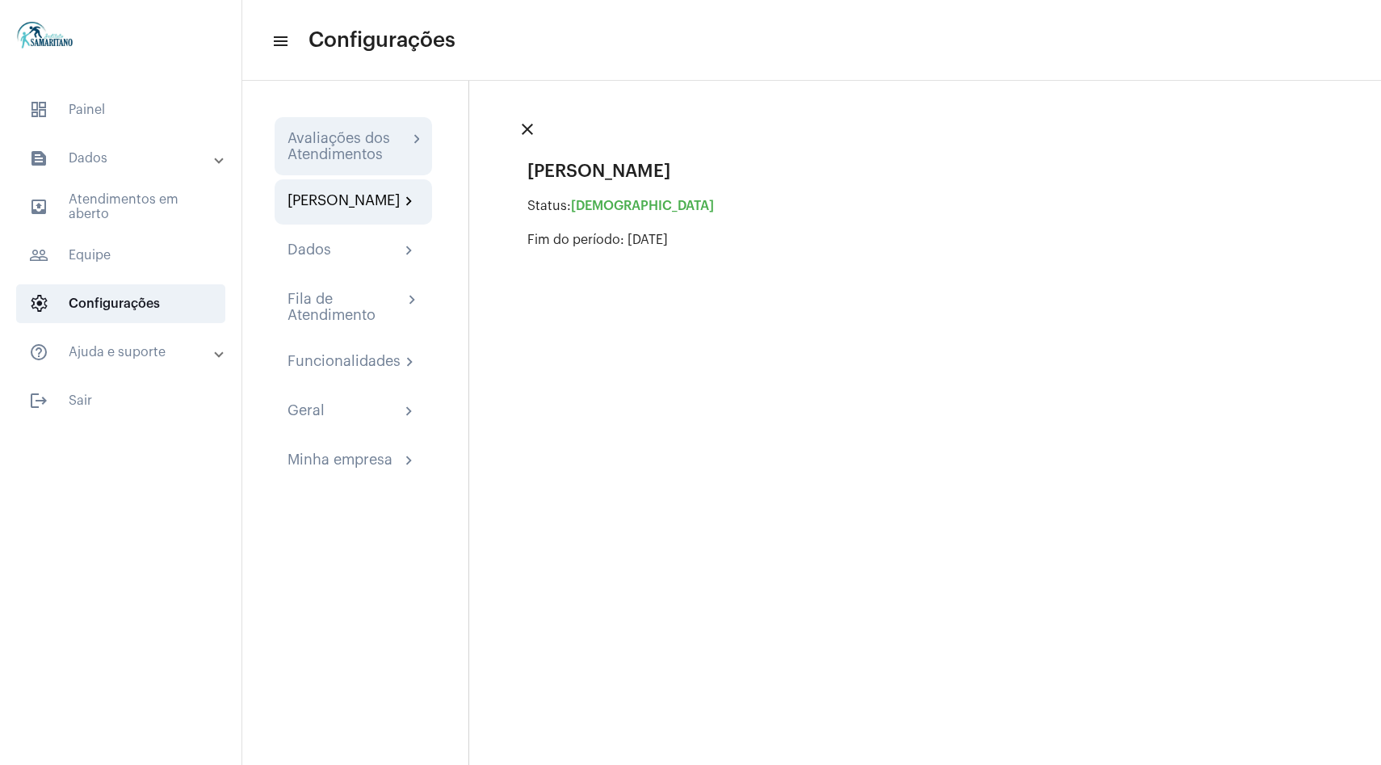
click at [377, 149] on div "Avaliações dos Atendimentos" at bounding box center [347, 146] width 120 height 32
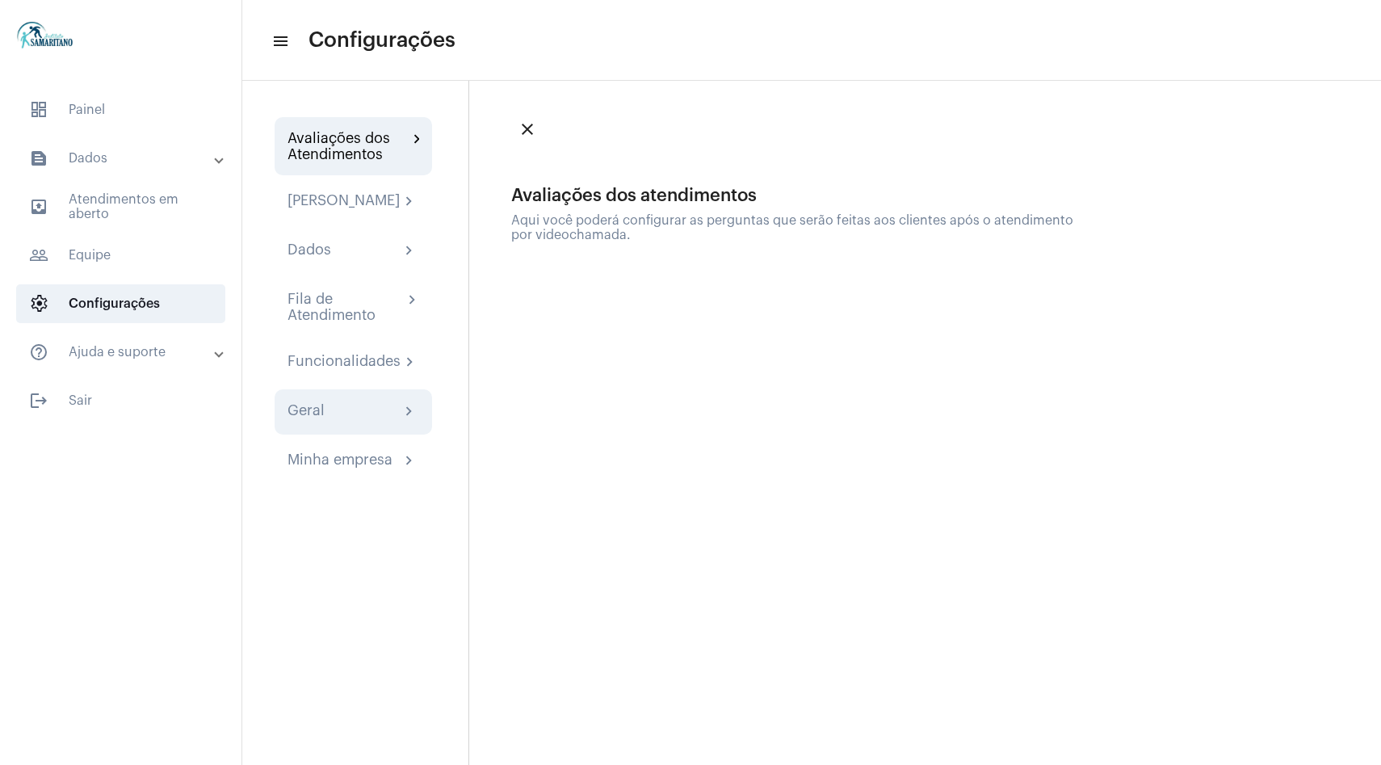
click at [350, 434] on div "Geral chevron_right" at bounding box center [353, 411] width 157 height 45
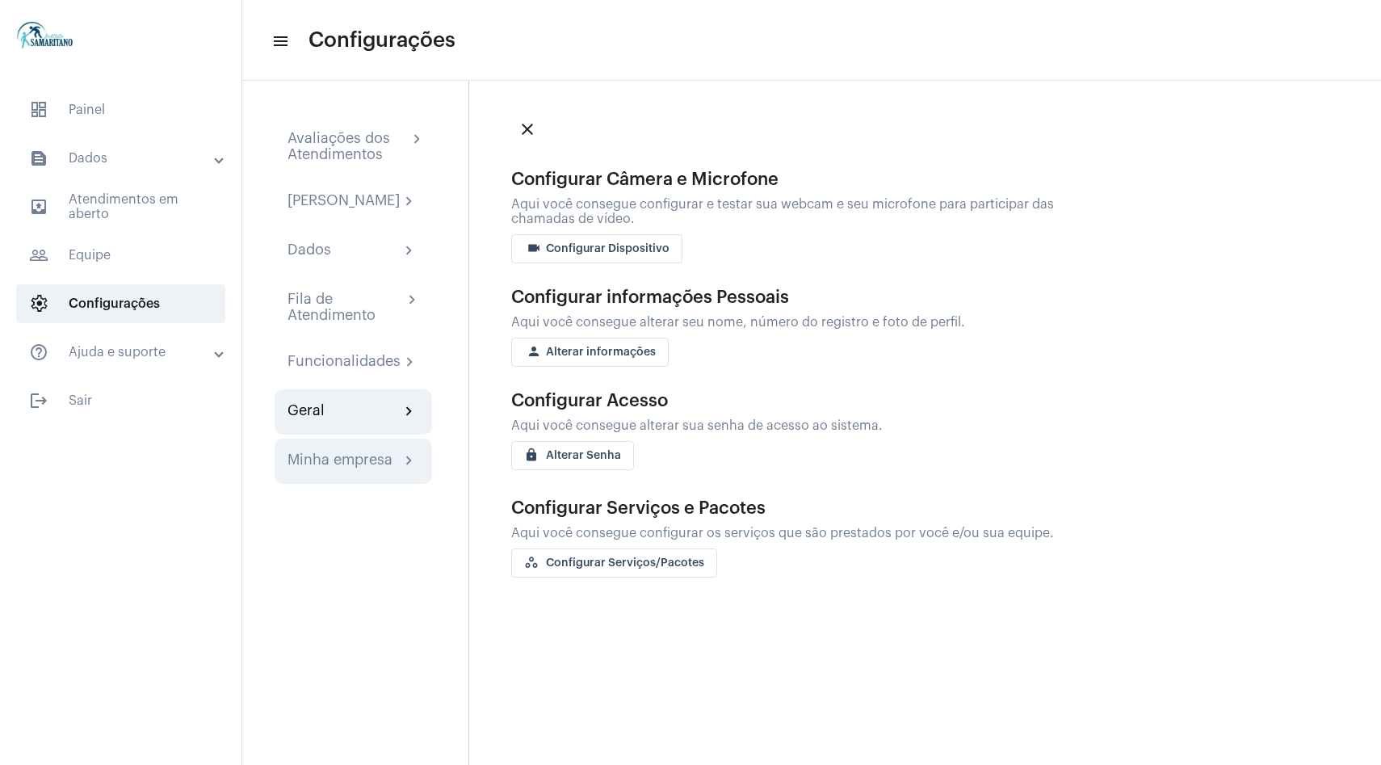
click at [338, 471] on div "Minha empresa" at bounding box center [339, 460] width 105 height 19
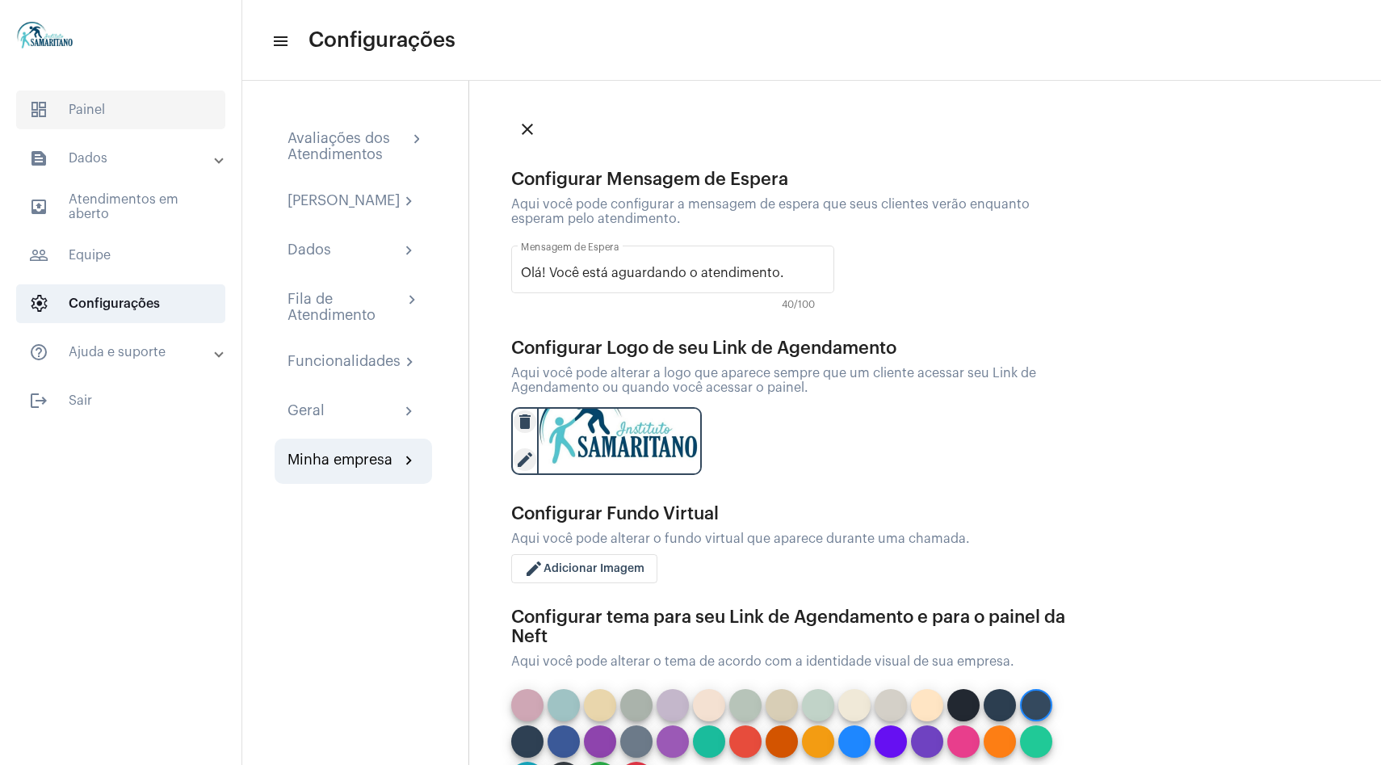
click at [152, 121] on span "dashboard Painel" at bounding box center [120, 109] width 209 height 39
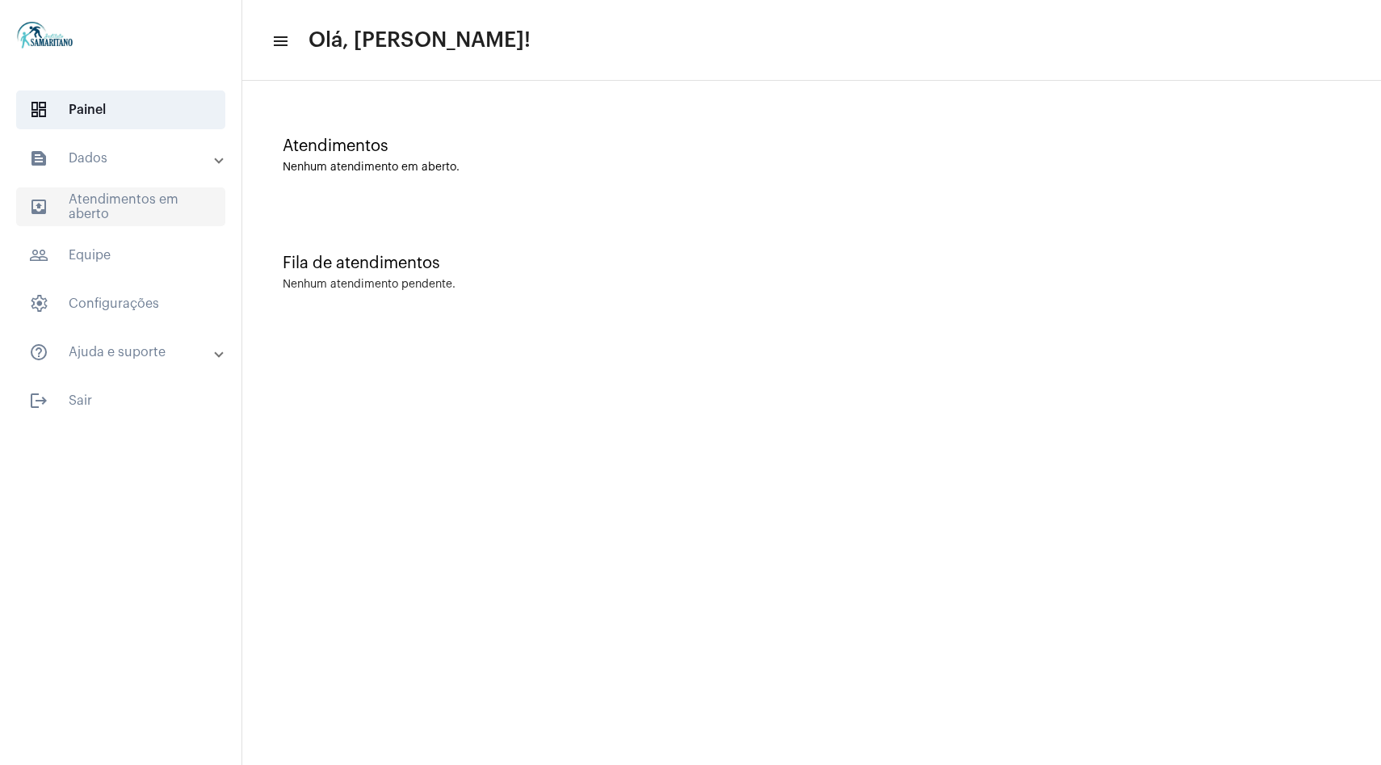
click at [136, 191] on span "outbox_outline Atendimentos em aberto" at bounding box center [120, 206] width 209 height 39
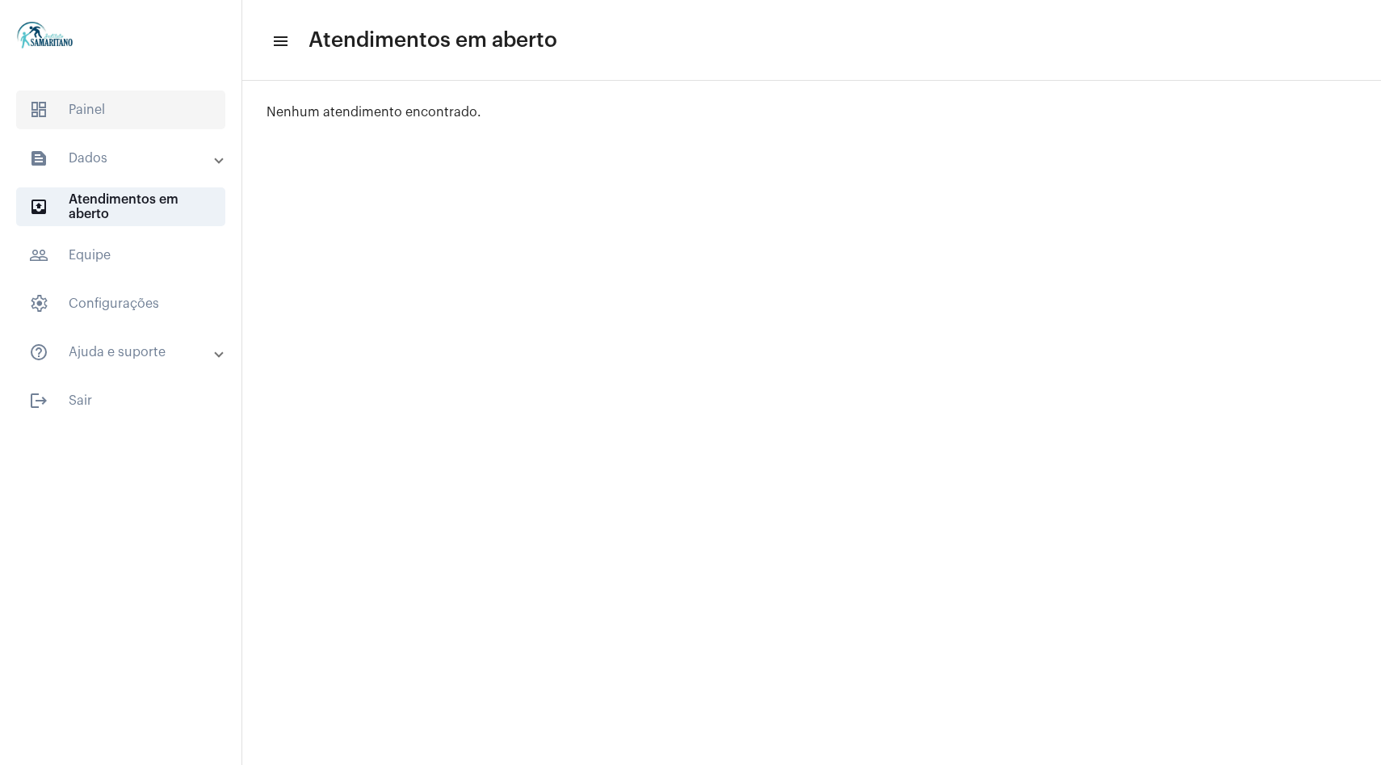
click at [151, 112] on span "dashboard Painel" at bounding box center [120, 109] width 209 height 39
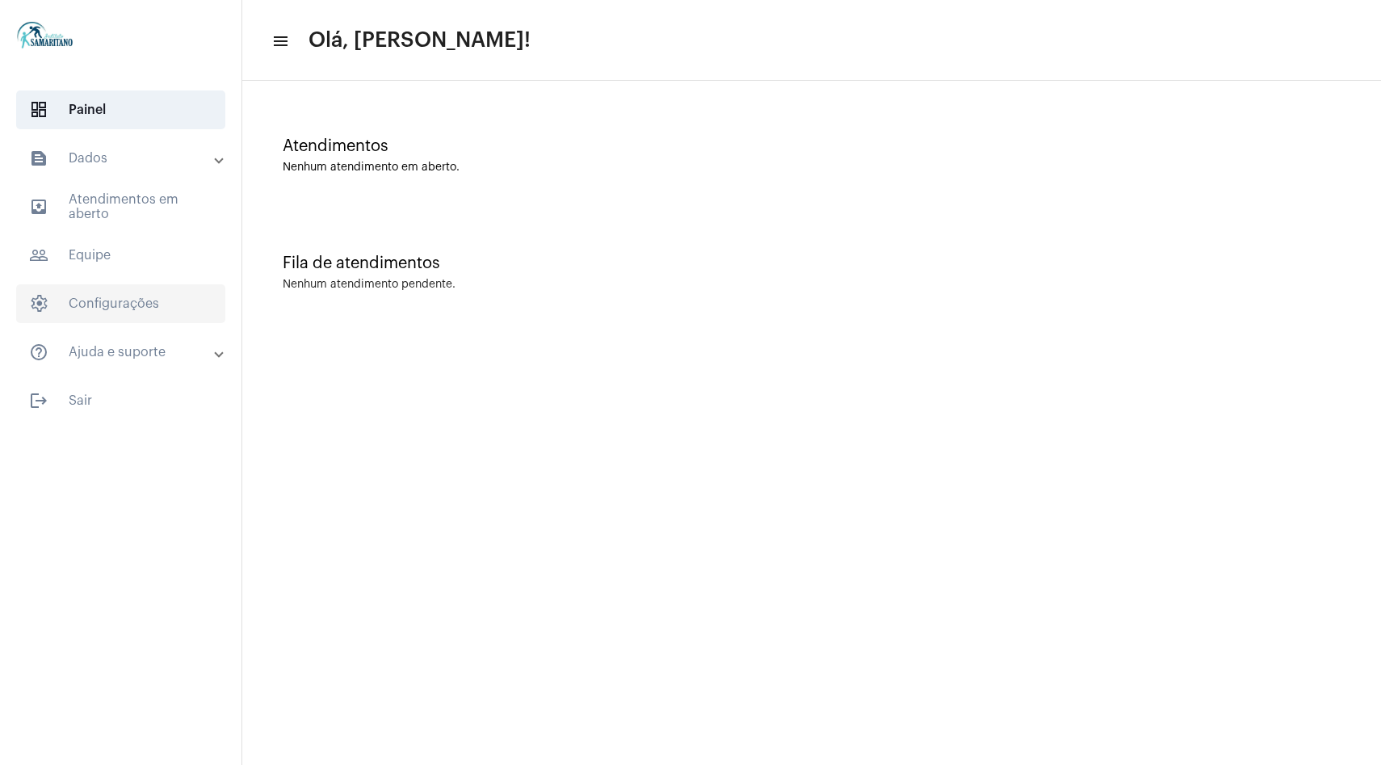
click at [125, 297] on span "settings Configurações" at bounding box center [120, 303] width 209 height 39
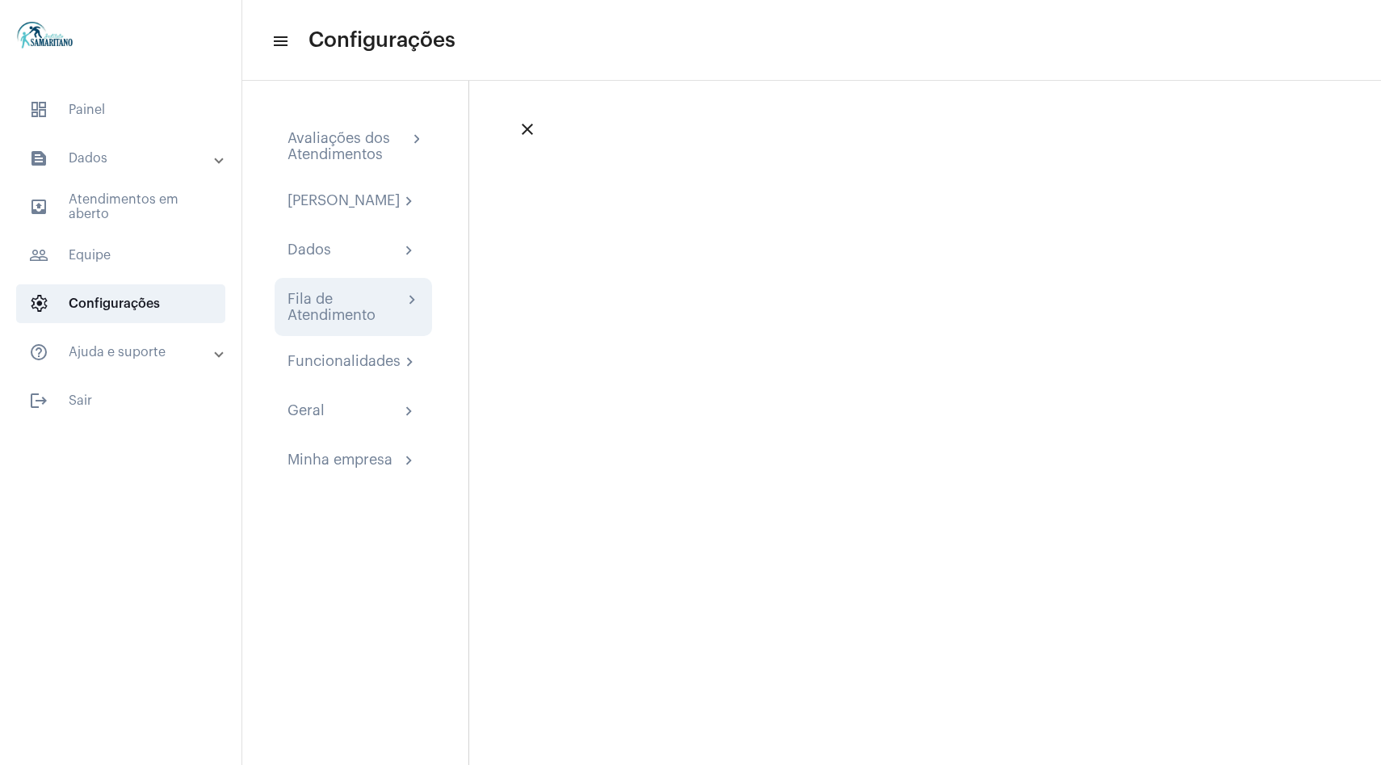
click at [337, 323] on div "Fila de Atendimento" at bounding box center [344, 307] width 115 height 32
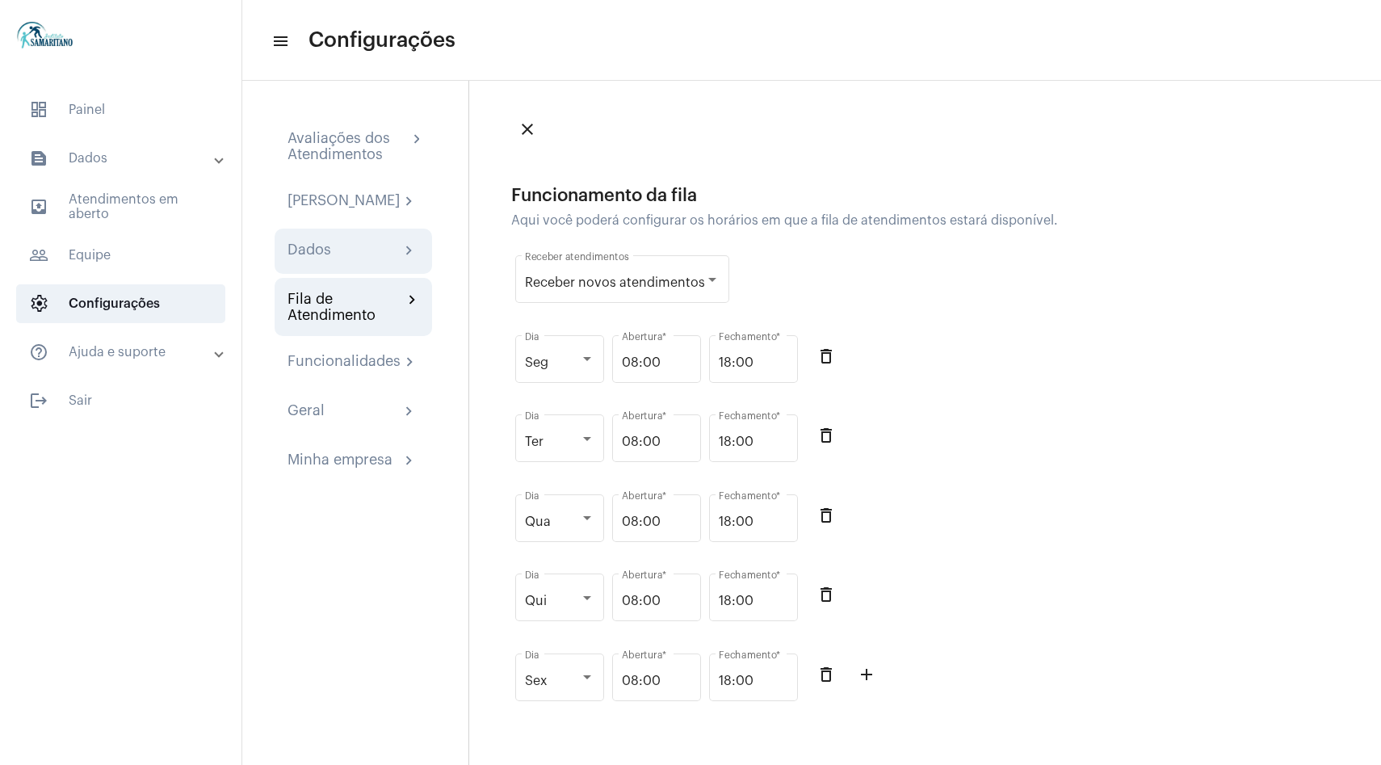
click at [352, 261] on div "Dados chevron_right" at bounding box center [353, 250] width 132 height 19
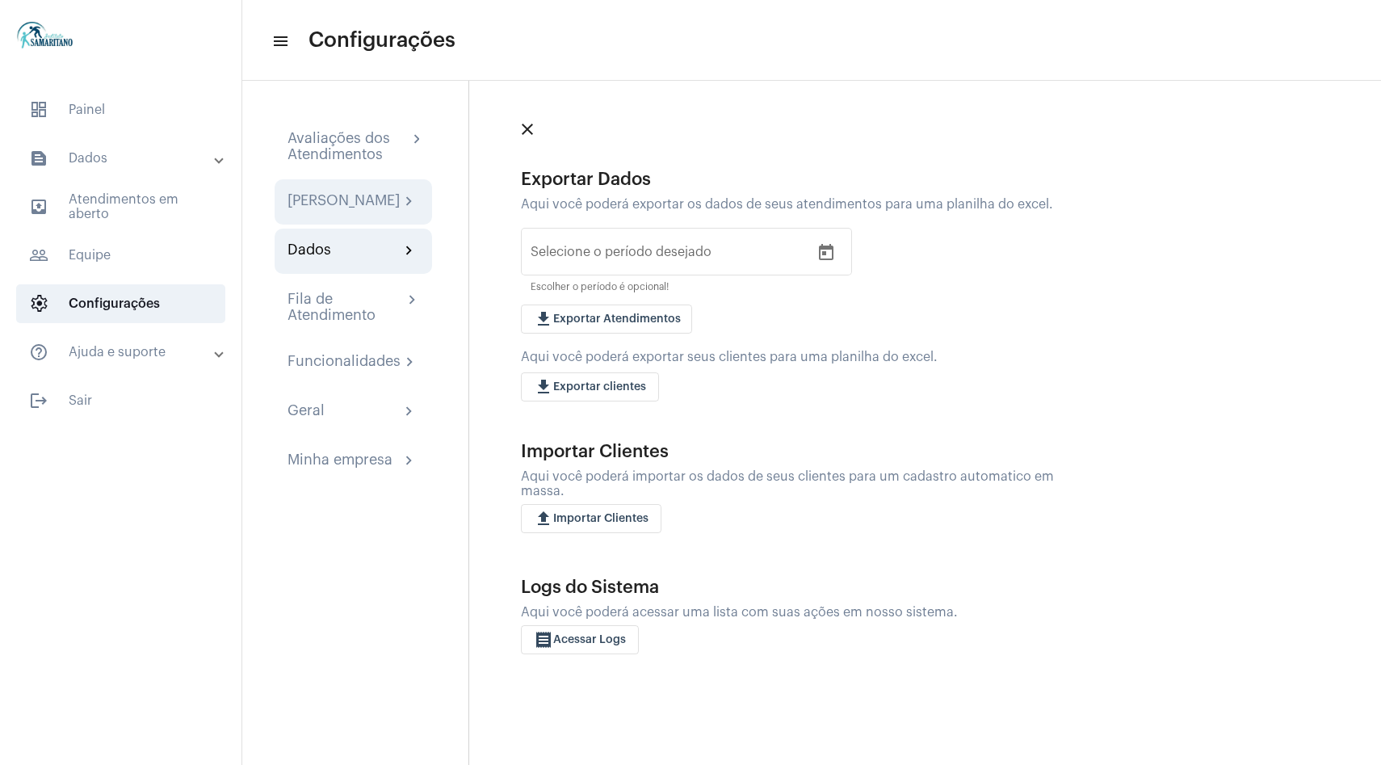
click at [355, 224] on div "Minha Assinatura chevron_right" at bounding box center [353, 201] width 157 height 45
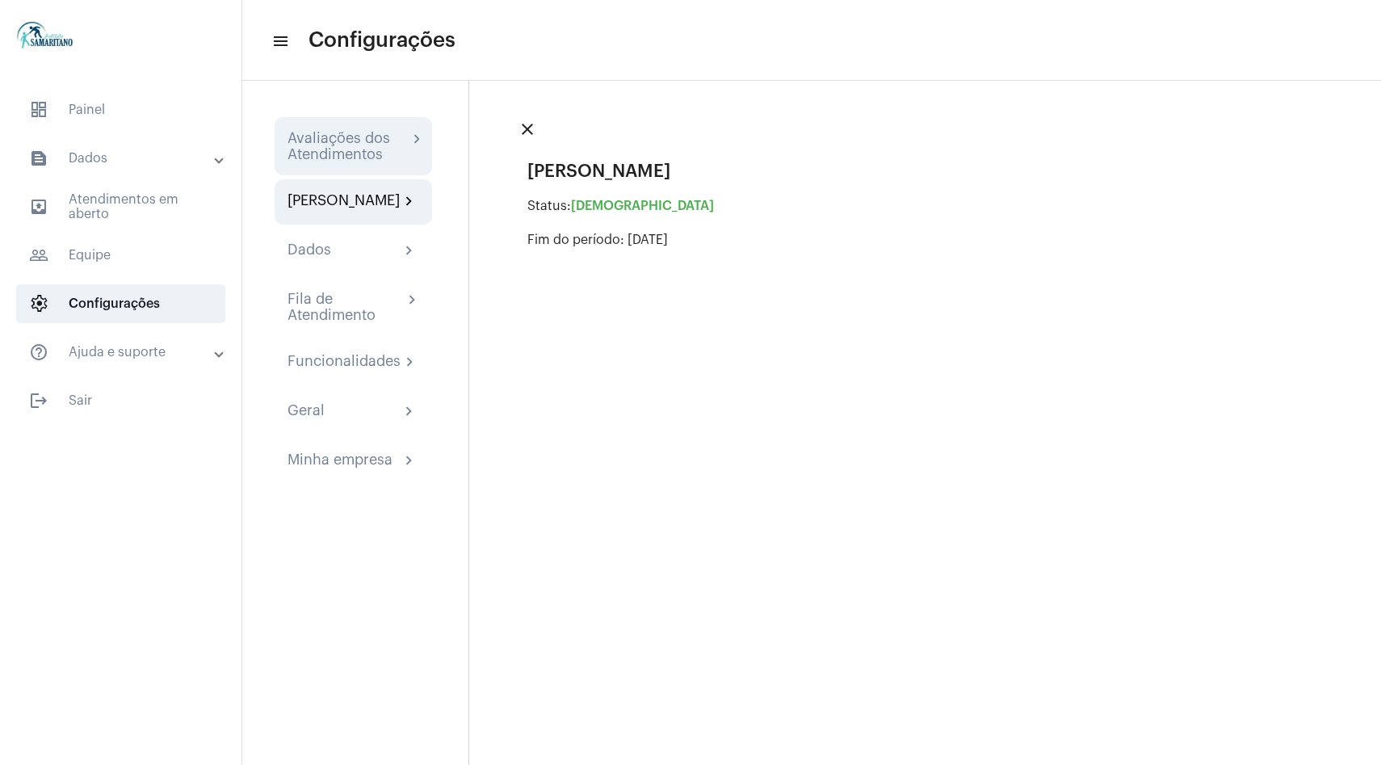
click at [367, 157] on div "Avaliações dos Atendimentos" at bounding box center [347, 146] width 120 height 32
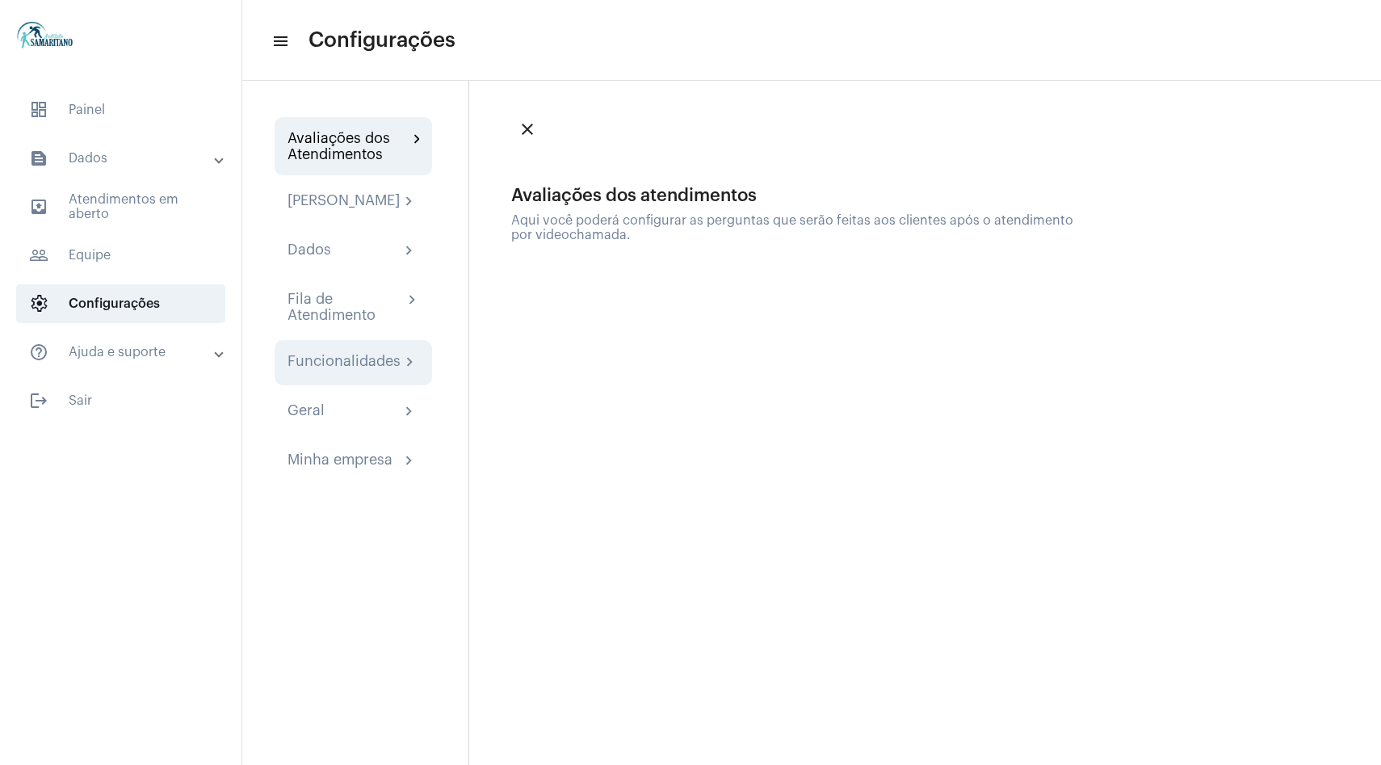
click at [355, 372] on div "Funcionalidades" at bounding box center [343, 362] width 113 height 19
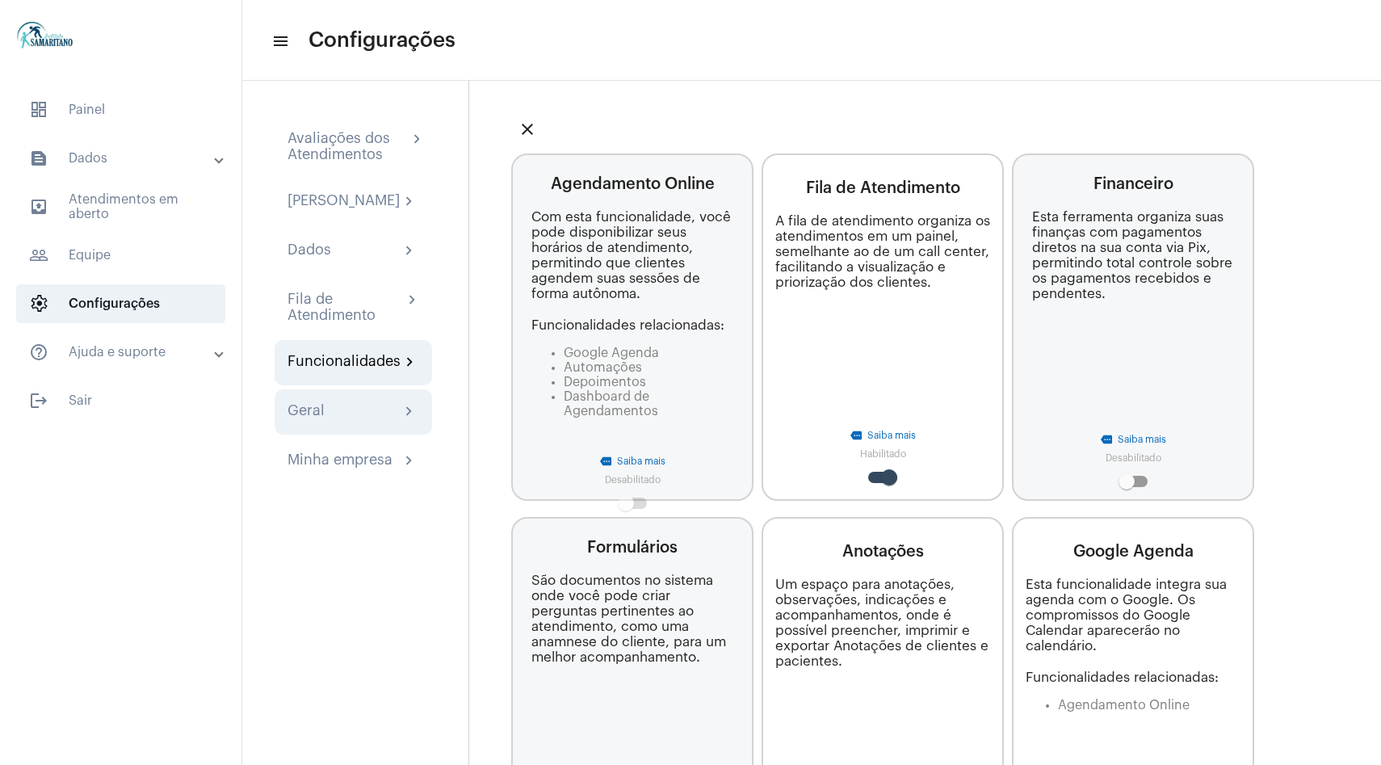
click at [335, 422] on div "Geral chevron_right" at bounding box center [353, 411] width 132 height 19
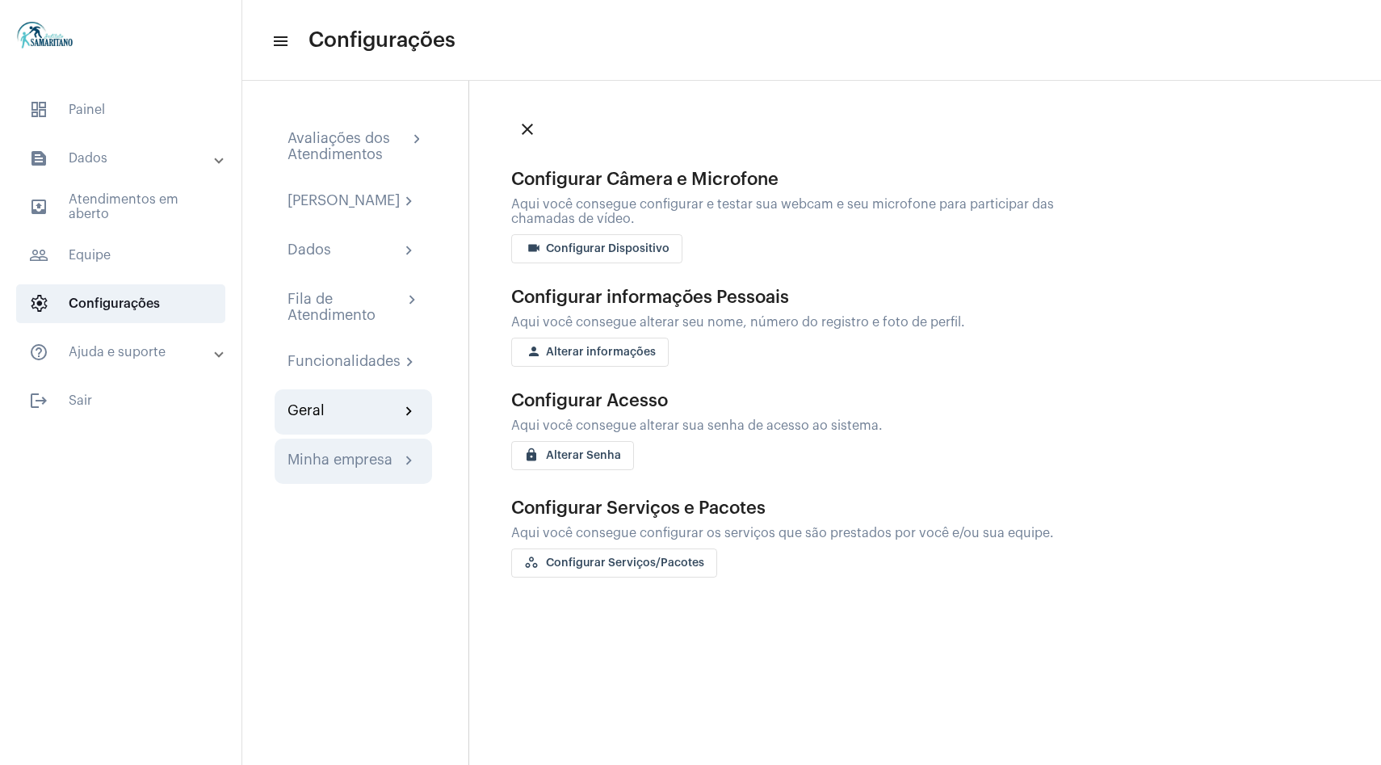
click at [341, 466] on div "Minha empresa" at bounding box center [339, 460] width 105 height 19
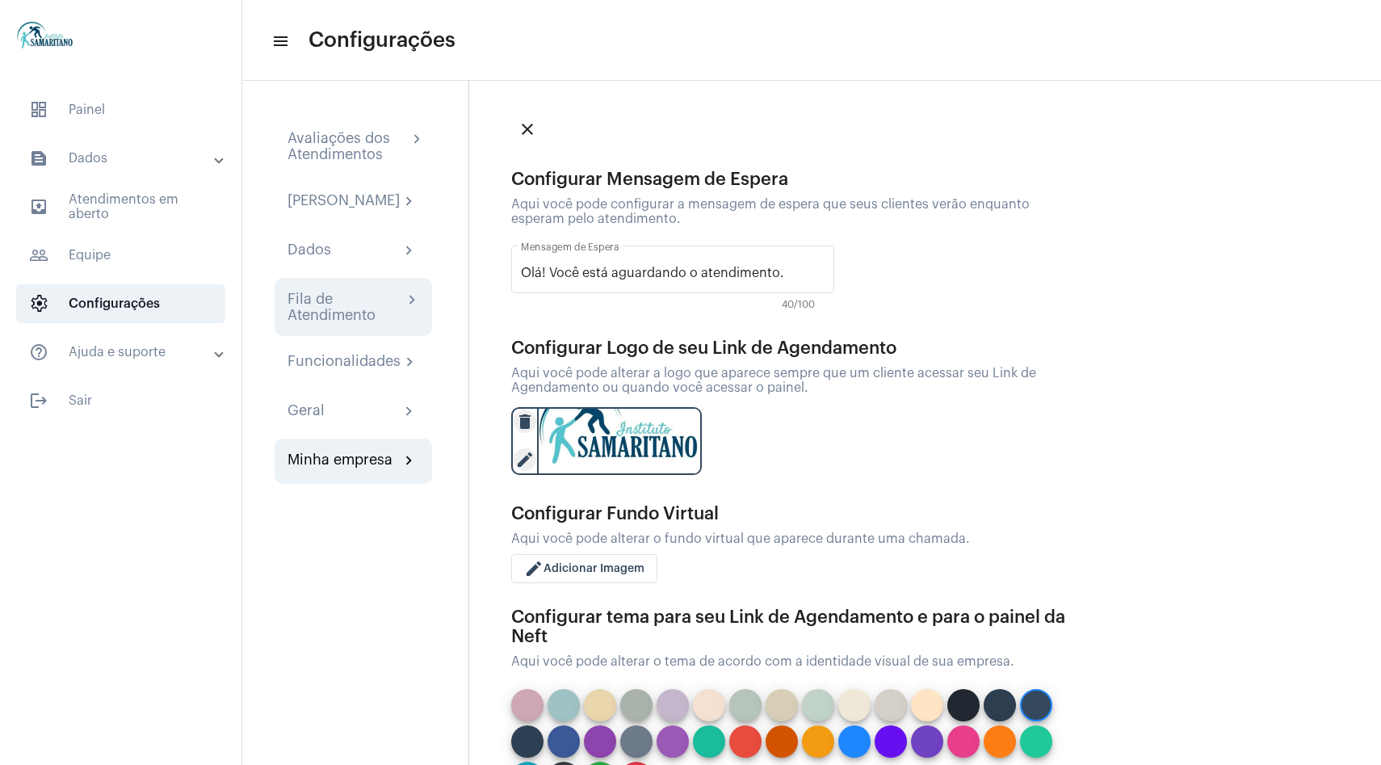
click at [348, 309] on div "Fila de Atendimento" at bounding box center [344, 307] width 115 height 32
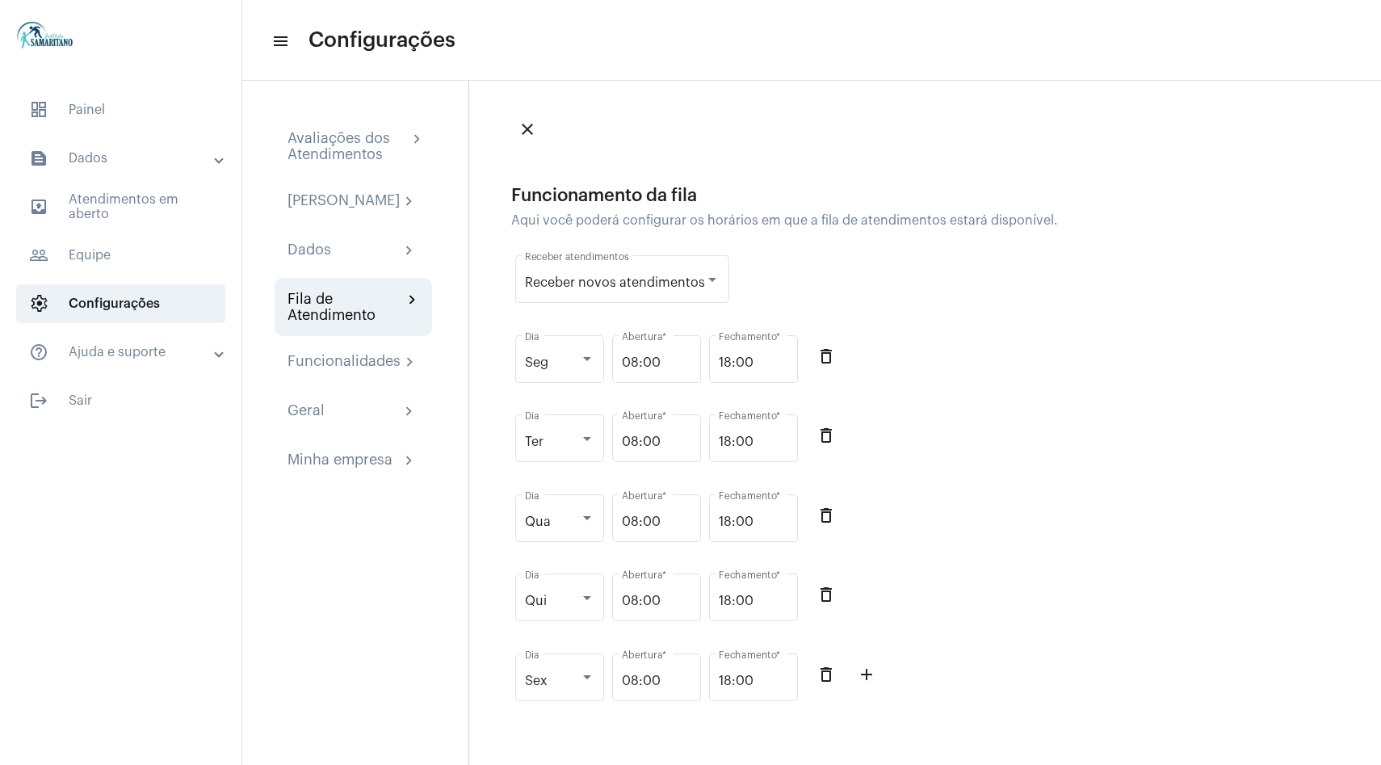
click at [136, 233] on mat-accordion "text_snippet_outlined Dados text_snippet_outlined Relatórios history_outlined H…" at bounding box center [120, 255] width 241 height 233
click at [105, 263] on span "people_outline Equipe" at bounding box center [120, 255] width 209 height 39
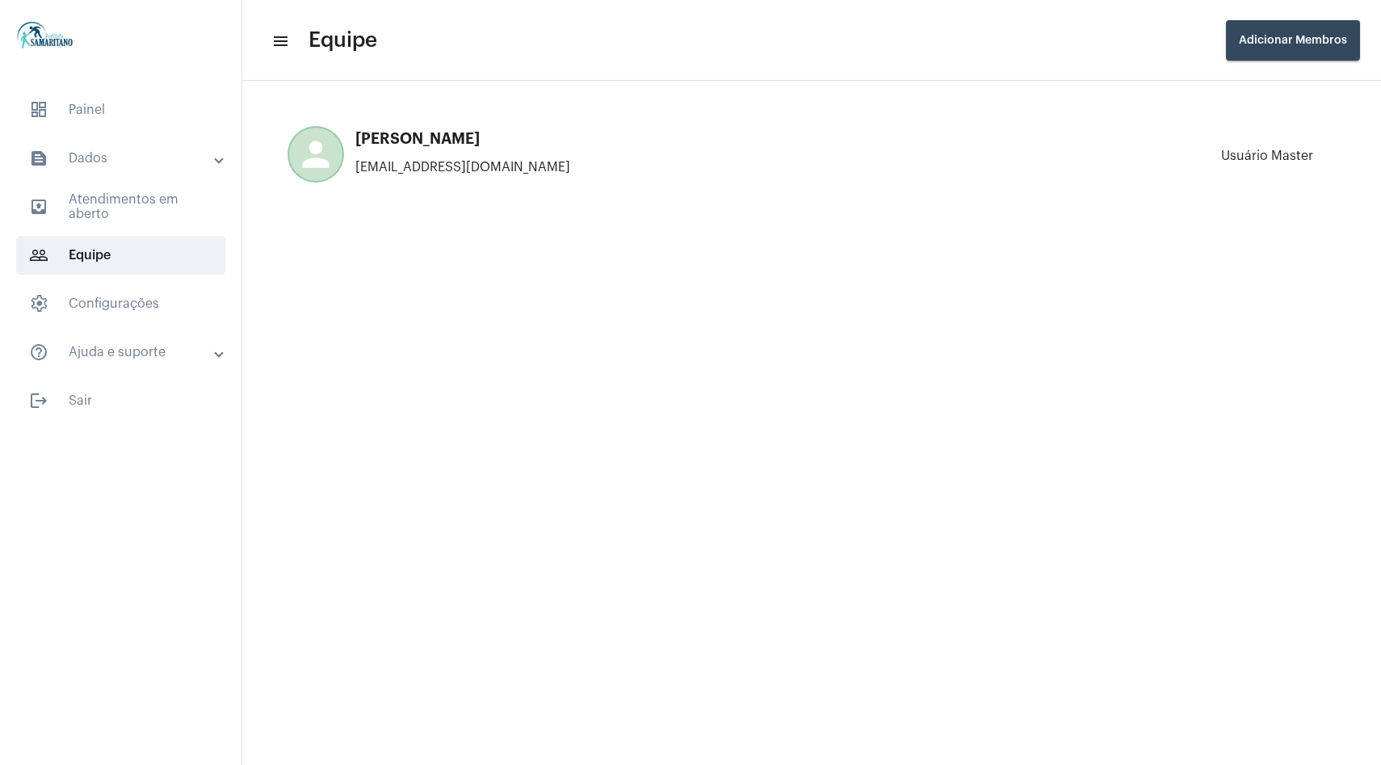
click at [145, 163] on mat-panel-title "text_snippet_outlined Dados" at bounding box center [122, 158] width 187 height 19
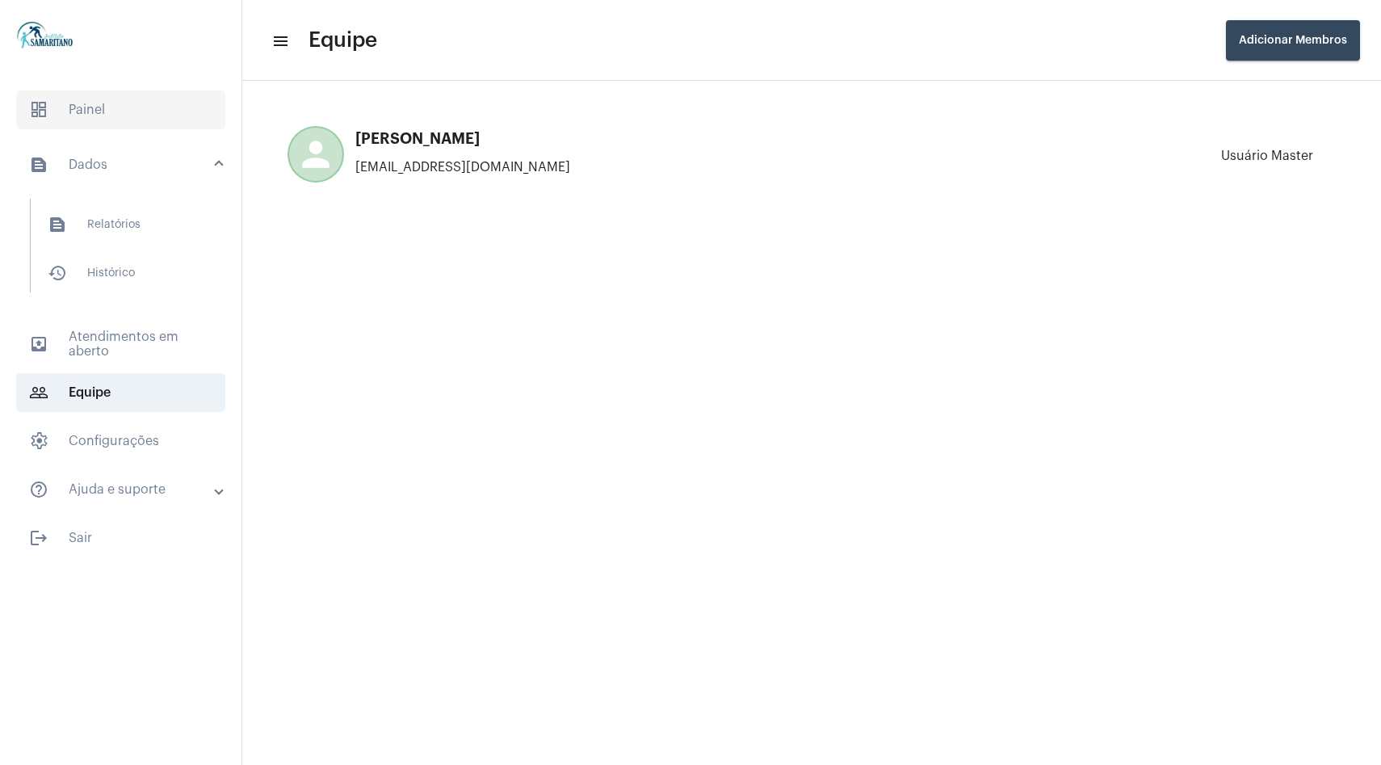
click at [136, 117] on span "dashboard Painel" at bounding box center [120, 109] width 209 height 39
